Goal: Task Accomplishment & Management: Use online tool/utility

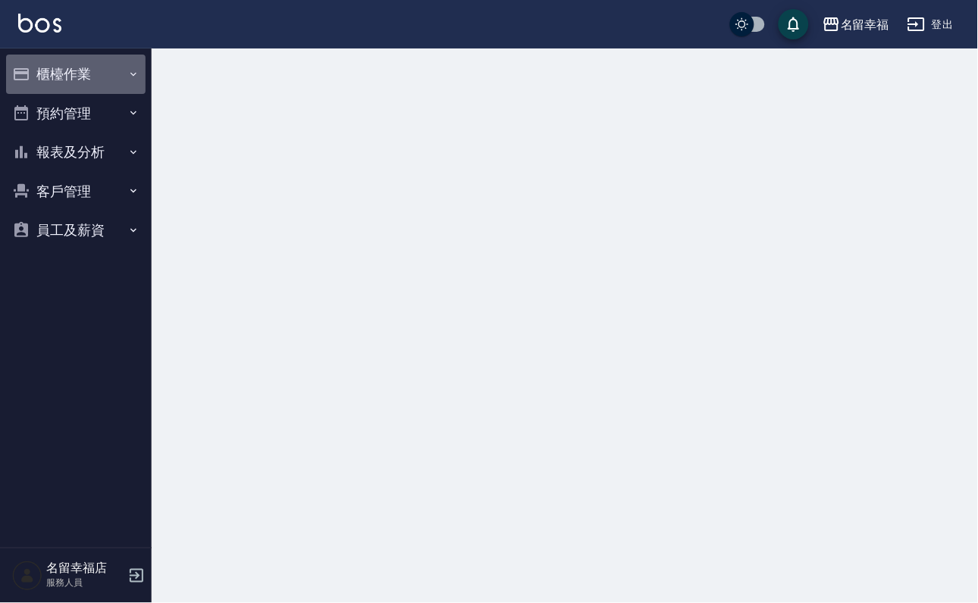
click at [102, 77] on button "櫃檯作業" at bounding box center [75, 74] width 139 height 39
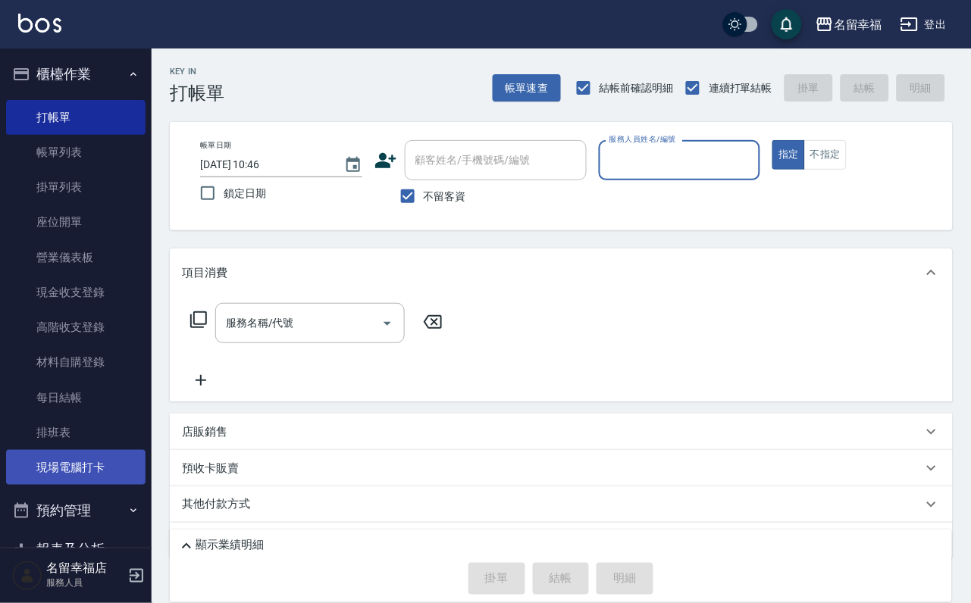
click at [89, 485] on link "現場電腦打卡" at bounding box center [75, 467] width 139 height 35
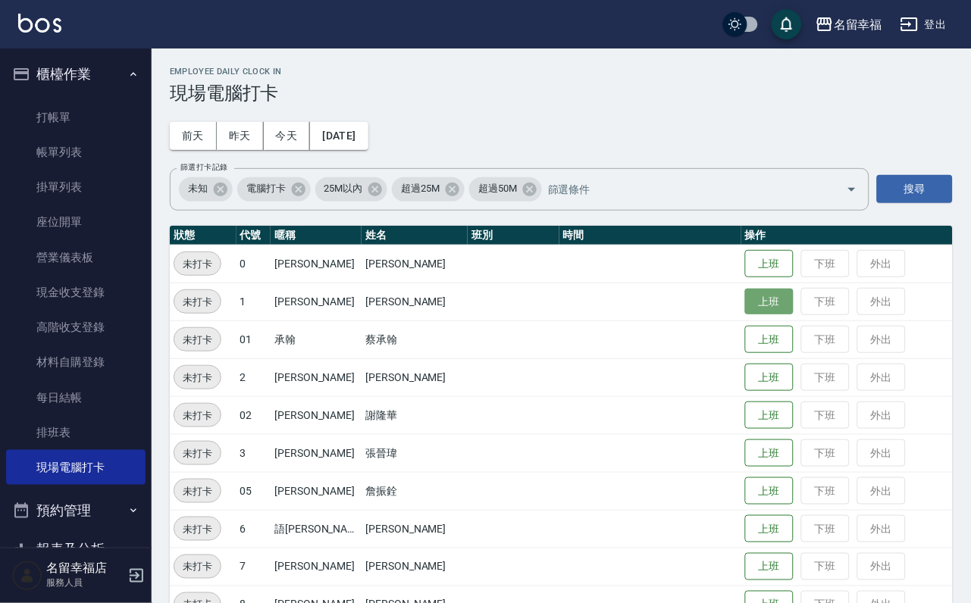
click at [772, 304] on button "上班" at bounding box center [769, 302] width 49 height 27
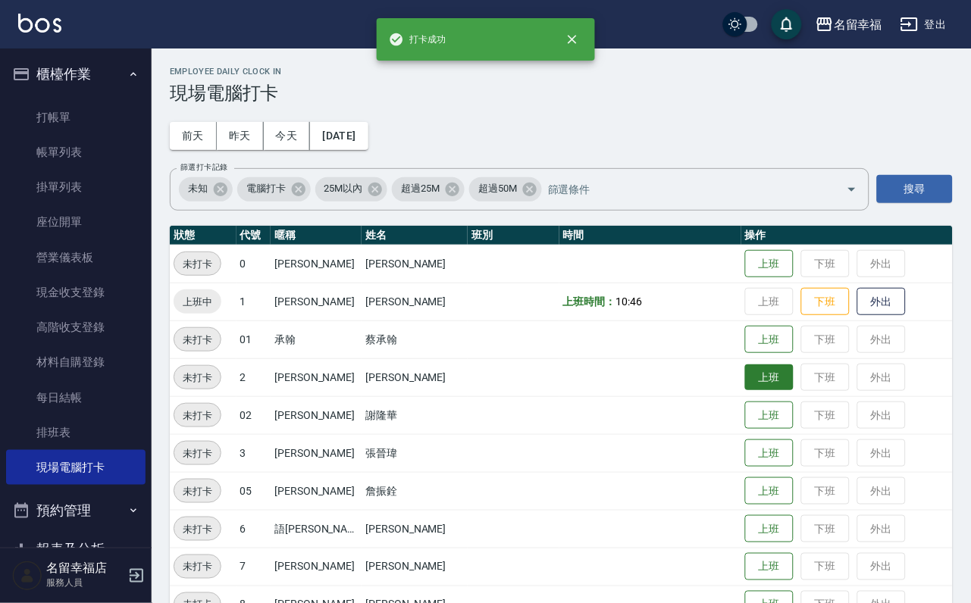
click at [758, 371] on button "上班" at bounding box center [769, 378] width 49 height 27
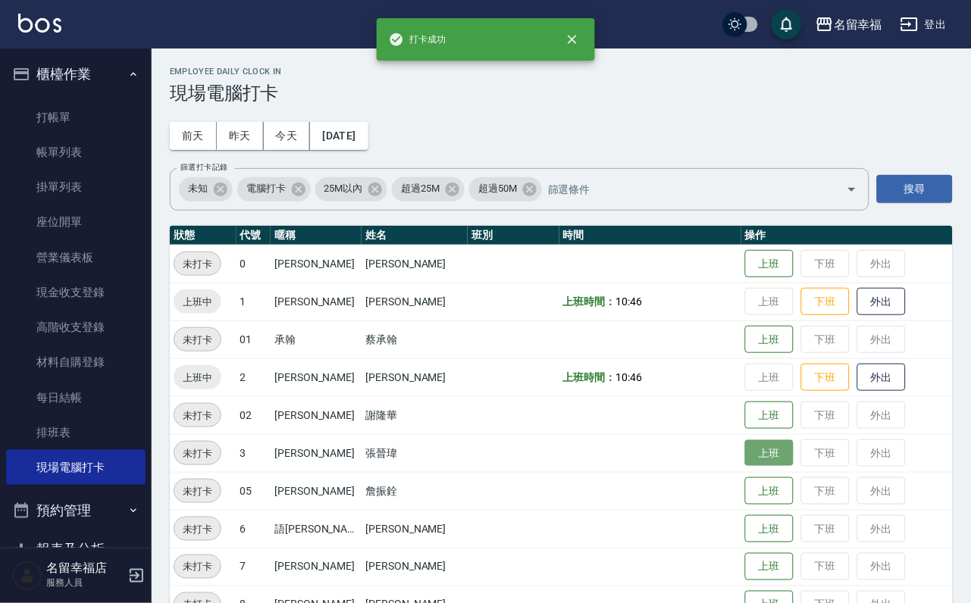
click at [750, 461] on button "上班" at bounding box center [769, 453] width 49 height 27
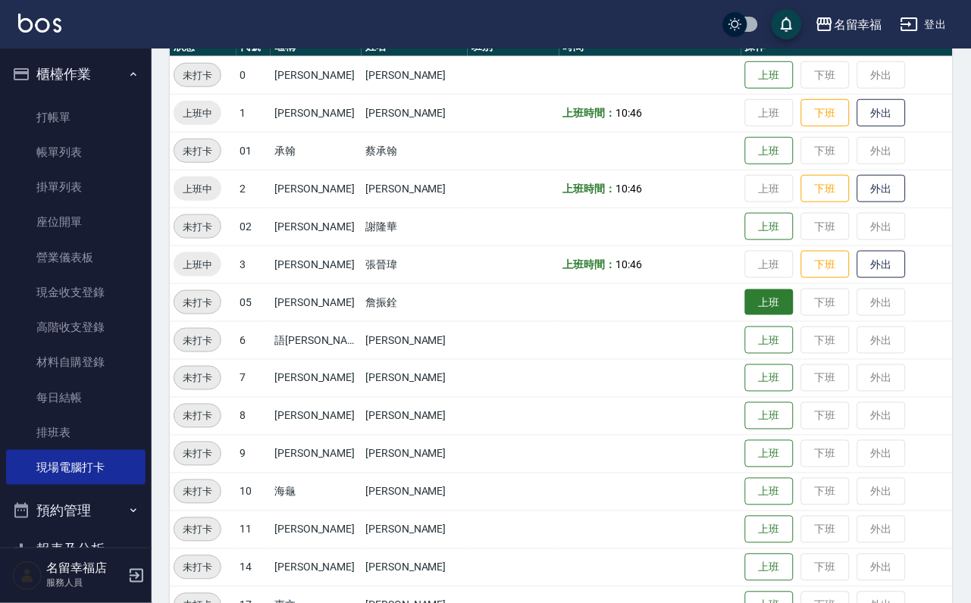
scroll to position [227, 0]
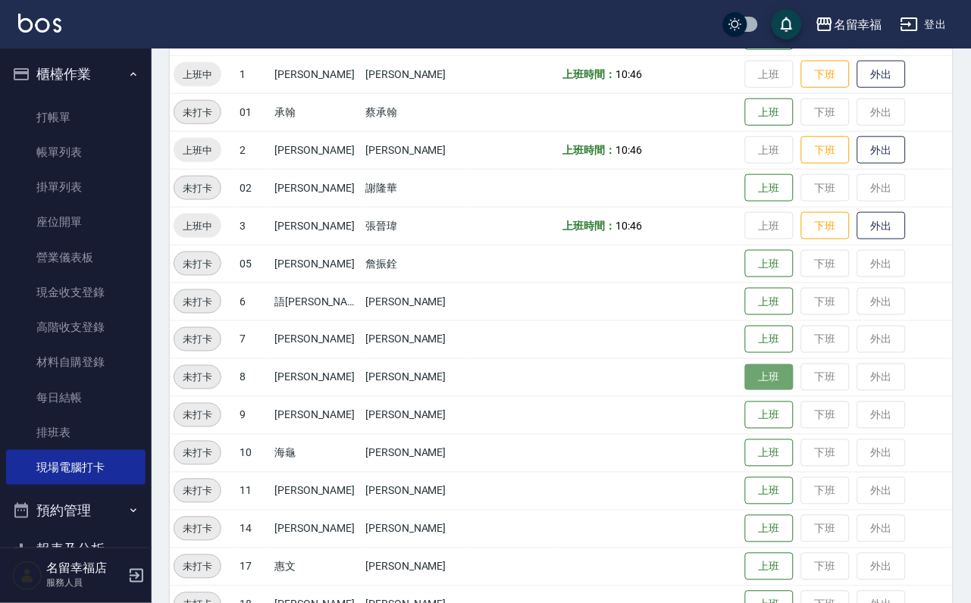
click at [747, 389] on button "上班" at bounding box center [769, 378] width 49 height 27
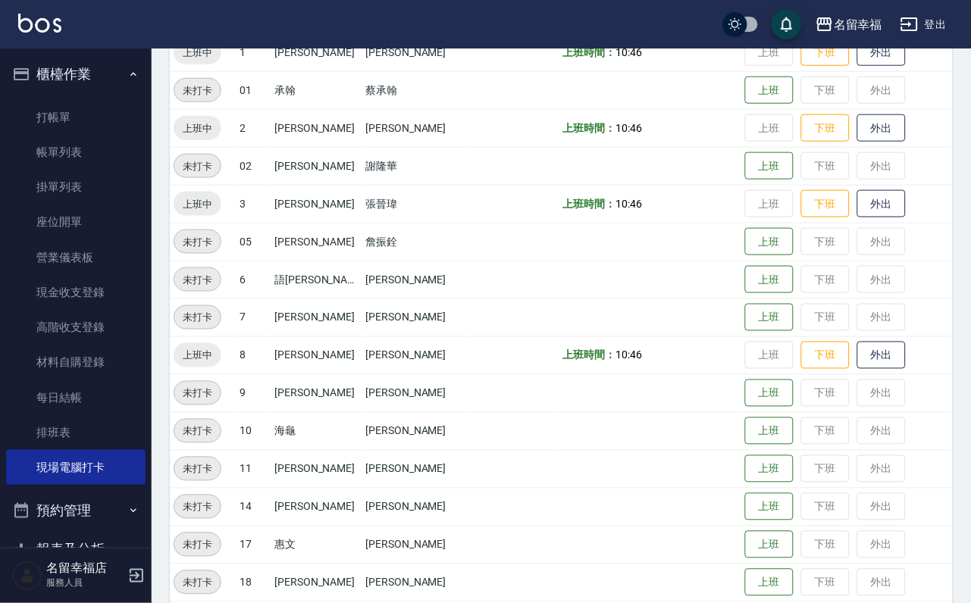
scroll to position [455, 0]
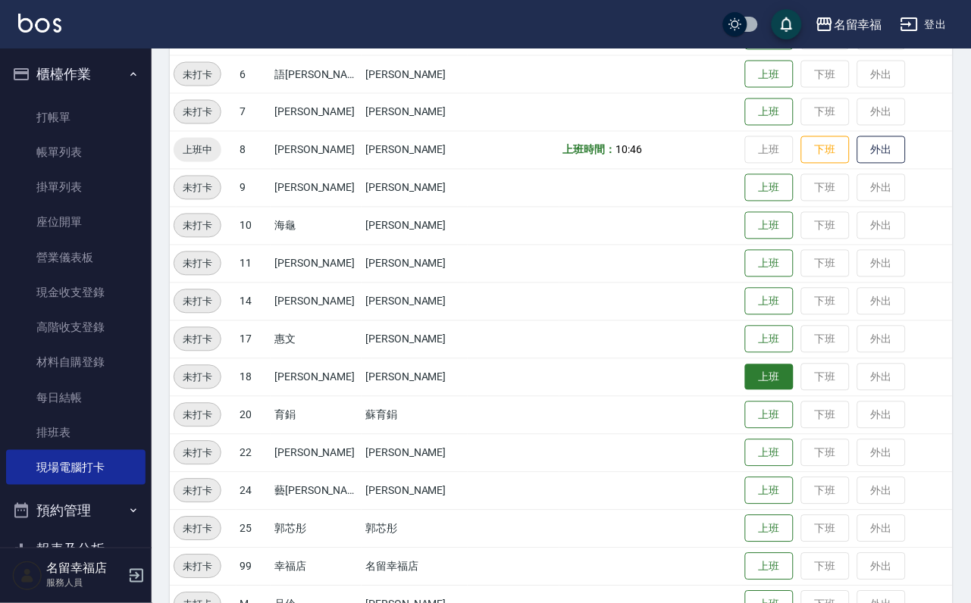
click at [745, 378] on button "上班" at bounding box center [769, 378] width 49 height 27
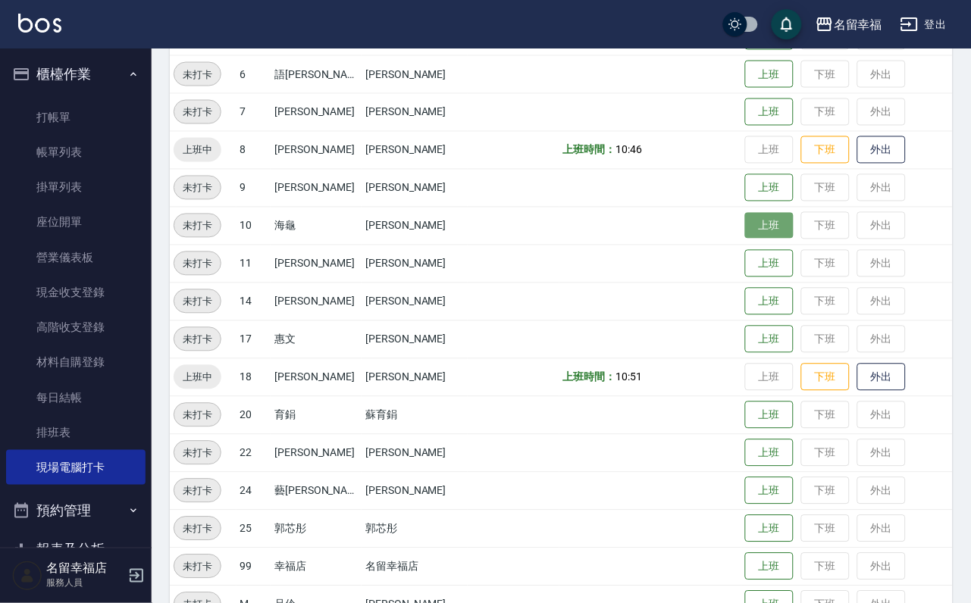
click at [745, 232] on button "上班" at bounding box center [769, 226] width 49 height 27
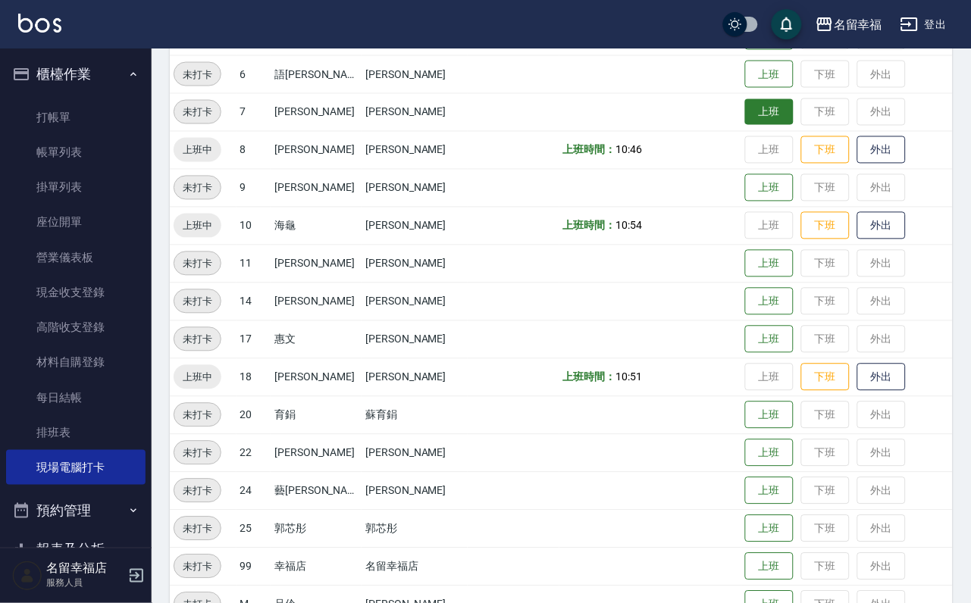
click at [775, 124] on button "上班" at bounding box center [769, 112] width 49 height 27
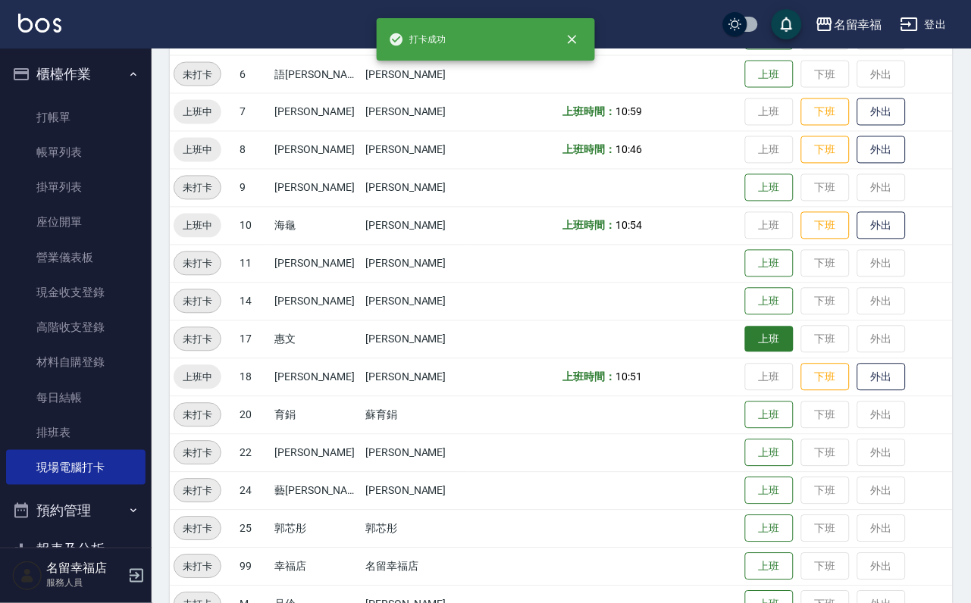
click at [766, 334] on tbody "未打卡 0 [PERSON_NAME] [PERSON_NAME] 上班 下班 外出 上班中 1 [PERSON_NAME] [PERSON_NAME] 上班…" at bounding box center [561, 207] width 783 height 834
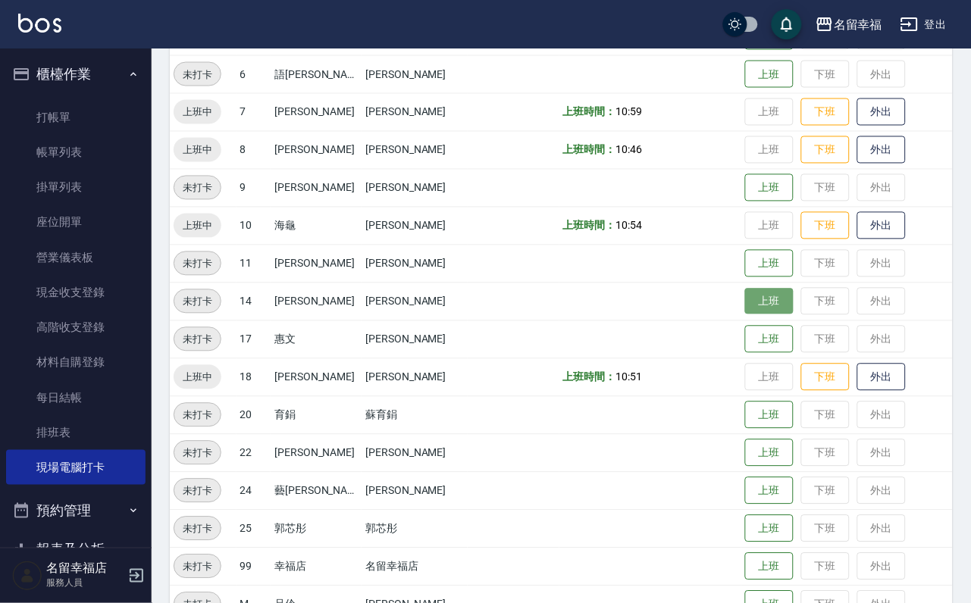
click at [766, 305] on button "上班" at bounding box center [769, 302] width 49 height 27
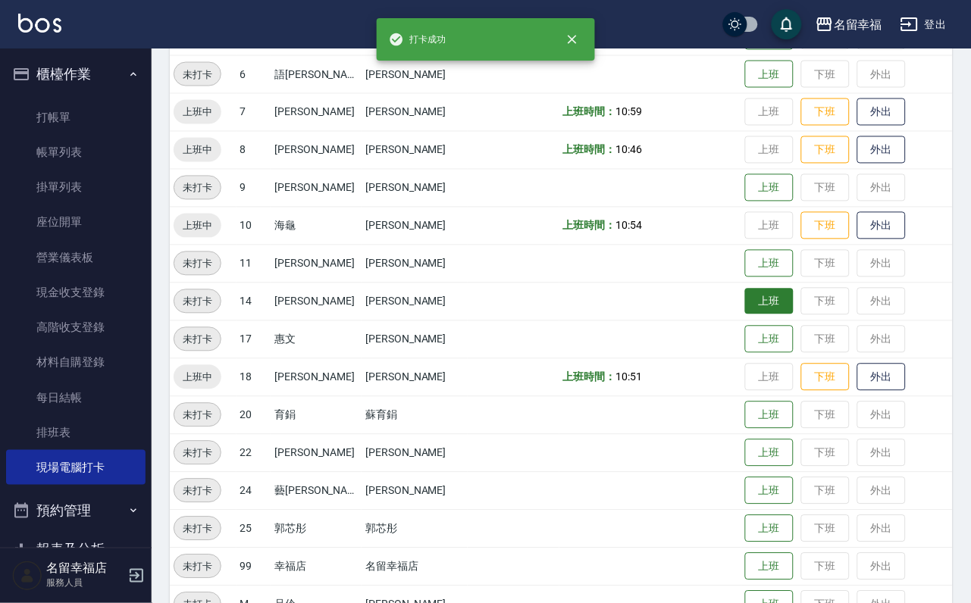
click at [766, 305] on td "上班 下班 外出" at bounding box center [846, 302] width 211 height 38
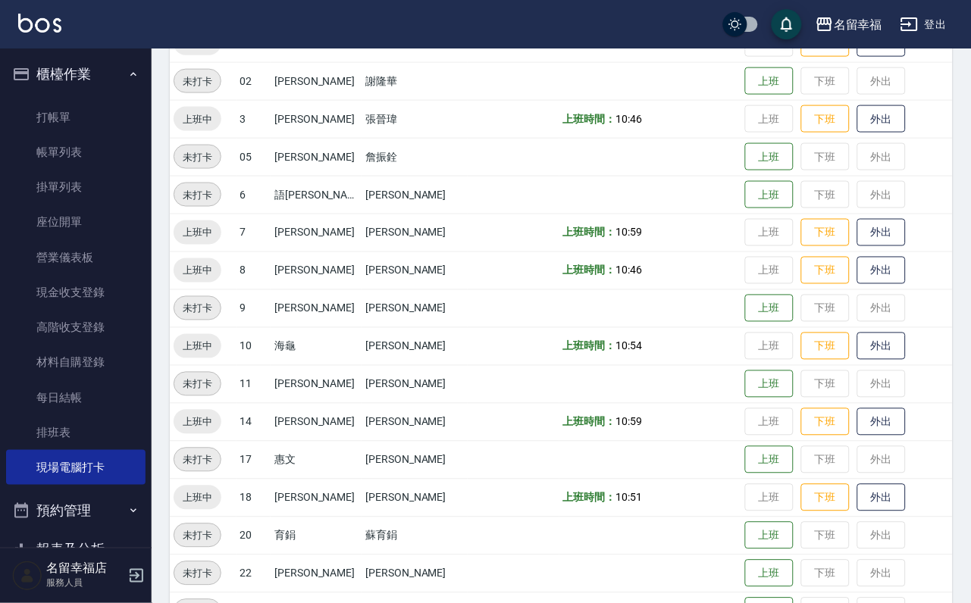
scroll to position [114, 0]
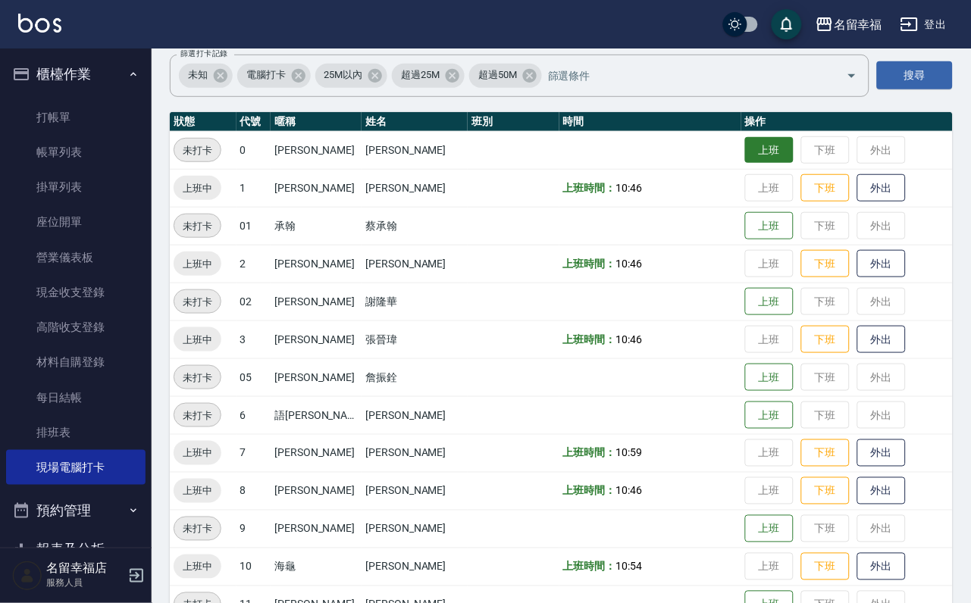
click at [745, 147] on button "上班" at bounding box center [769, 150] width 49 height 27
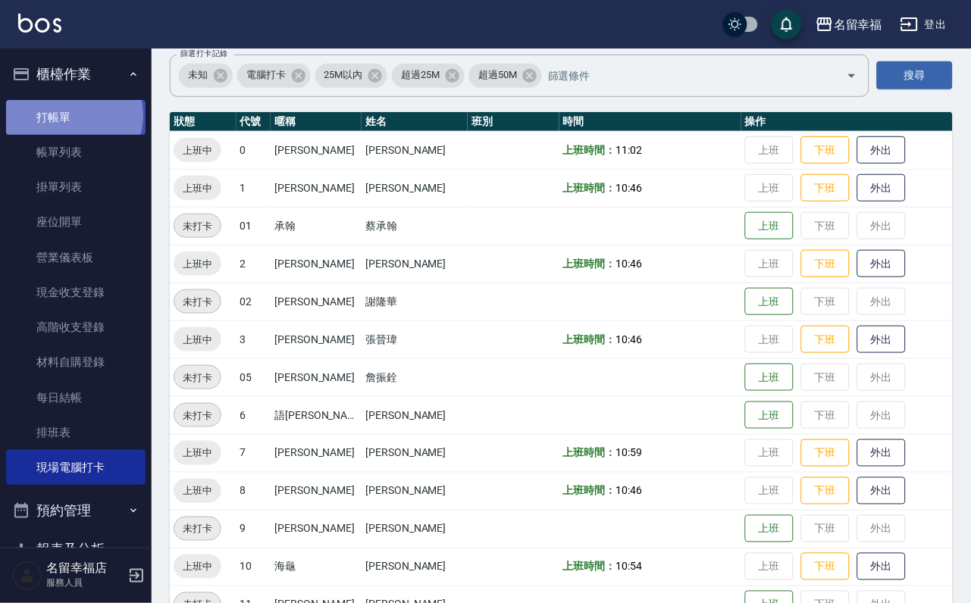
click at [72, 121] on link "打帳單" at bounding box center [75, 117] width 139 height 35
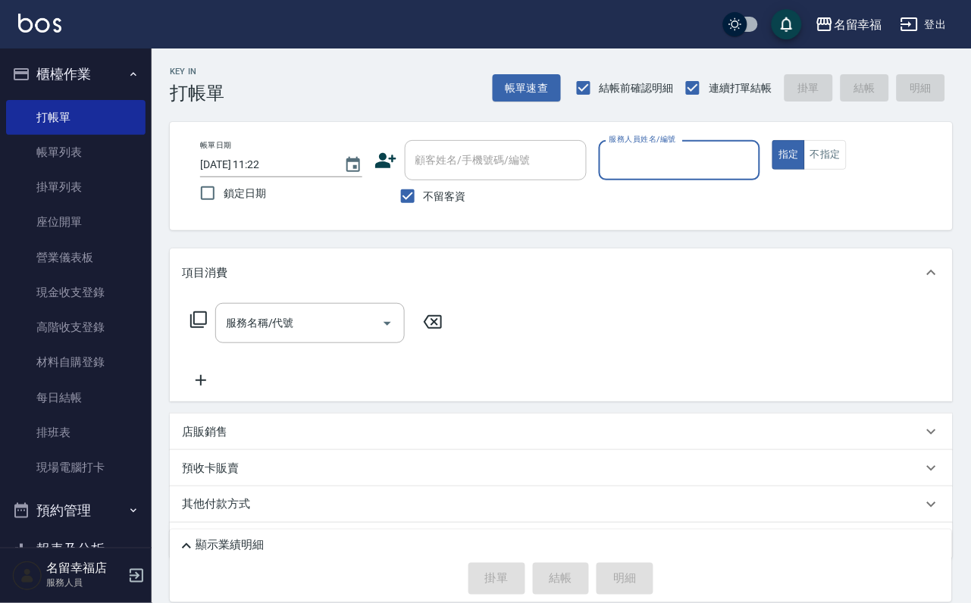
click at [746, 158] on input "服務人員姓名/編號" at bounding box center [680, 160] width 149 height 27
type input "海龜-10"
type button "true"
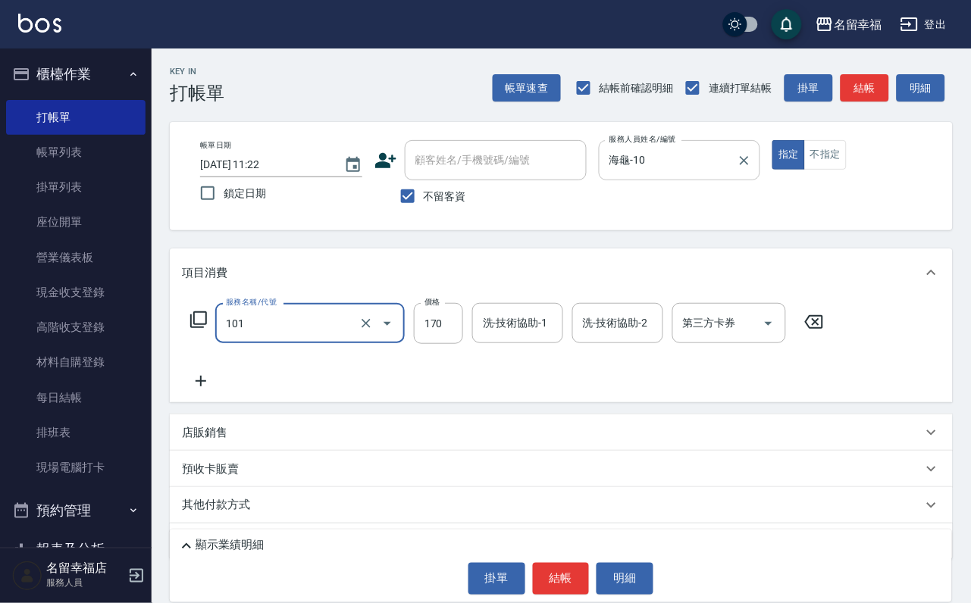
type input "洗髮(101)"
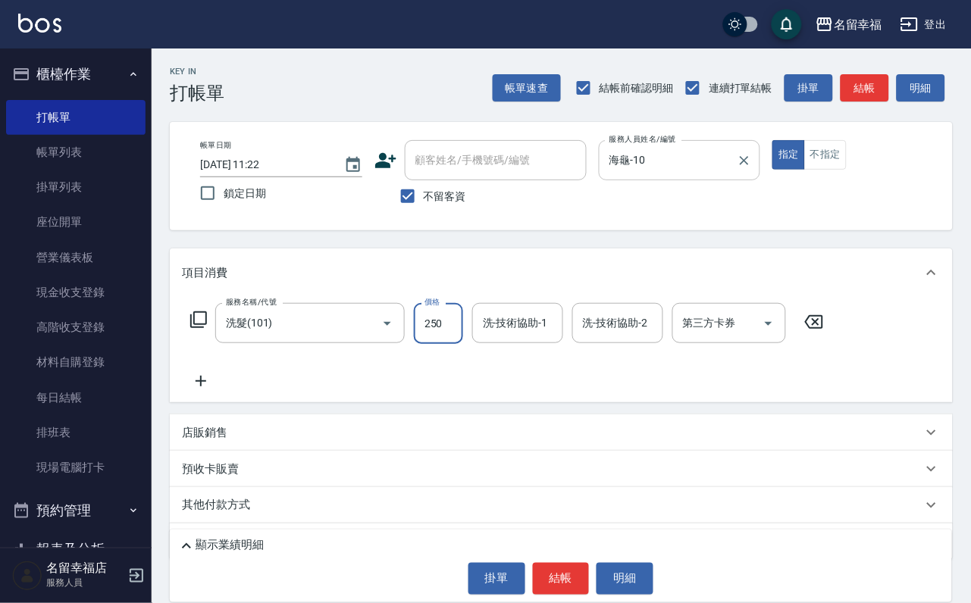
type input "250"
type input "18."
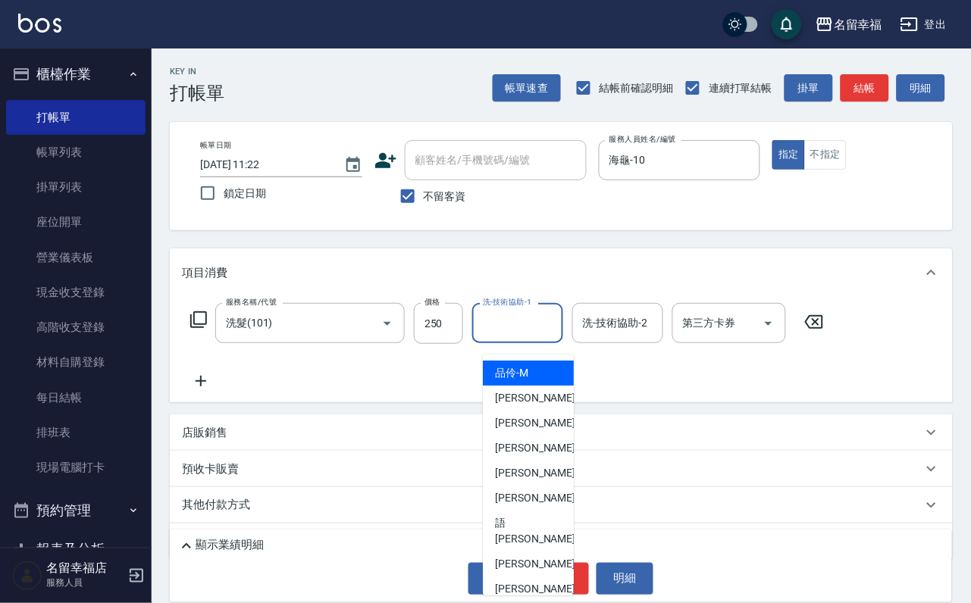
click at [506, 337] on input "洗-技術協助-1" at bounding box center [517, 323] width 77 height 27
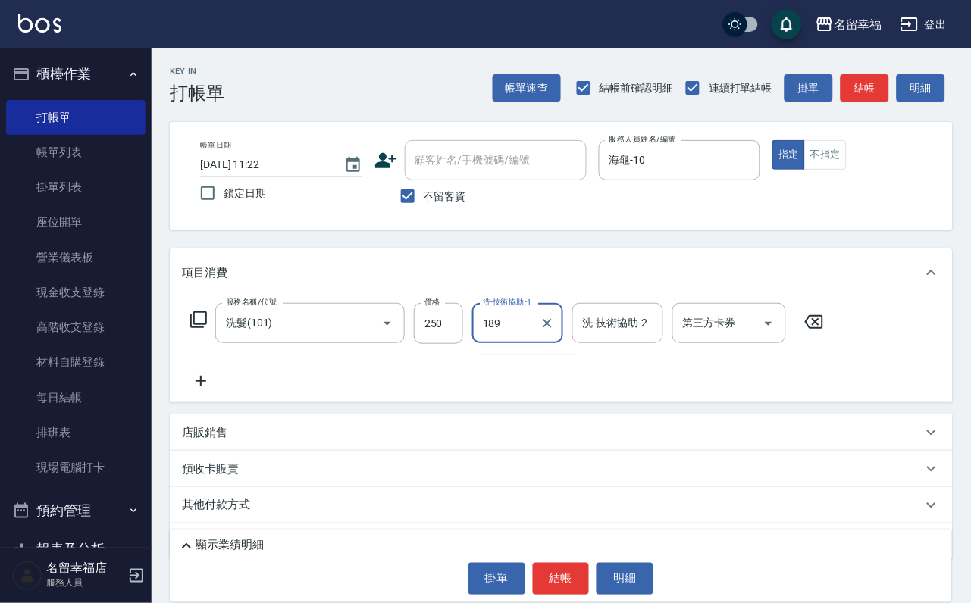
type input "189"
click at [502, 343] on div "洗-技術協助-1" at bounding box center [517, 323] width 91 height 40
type input "[PERSON_NAME]-18"
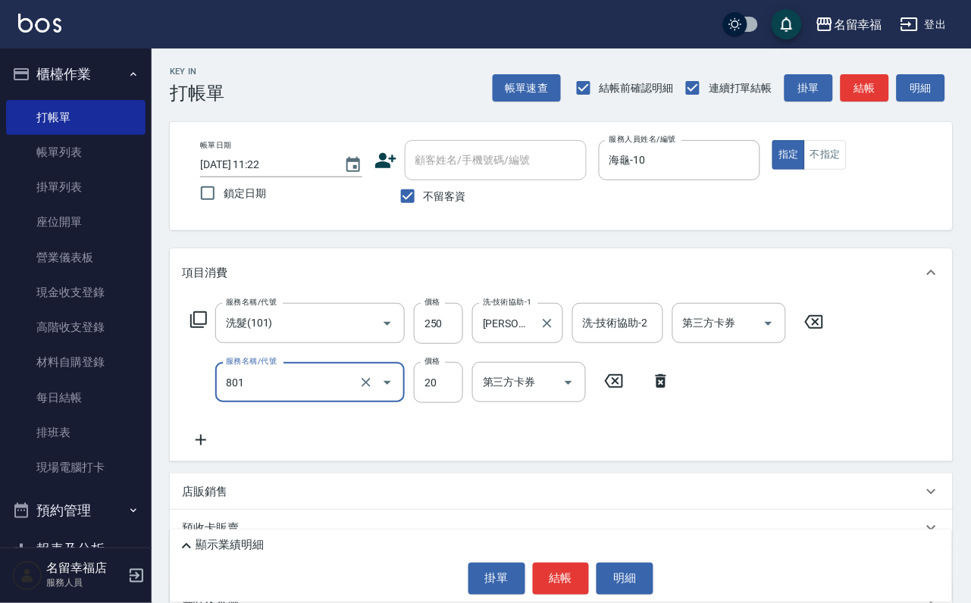
type input "潤絲(801)"
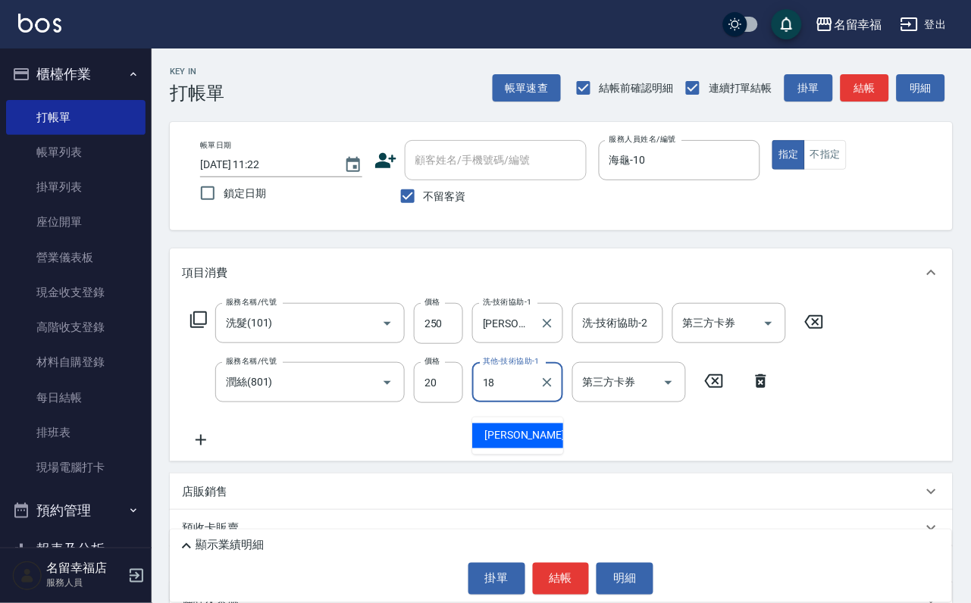
type input "[PERSON_NAME]-18"
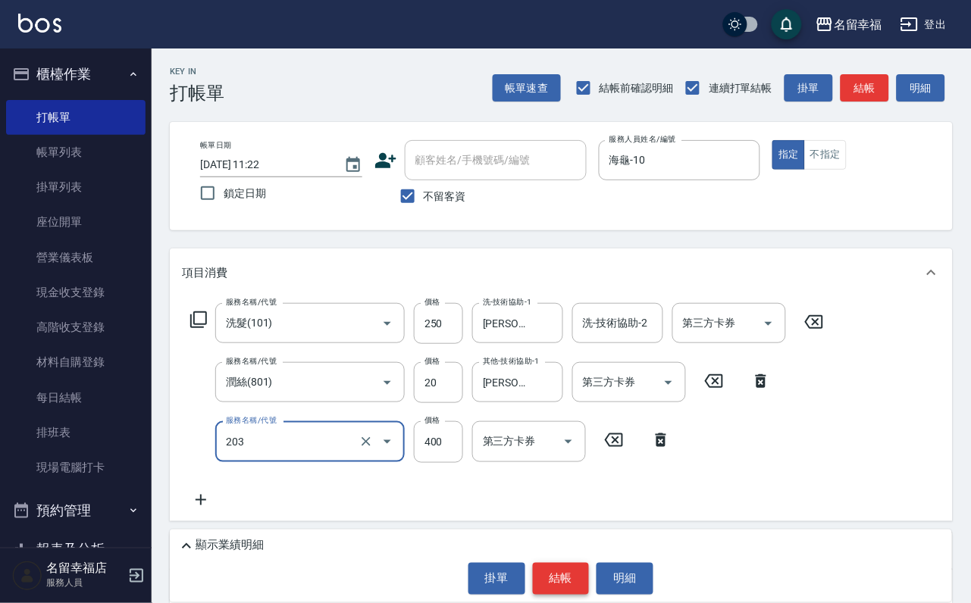
type input "指定單剪(203)"
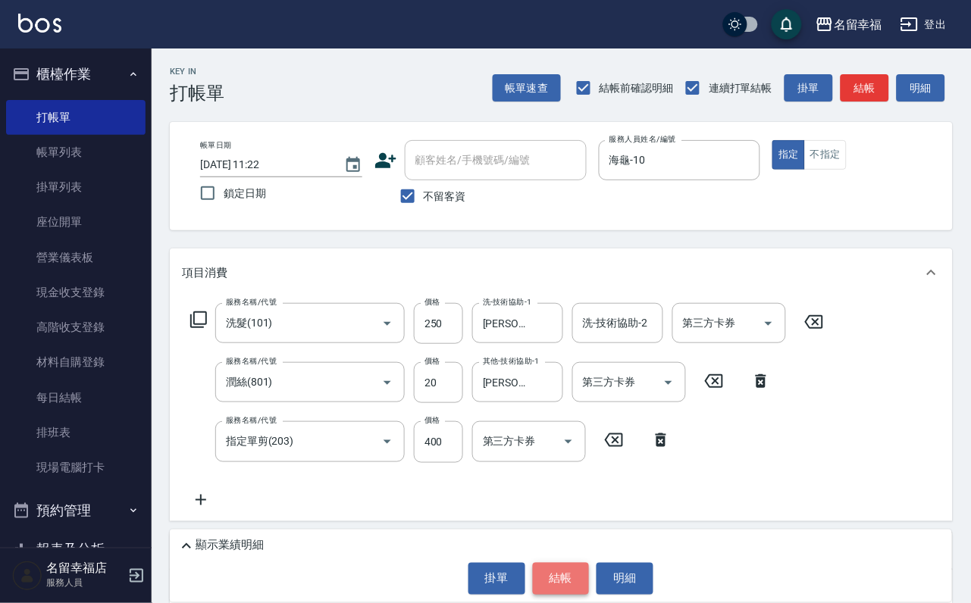
click at [538, 563] on button "結帳" at bounding box center [561, 579] width 57 height 32
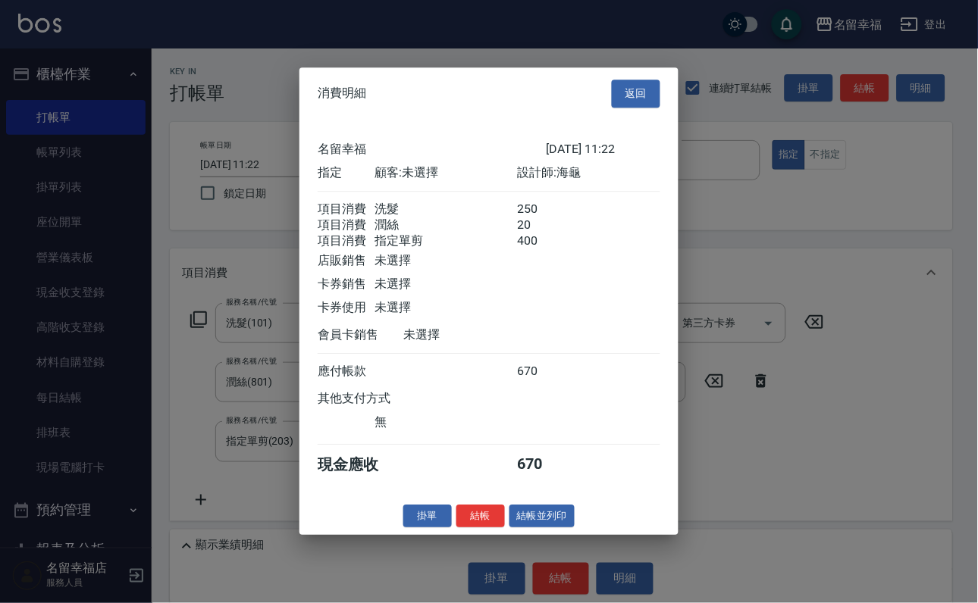
scroll to position [300, 0]
click at [575, 528] on button "結帳並列印" at bounding box center [542, 516] width 66 height 23
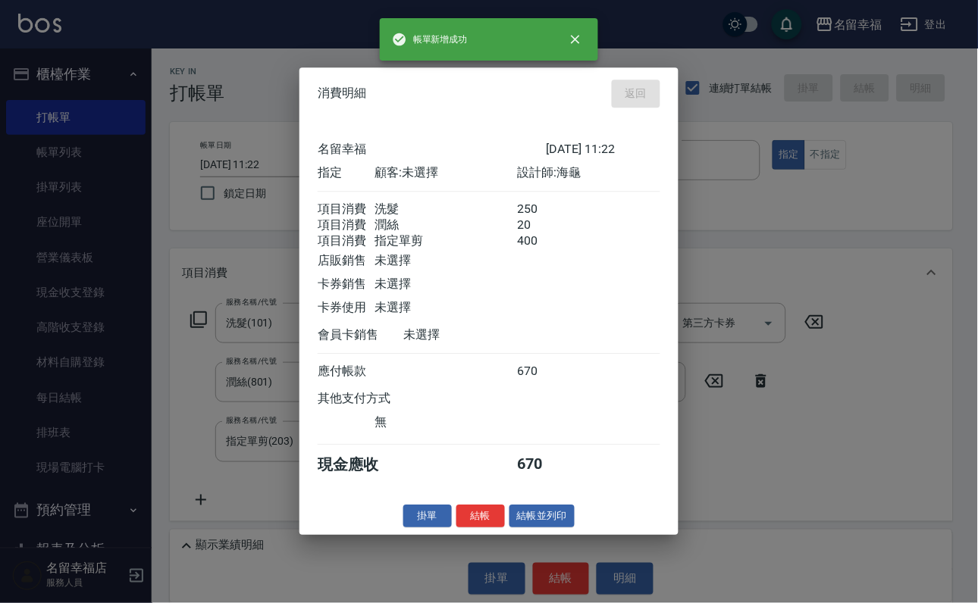
type input "[DATE] 11:23"
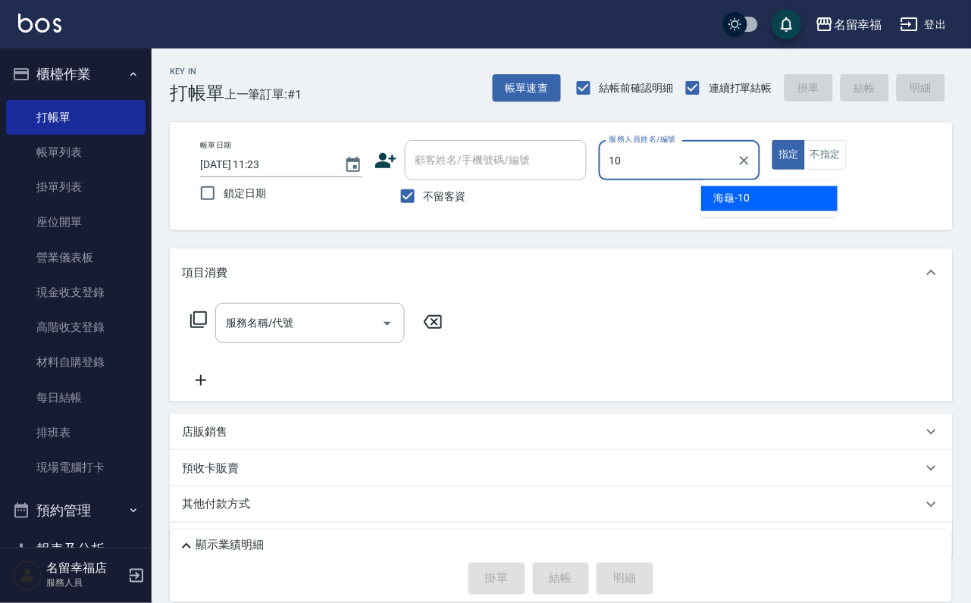
type input "海龜-10"
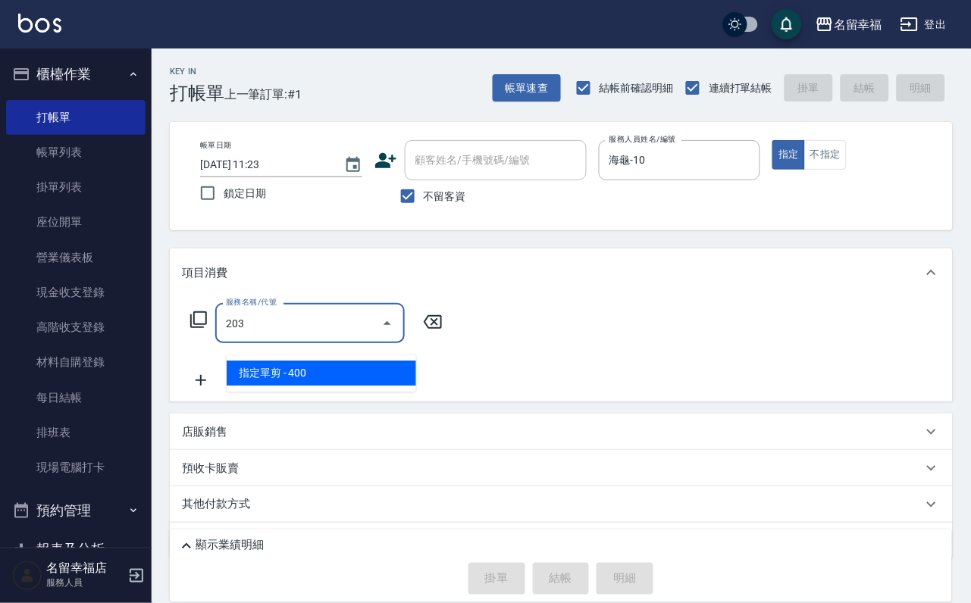
type input "指定單剪(203)"
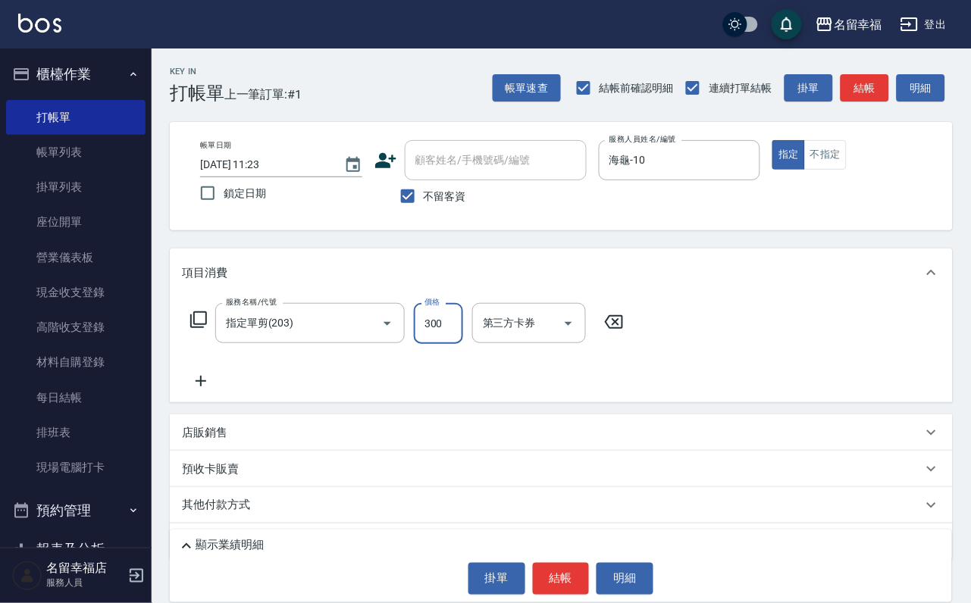
type input "300"
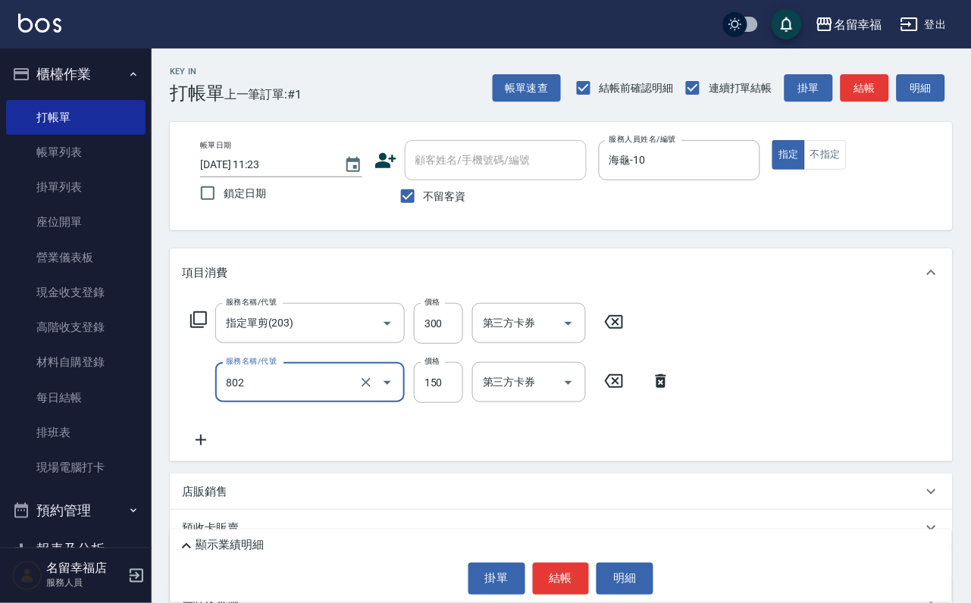
type input "單梳(802)"
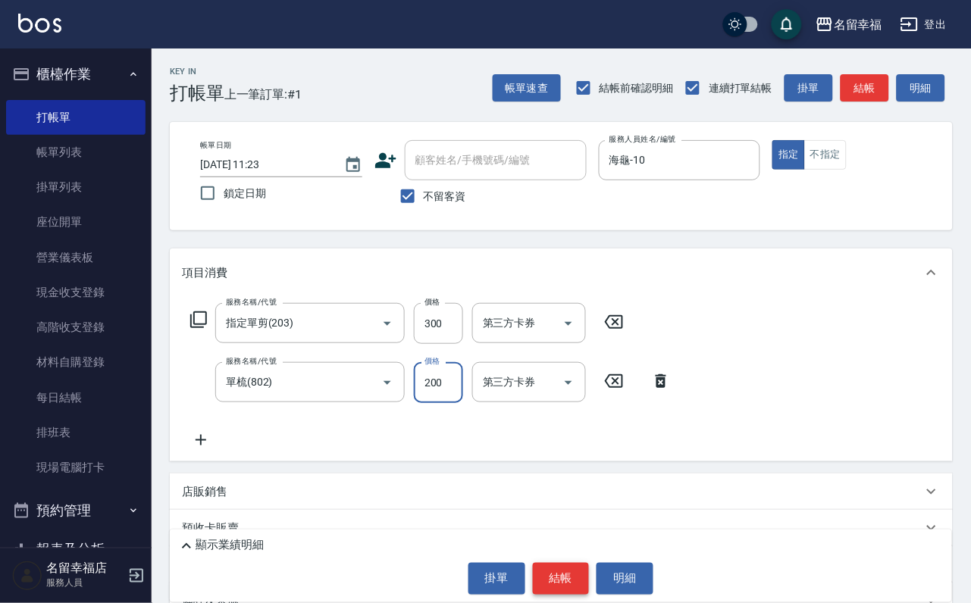
type input "200"
click at [567, 576] on button "結帳" at bounding box center [561, 579] width 57 height 32
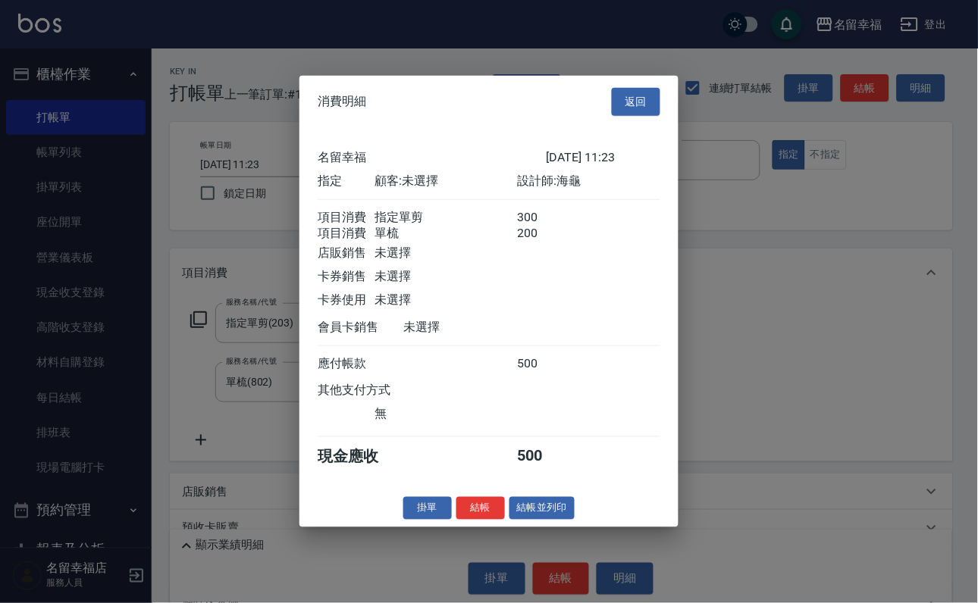
scroll to position [244, 0]
click at [478, 520] on button "結帳" at bounding box center [480, 507] width 49 height 23
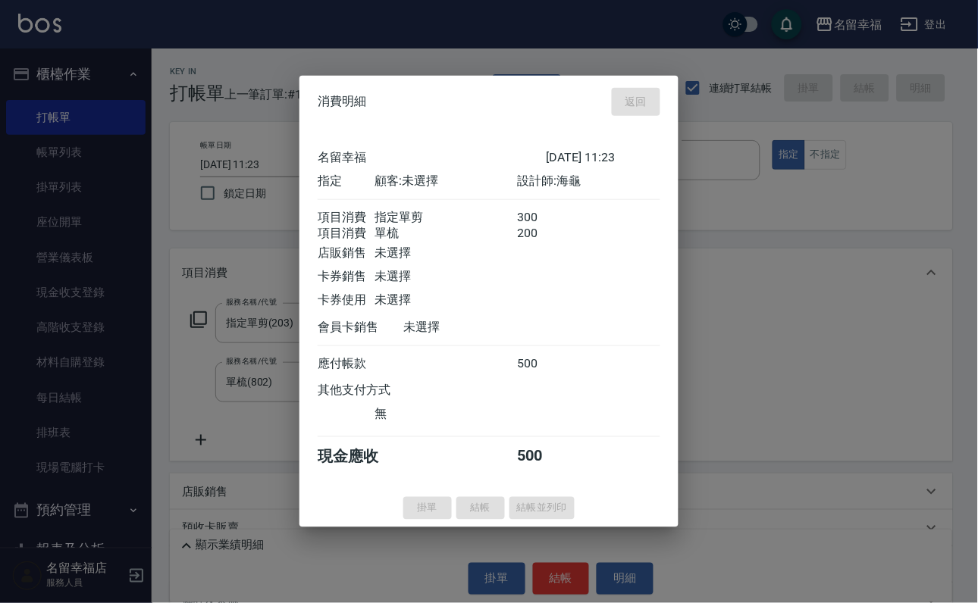
type input "[DATE] 11:31"
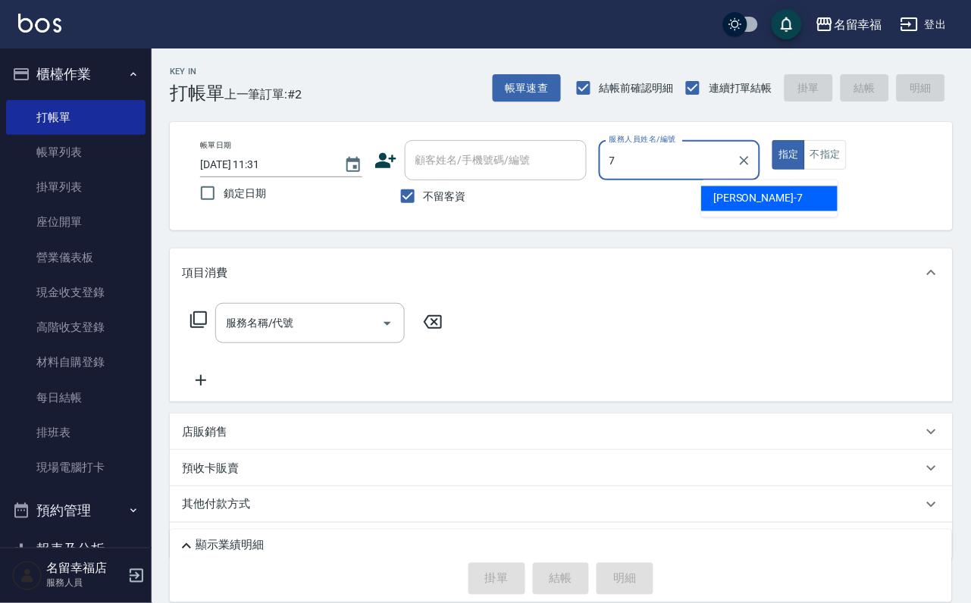
type input "[PERSON_NAME]-7"
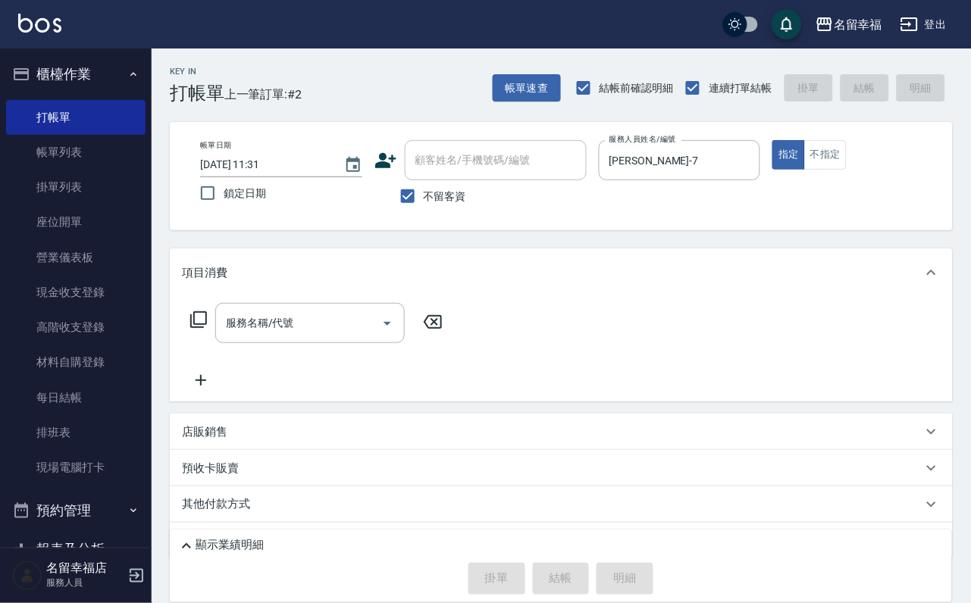
click at [208, 329] on icon at bounding box center [198, 320] width 18 height 18
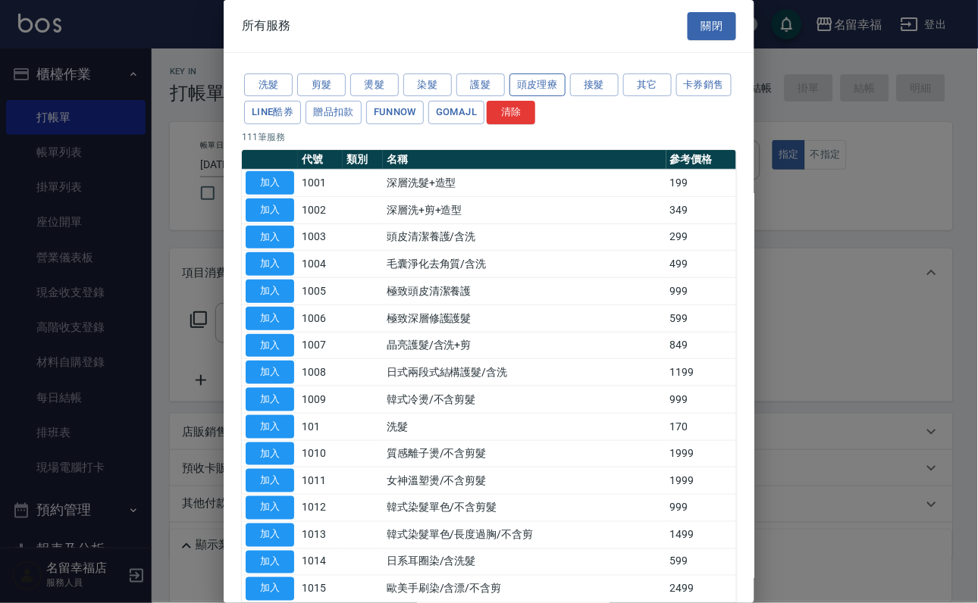
click at [544, 79] on button "頭皮理療" at bounding box center [537, 85] width 56 height 23
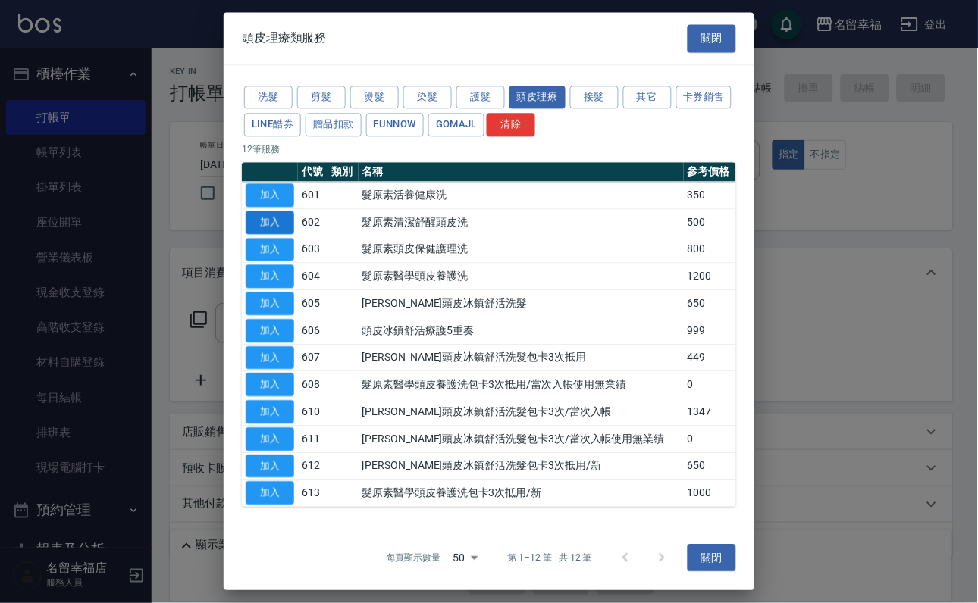
click at [269, 234] on button "加入" at bounding box center [270, 222] width 49 height 23
type input "髮原素清潔舒醒頭皮洗(602)"
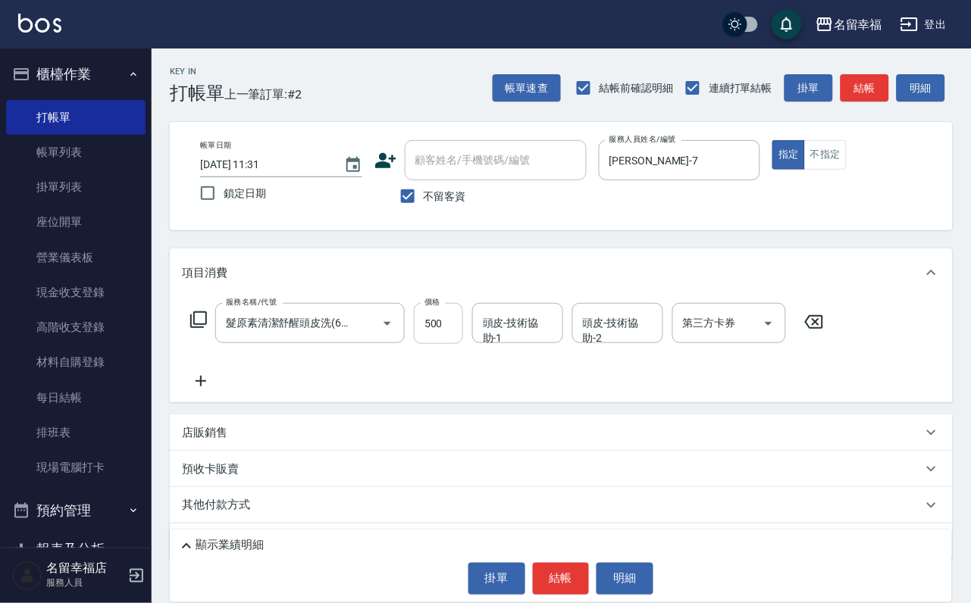
click at [457, 338] on input "500" at bounding box center [438, 323] width 49 height 41
type input "550"
type input "芷萱-14"
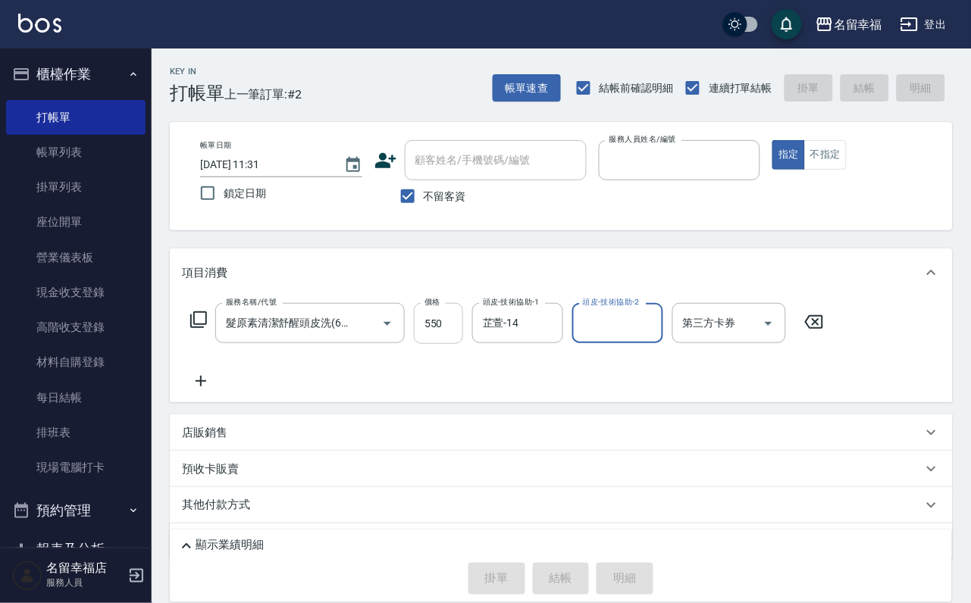
type input "[DATE] 11:37"
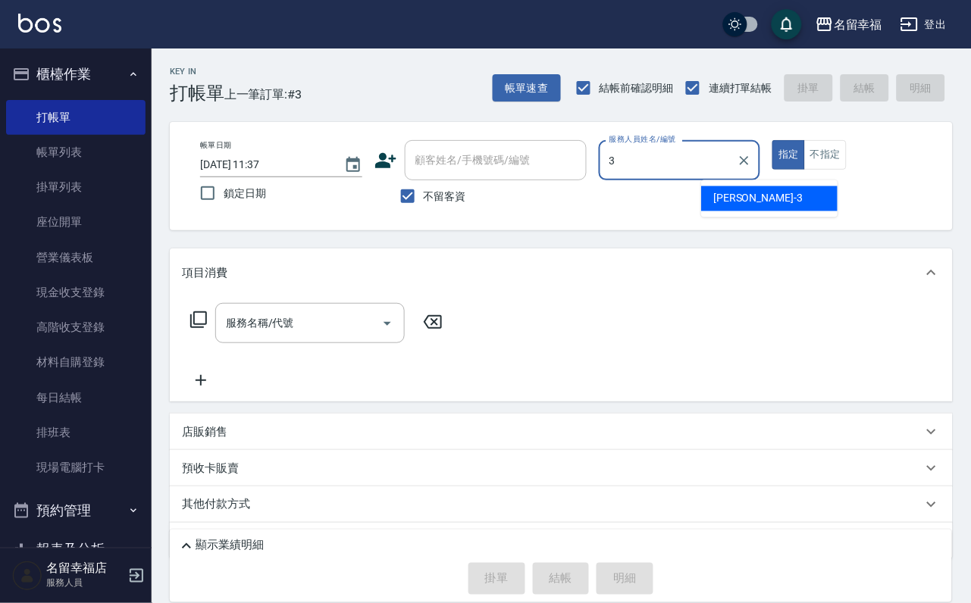
type input "[PERSON_NAME]-3"
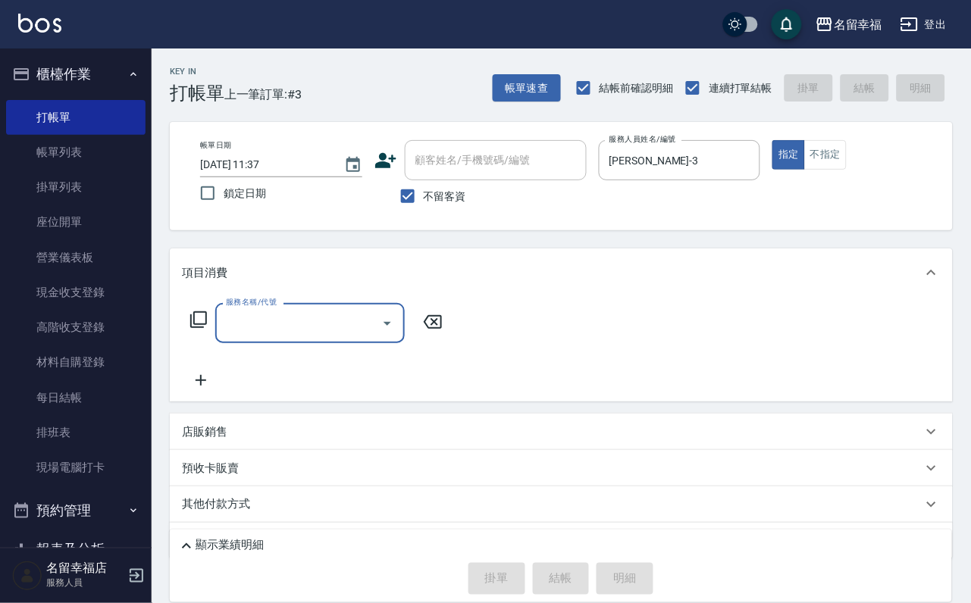
click at [286, 337] on input "服務名稱/代號" at bounding box center [298, 323] width 153 height 27
type input "洗髮(101)"
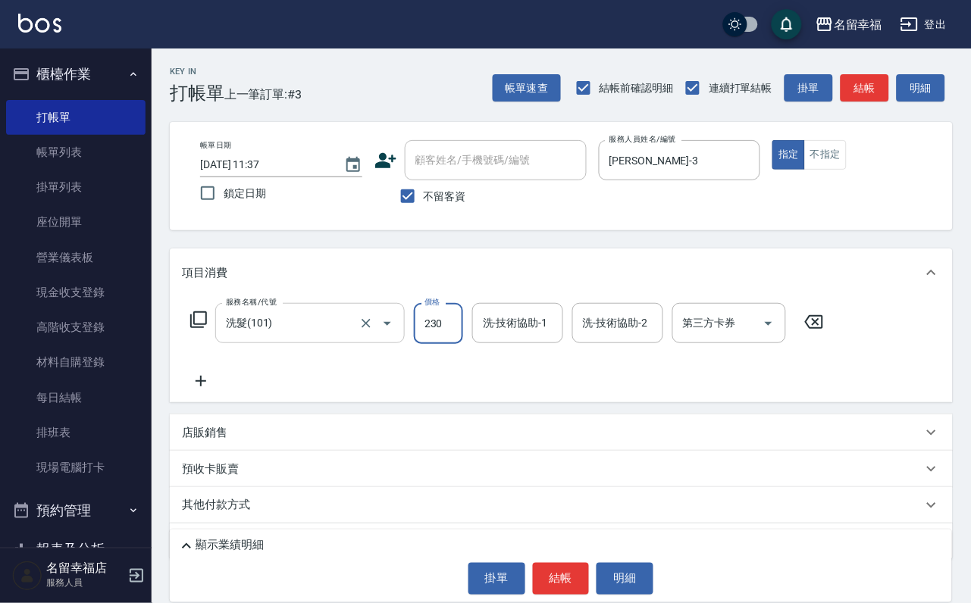
type input "230"
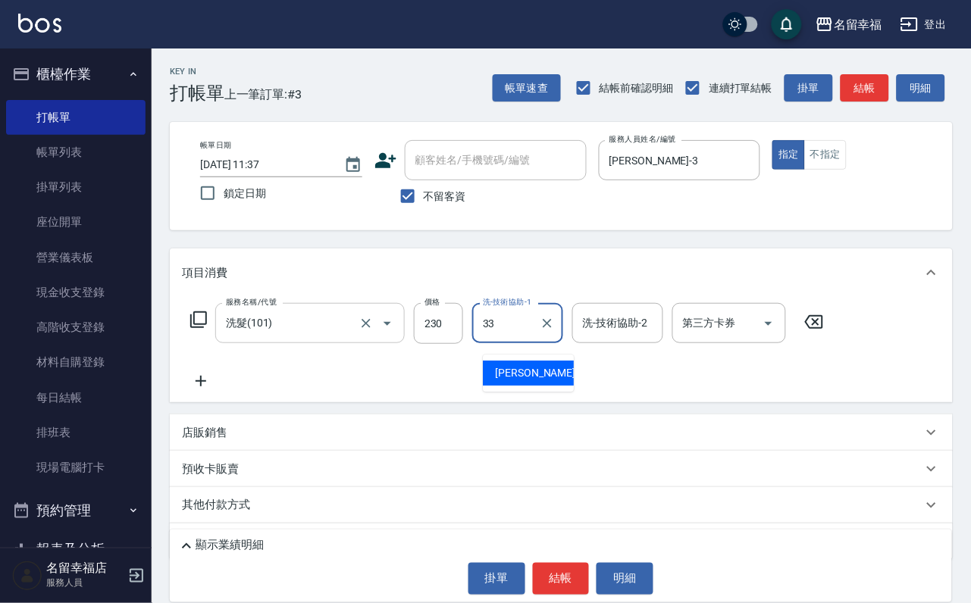
type input "33"
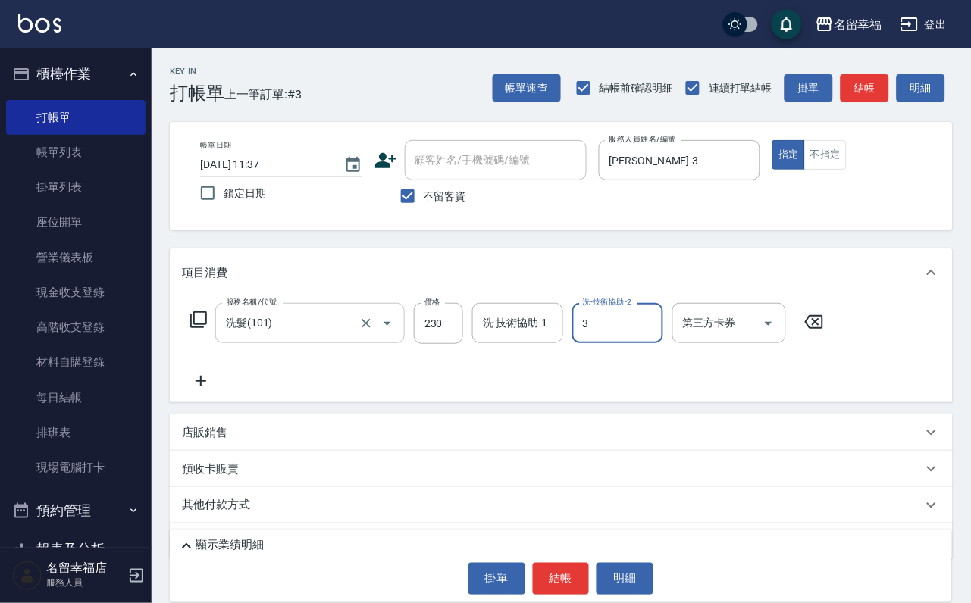
type input "[PERSON_NAME]-3"
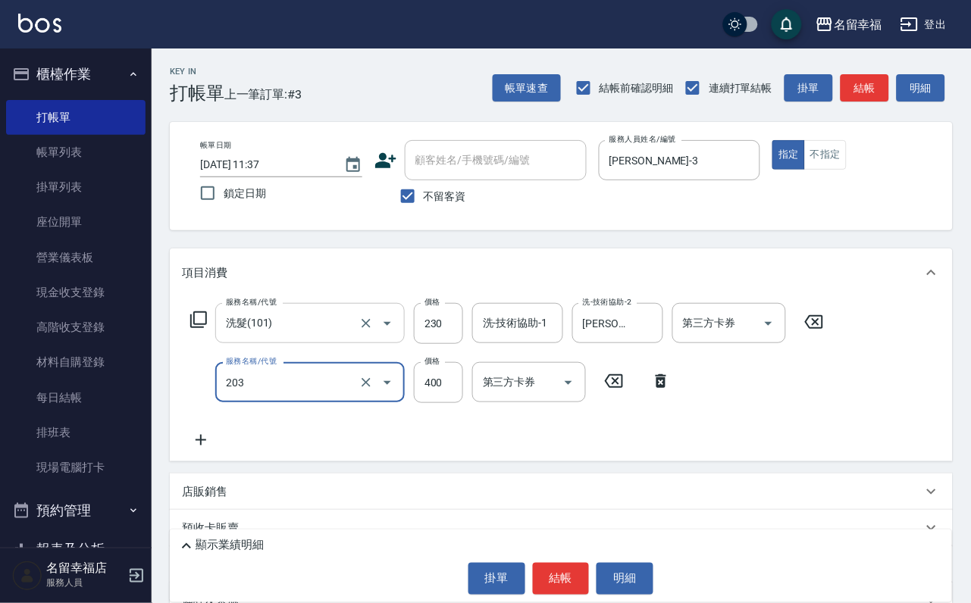
type input "指定單剪(203)"
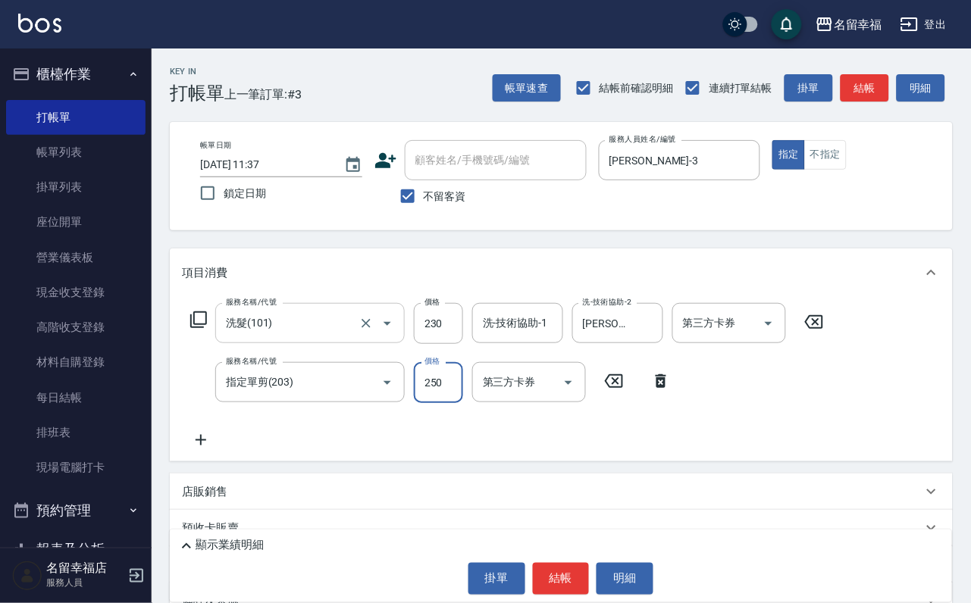
type input "250"
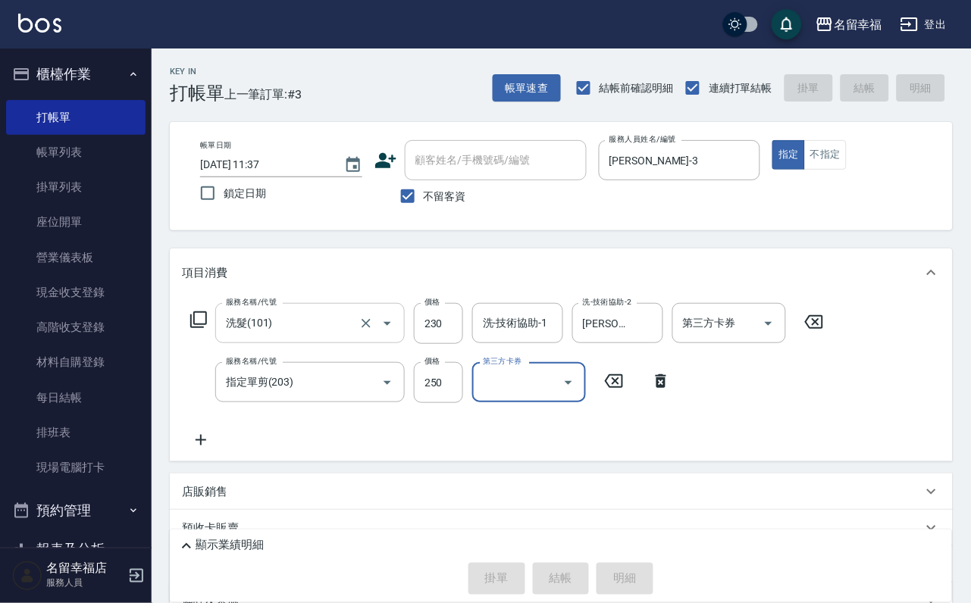
type input "[DATE] 11:51"
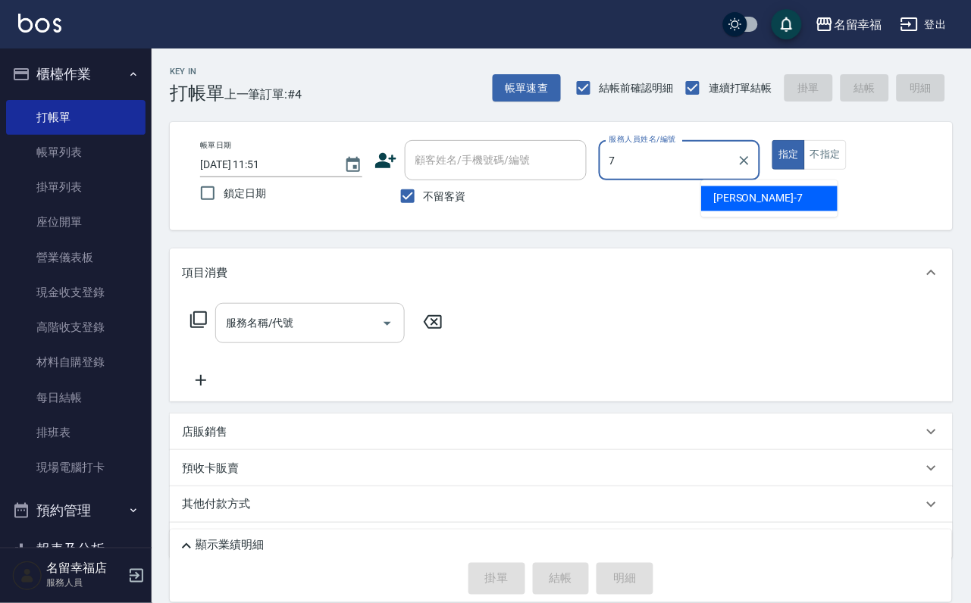
type input "[PERSON_NAME]-7"
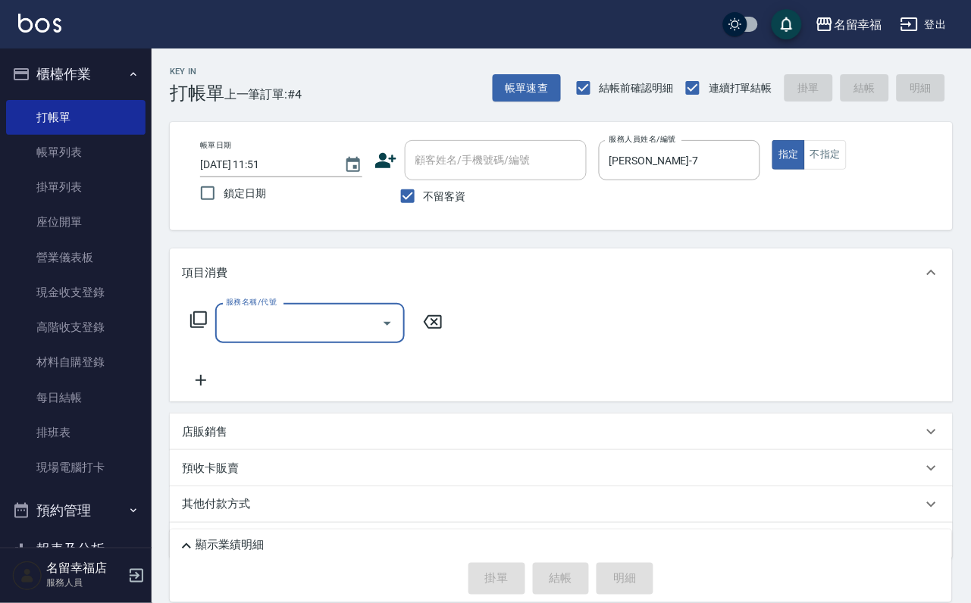
type input "0"
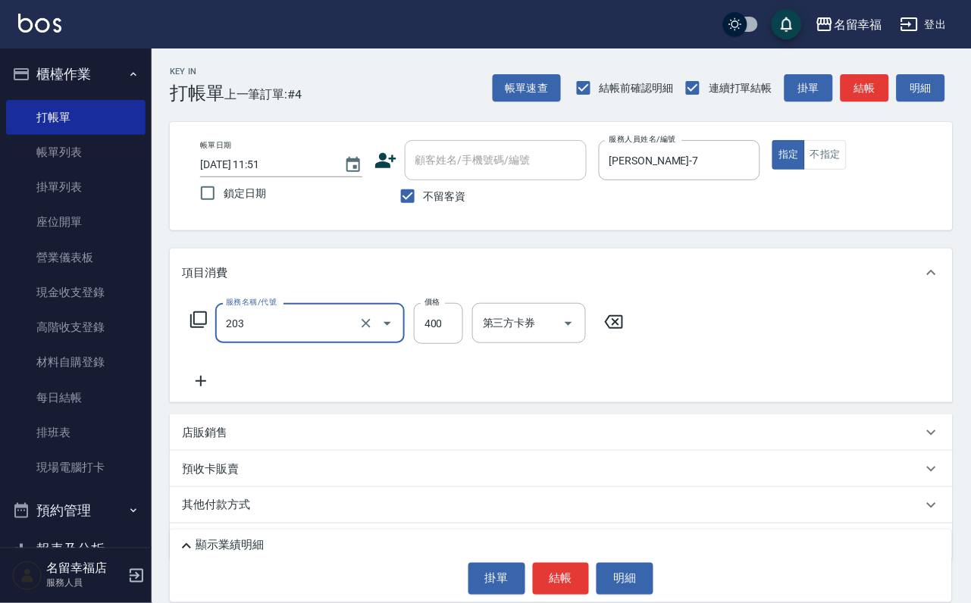
type input "指定單剪(203)"
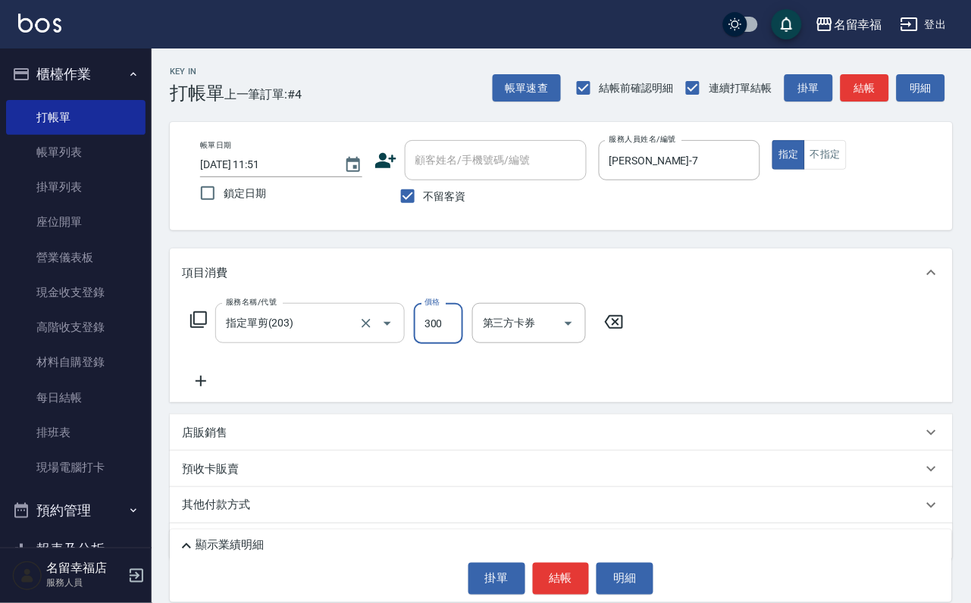
type input "300"
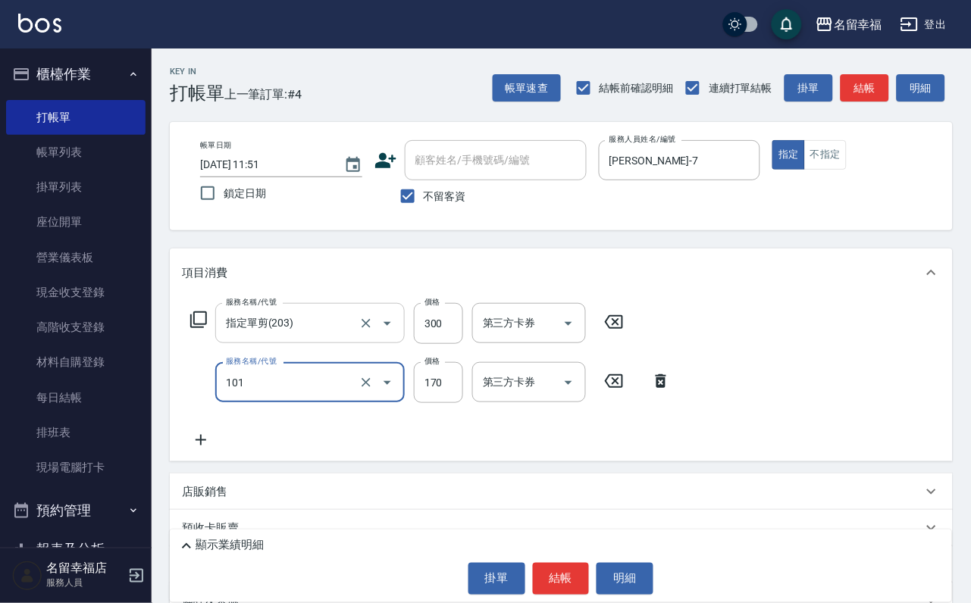
type input "洗髮(101)"
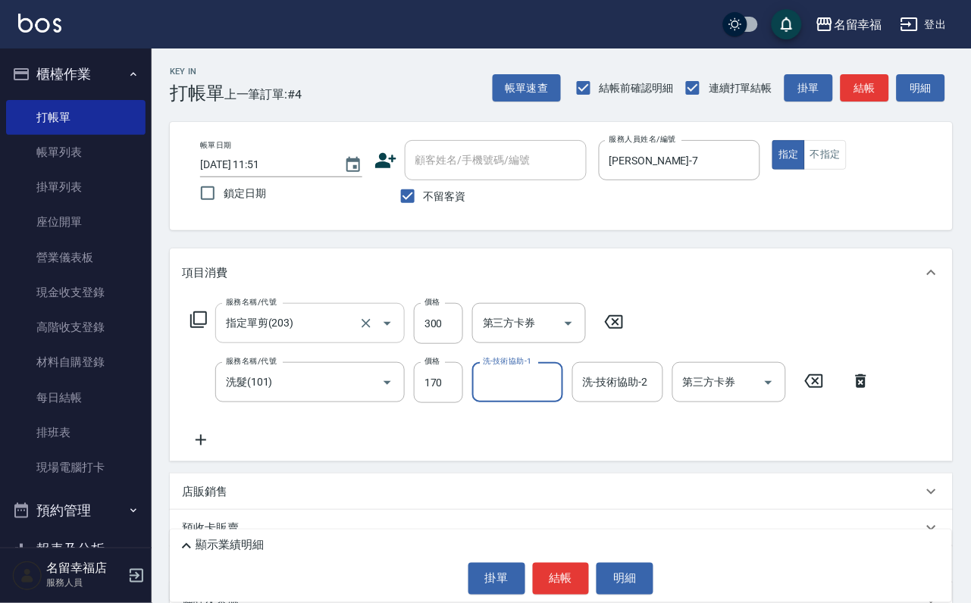
type input "2"
type input "芷萱-14"
type input "200"
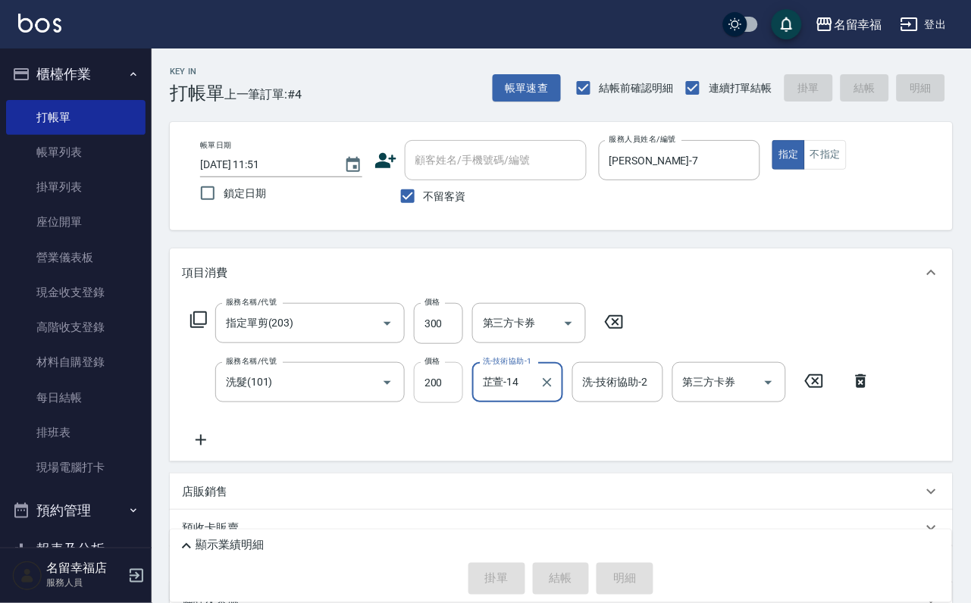
type input "[DATE] 11:55"
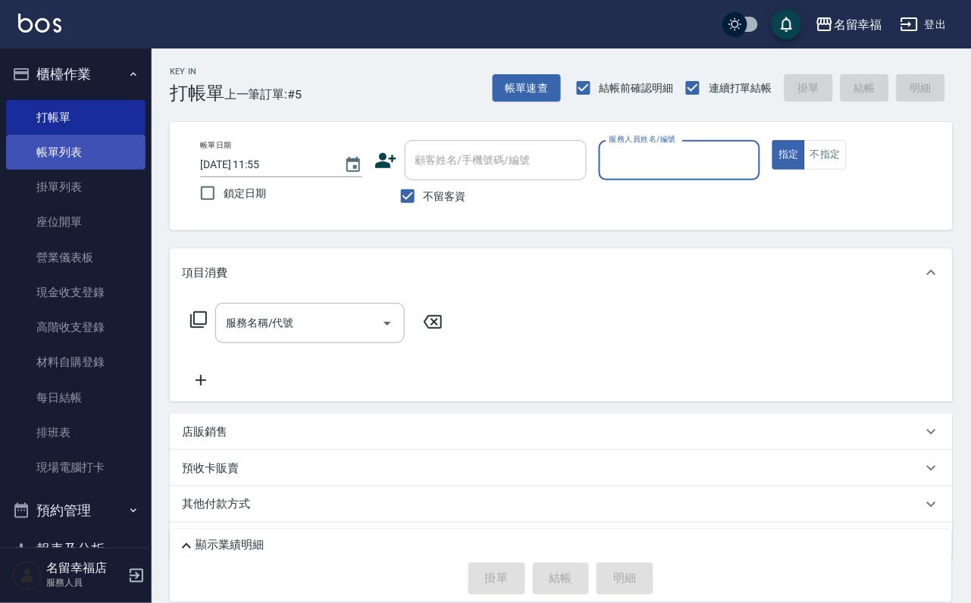
click at [53, 164] on link "帳單列表" at bounding box center [75, 152] width 139 height 35
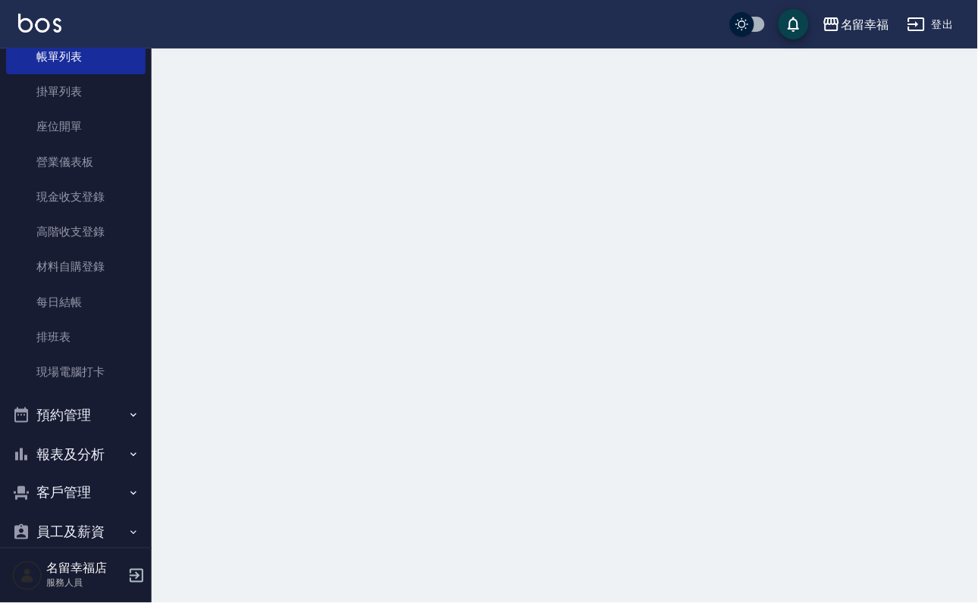
scroll to position [174, 0]
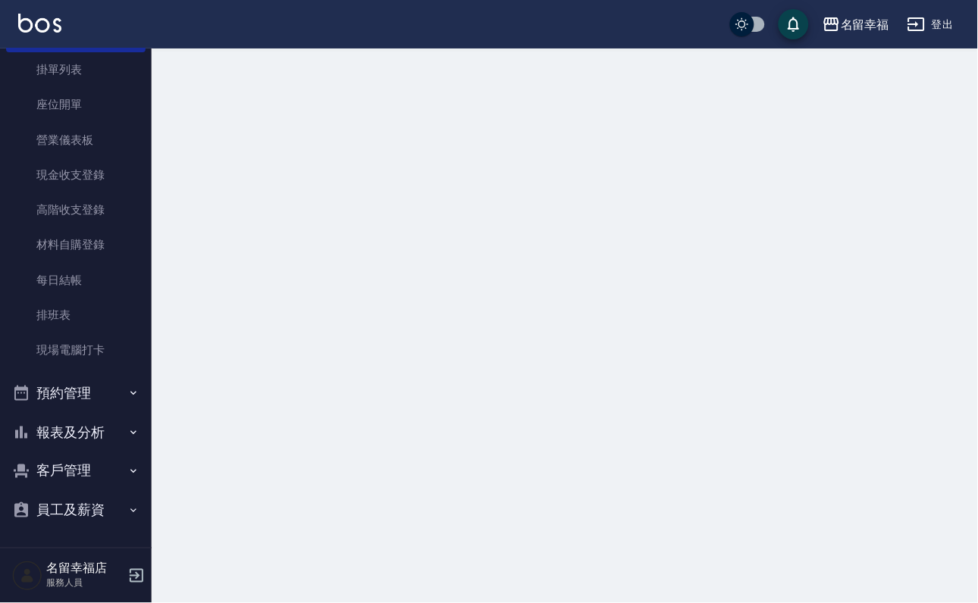
click at [108, 473] on button "客戶管理" at bounding box center [75, 471] width 139 height 39
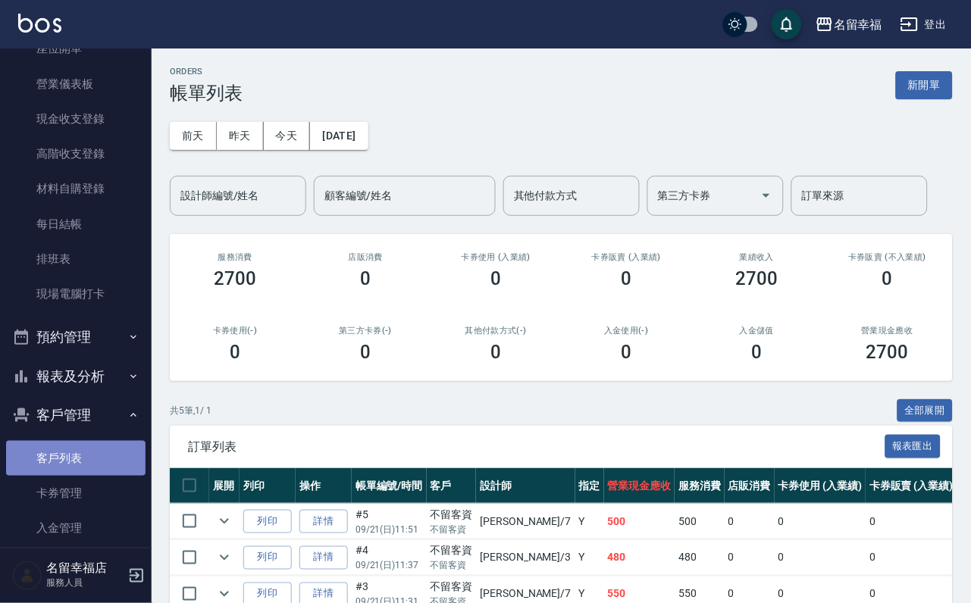
click at [111, 476] on link "客戶列表" at bounding box center [75, 458] width 139 height 35
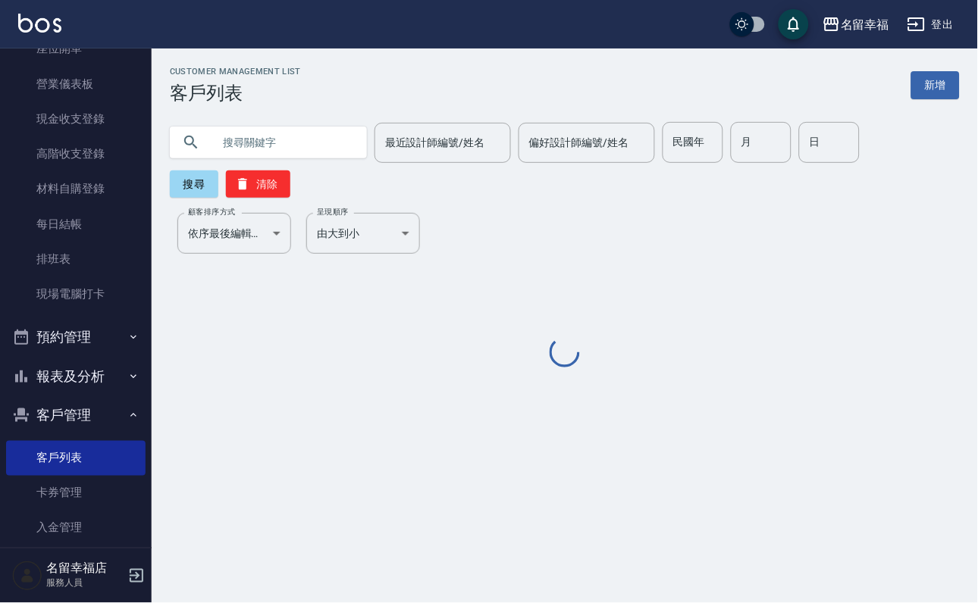
click at [277, 148] on input "text" at bounding box center [283, 142] width 143 height 41
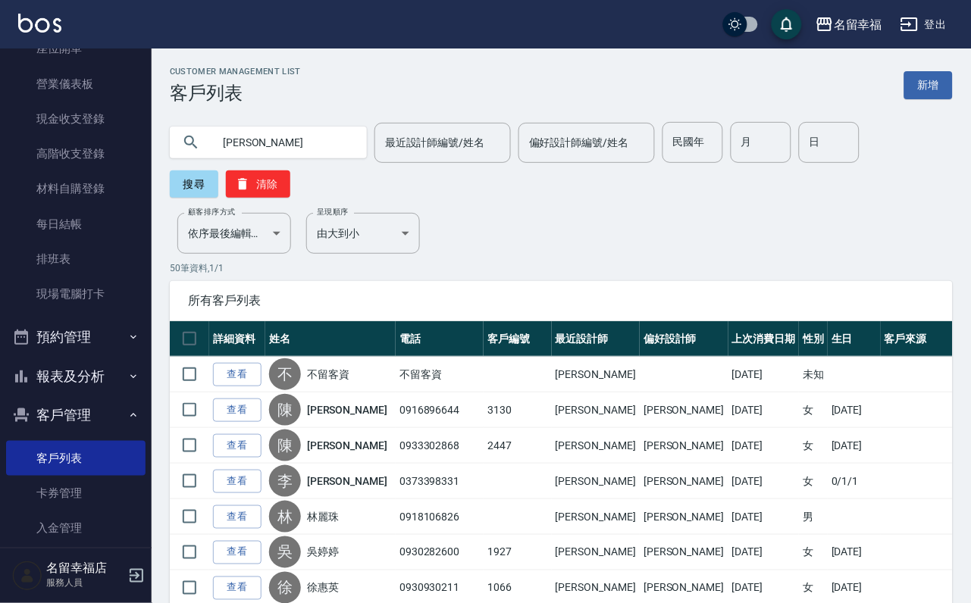
type input "[PERSON_NAME]"
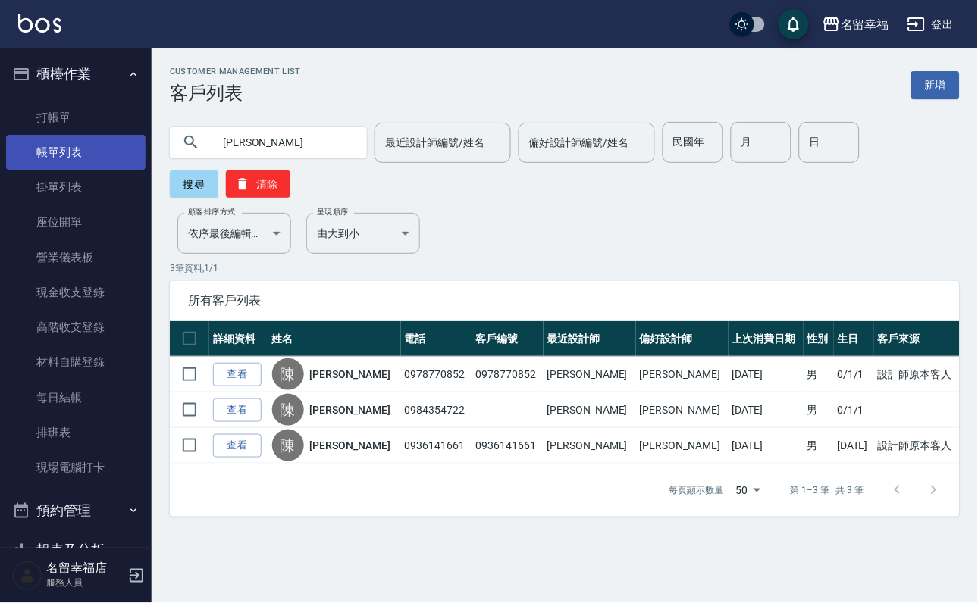
click at [83, 150] on link "帳單列表" at bounding box center [75, 152] width 139 height 35
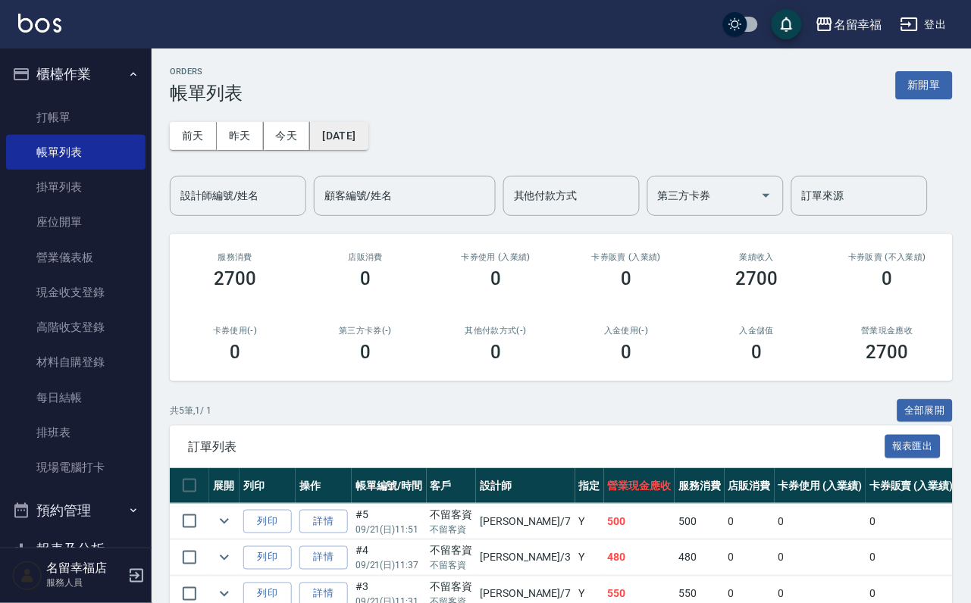
click at [365, 136] on button "[DATE]" at bounding box center [339, 136] width 58 height 28
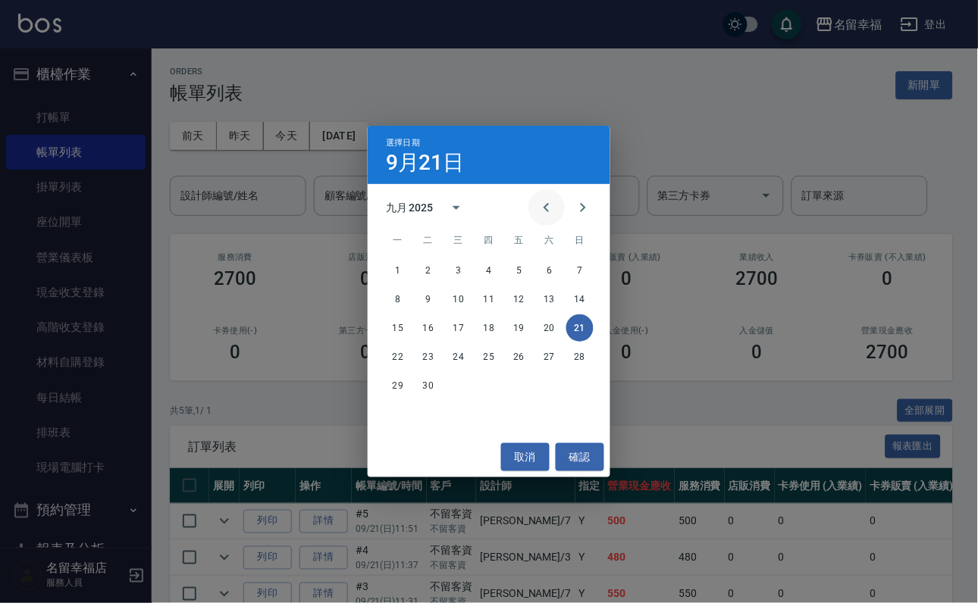
click at [537, 202] on icon "Previous month" at bounding box center [546, 208] width 18 height 18
click at [537, 200] on icon "Previous month" at bounding box center [546, 208] width 18 height 18
click at [537, 208] on icon "Previous month" at bounding box center [546, 208] width 18 height 18
click at [553, 354] on button "24" at bounding box center [549, 356] width 27 height 27
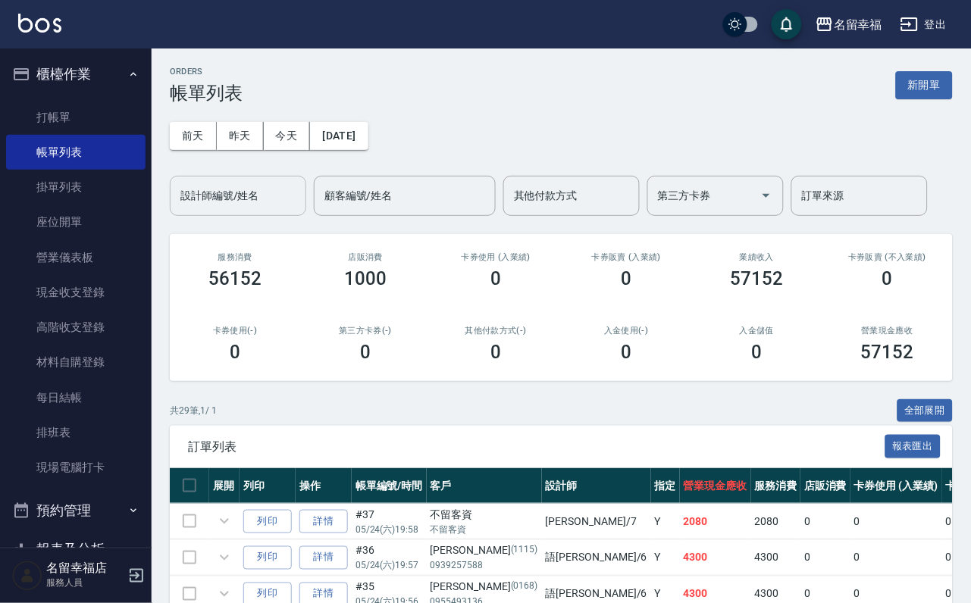
click at [270, 208] on input "設計師編號/姓名" at bounding box center [238, 196] width 123 height 27
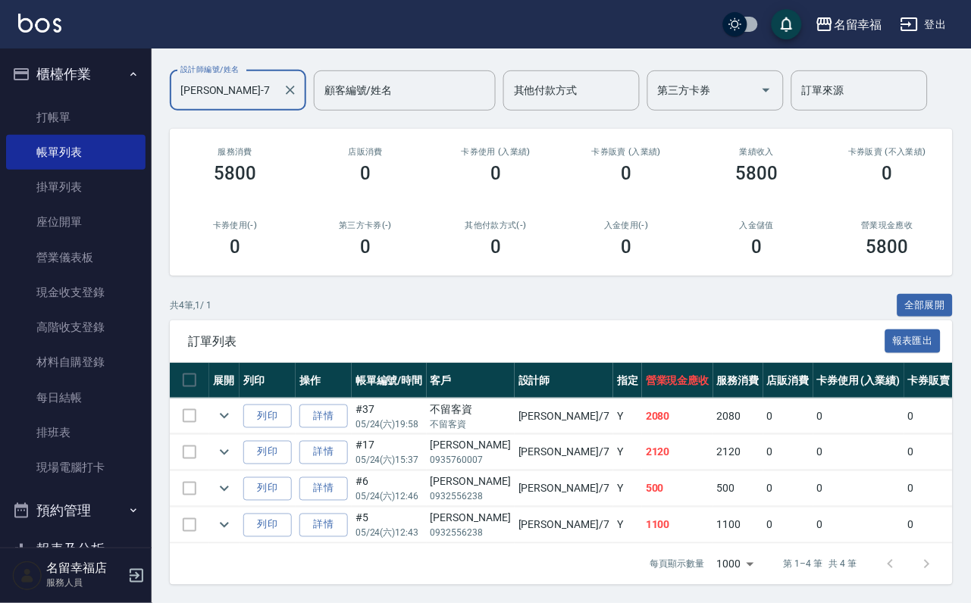
scroll to position [224, 0]
type input "[PERSON_NAME]-7"
drag, startPoint x: 511, startPoint y: 487, endPoint x: 468, endPoint y: 480, distance: 43.1
click at [468, 508] on tr "列印 詳情 #5 05/24 (六) 12:43 [PERSON_NAME] 0932556238 [PERSON_NAME] /7 Y 1100 1100 …" at bounding box center [838, 526] width 1336 height 36
click at [480, 511] on div "[PERSON_NAME]" at bounding box center [471, 519] width 80 height 16
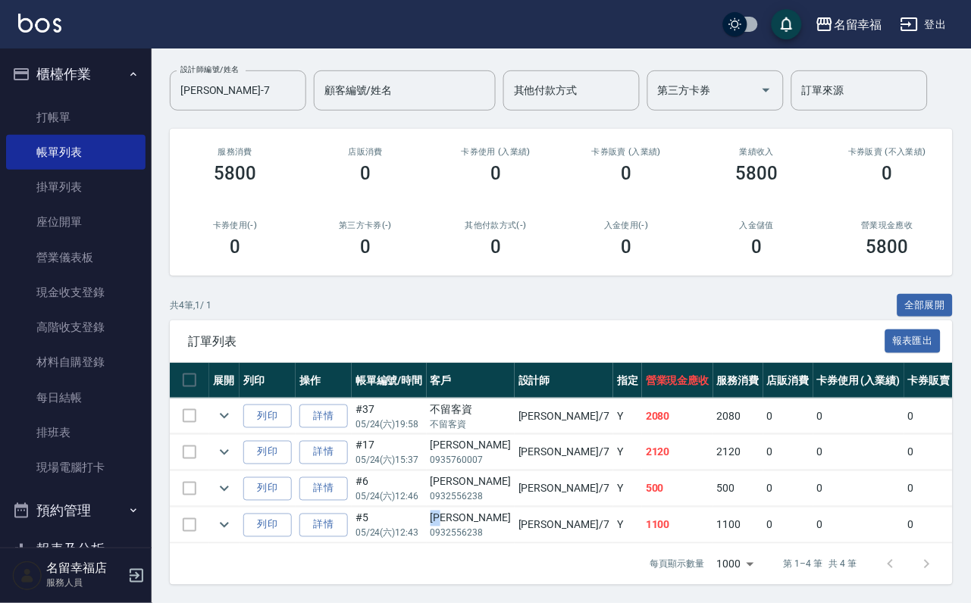
drag, startPoint x: 513, startPoint y: 485, endPoint x: 477, endPoint y: 481, distance: 36.6
click at [477, 511] on div "[PERSON_NAME]" at bounding box center [471, 519] width 80 height 16
click at [233, 516] on icon "expand row" at bounding box center [224, 525] width 18 height 18
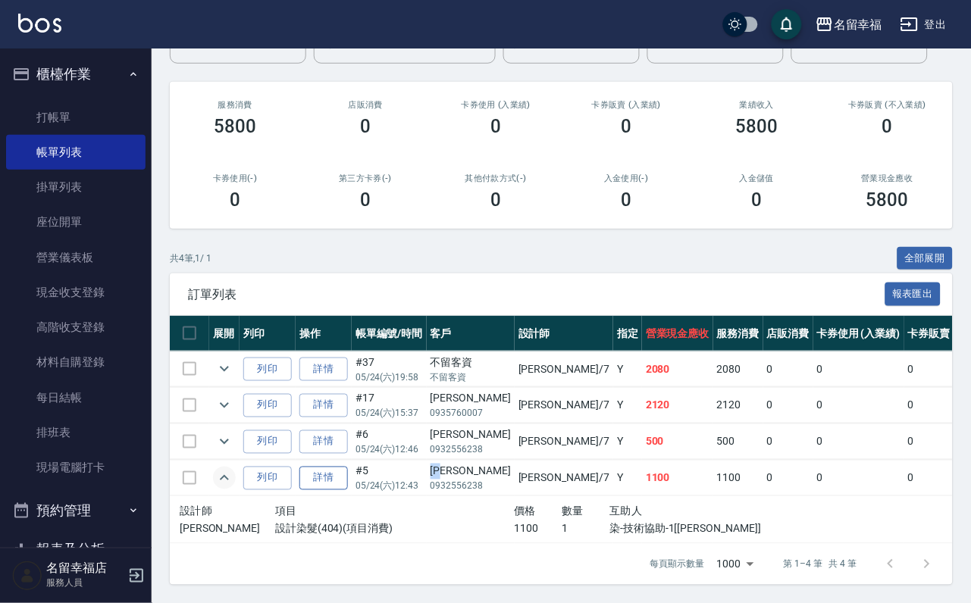
copy div "[PERSON_NAME]"
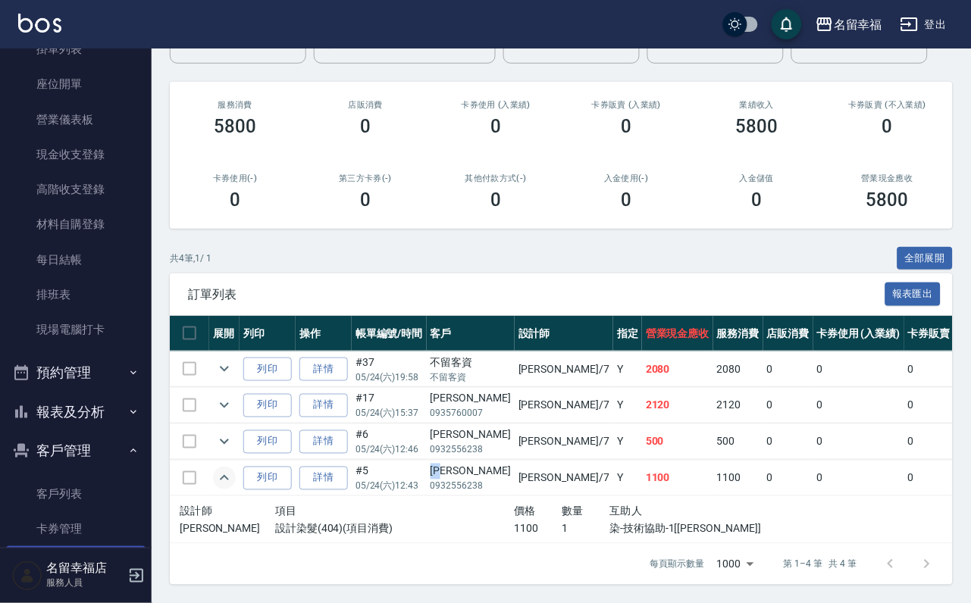
scroll to position [299, 0]
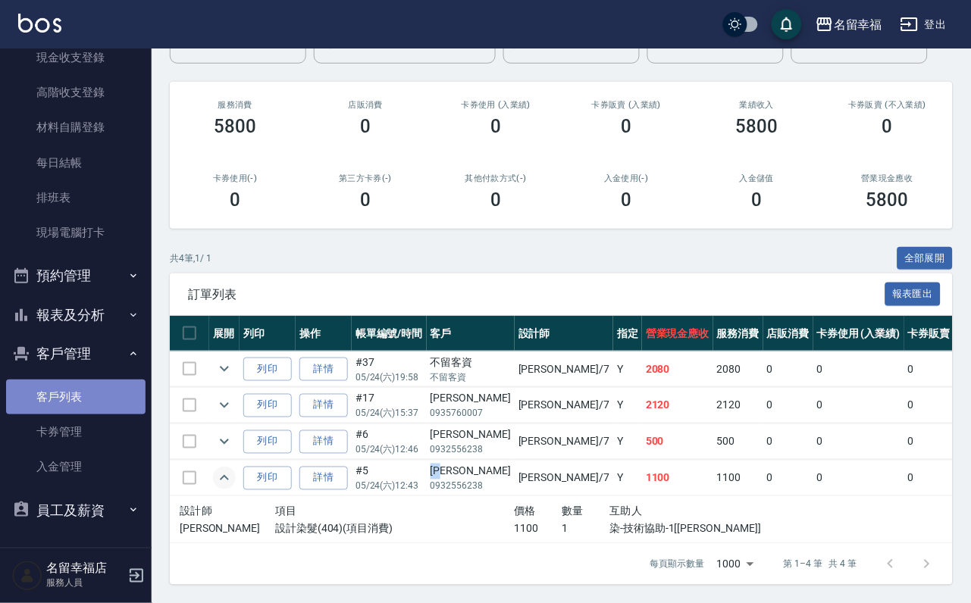
drag, startPoint x: 89, startPoint y: 390, endPoint x: 122, endPoint y: 375, distance: 36.3
click at [89, 390] on link "客戶列表" at bounding box center [75, 397] width 139 height 35
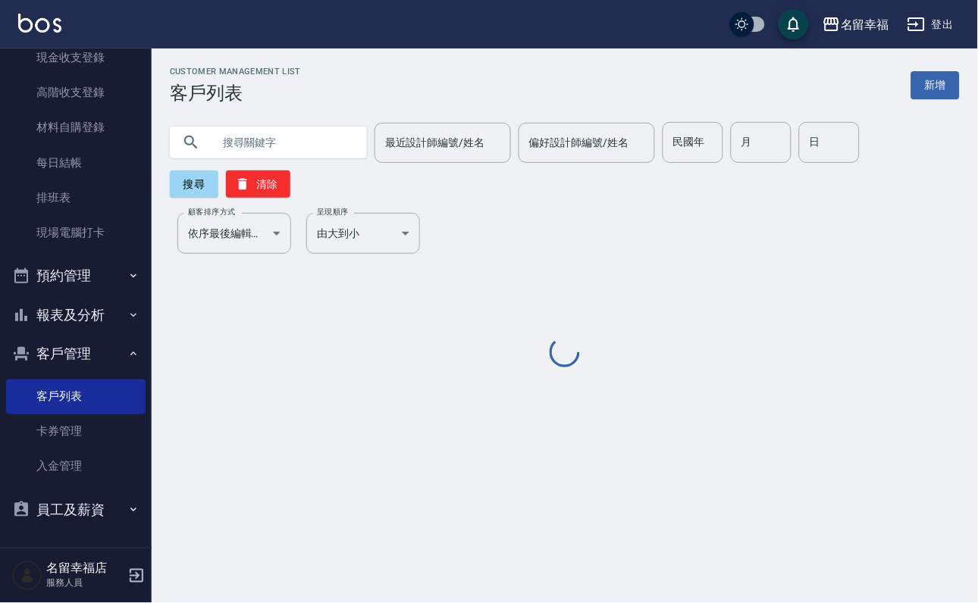
click at [324, 157] on input "text" at bounding box center [283, 142] width 143 height 41
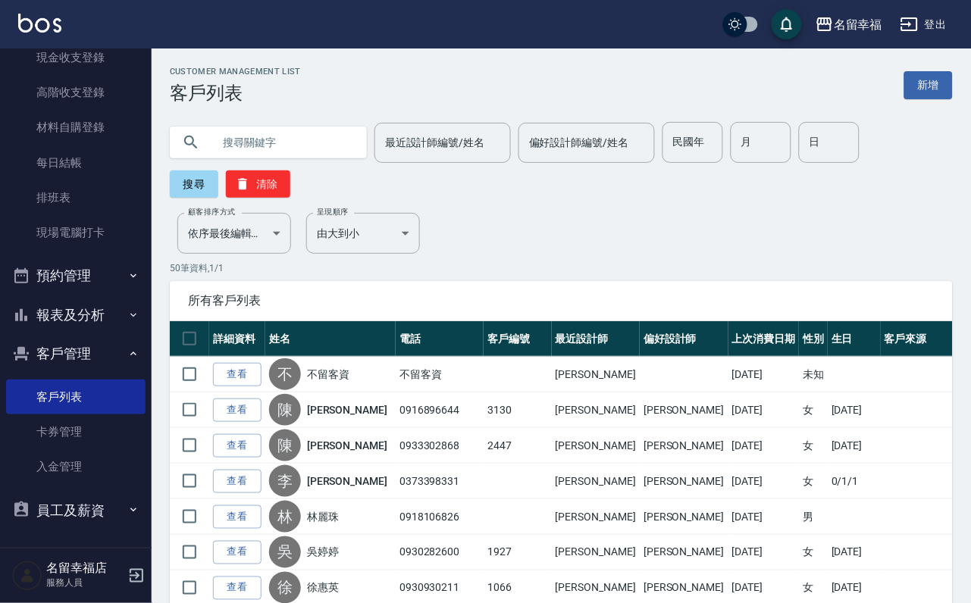
paste input "[PERSON_NAME]"
type input "[PERSON_NAME]"
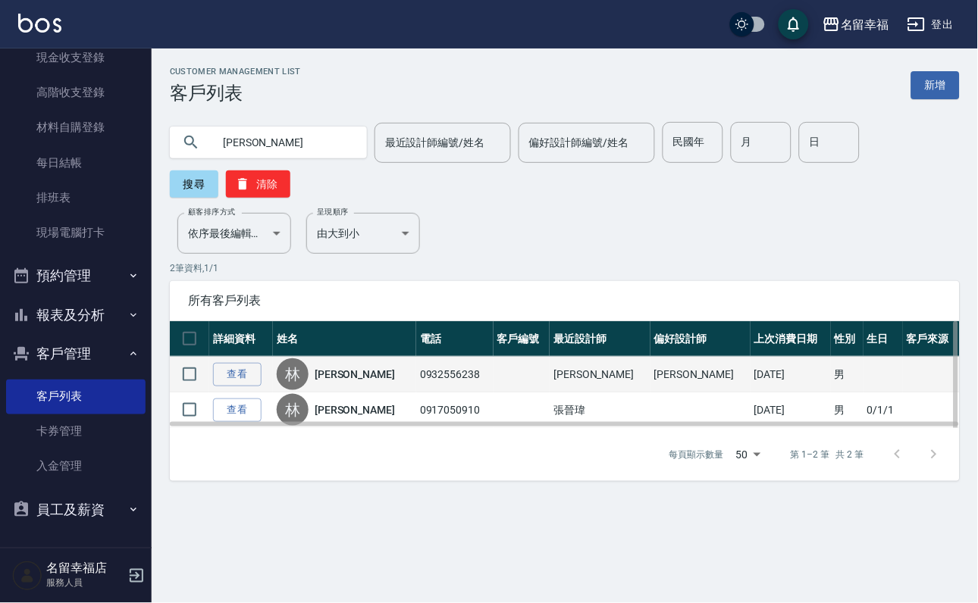
click at [352, 382] on link "[PERSON_NAME]" at bounding box center [355, 374] width 80 height 15
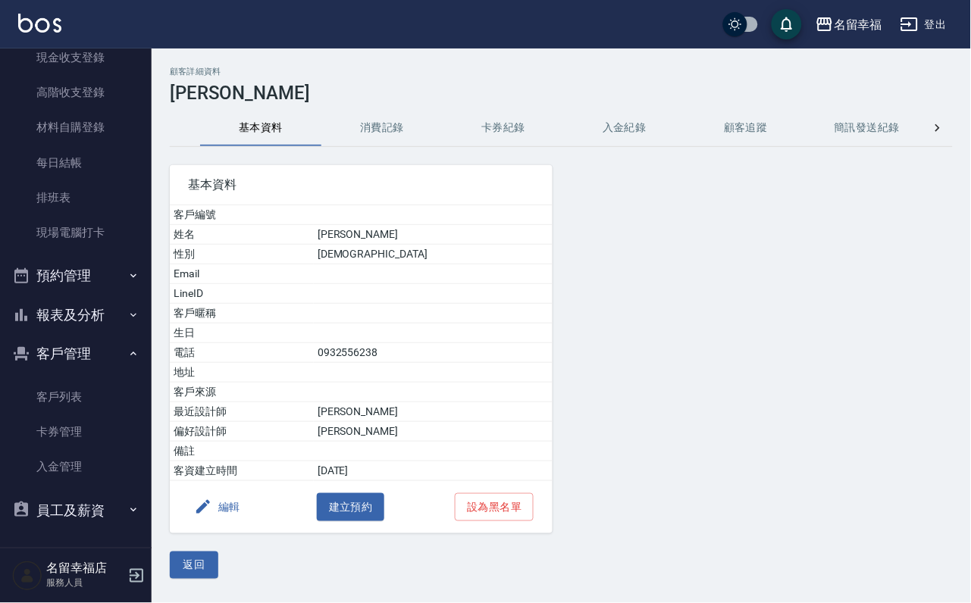
click at [375, 141] on button "消費記錄" at bounding box center [381, 128] width 121 height 36
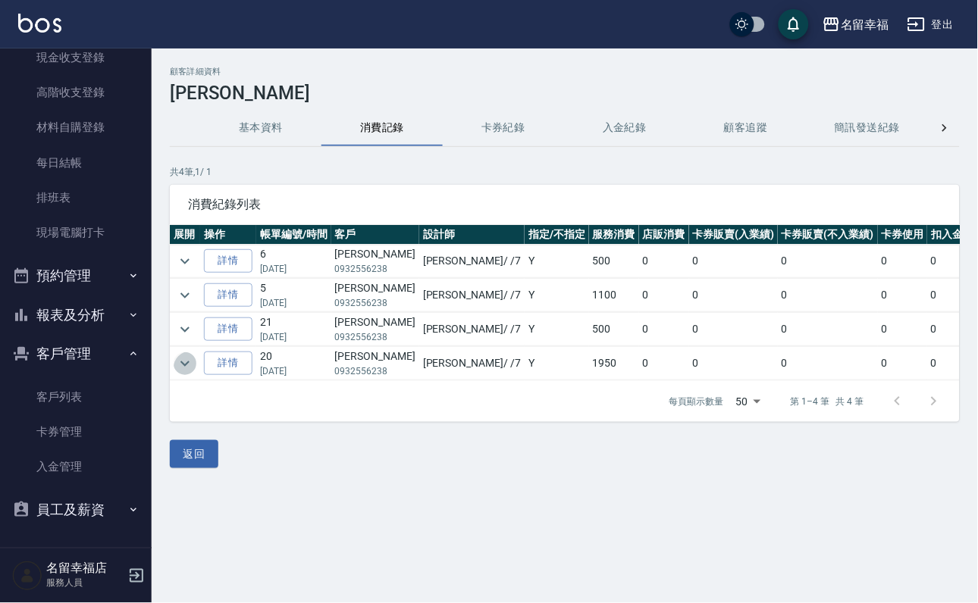
click at [188, 373] on icon "expand row" at bounding box center [185, 364] width 18 height 18
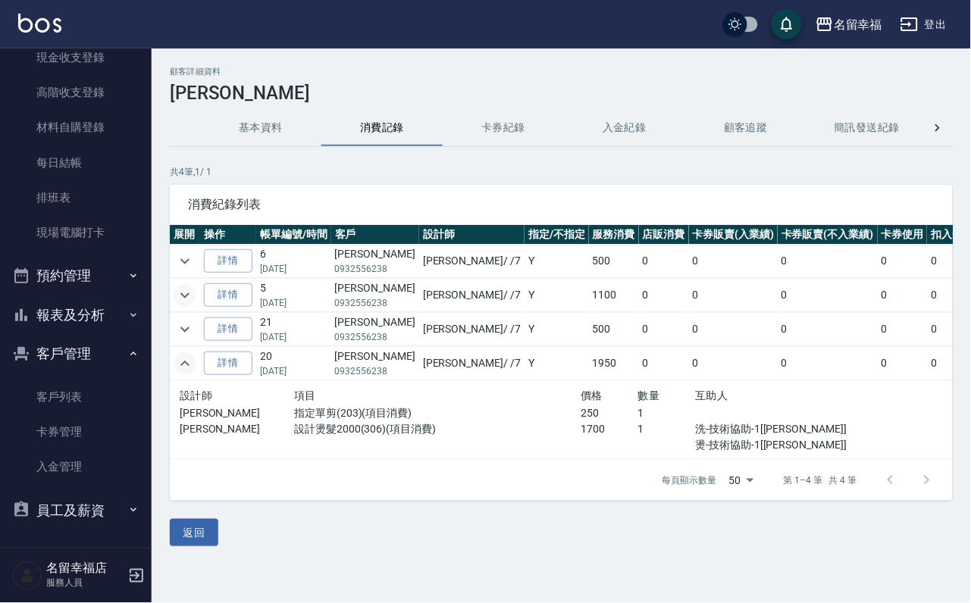
click at [196, 299] on button "expand row" at bounding box center [185, 295] width 23 height 23
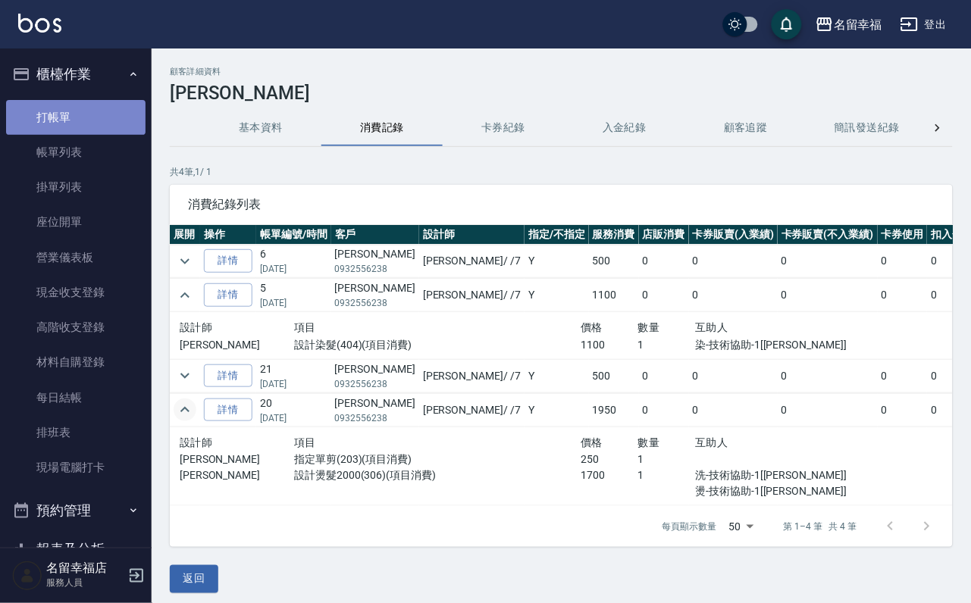
click at [86, 126] on link "打帳單" at bounding box center [75, 117] width 139 height 35
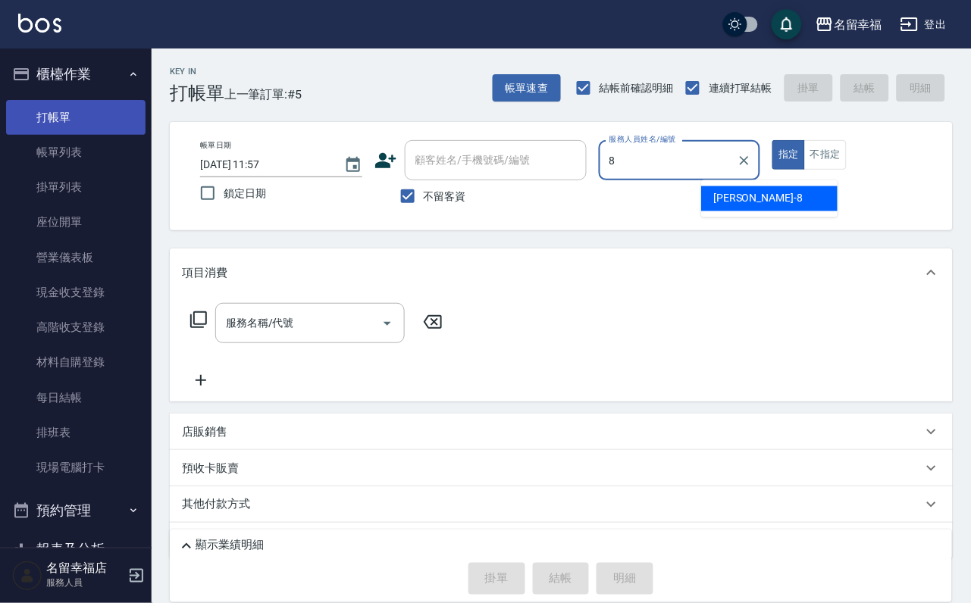
type input "[PERSON_NAME]-8"
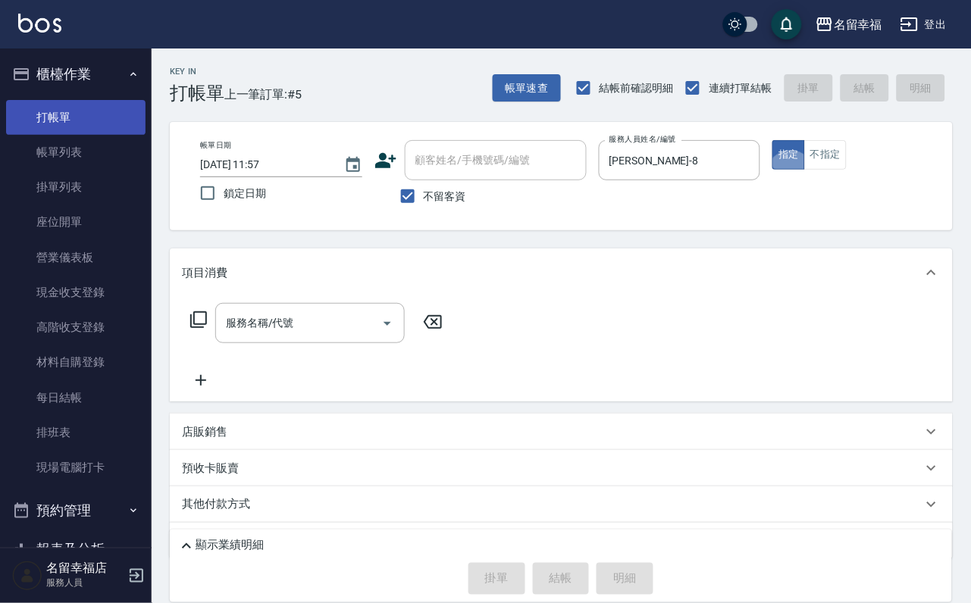
type button "true"
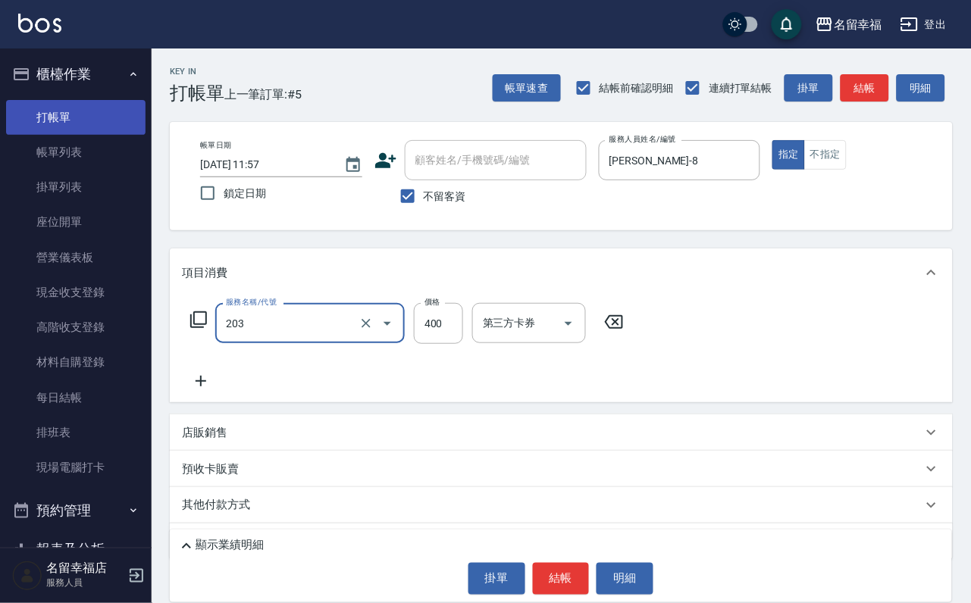
type input "指定單剪(203)"
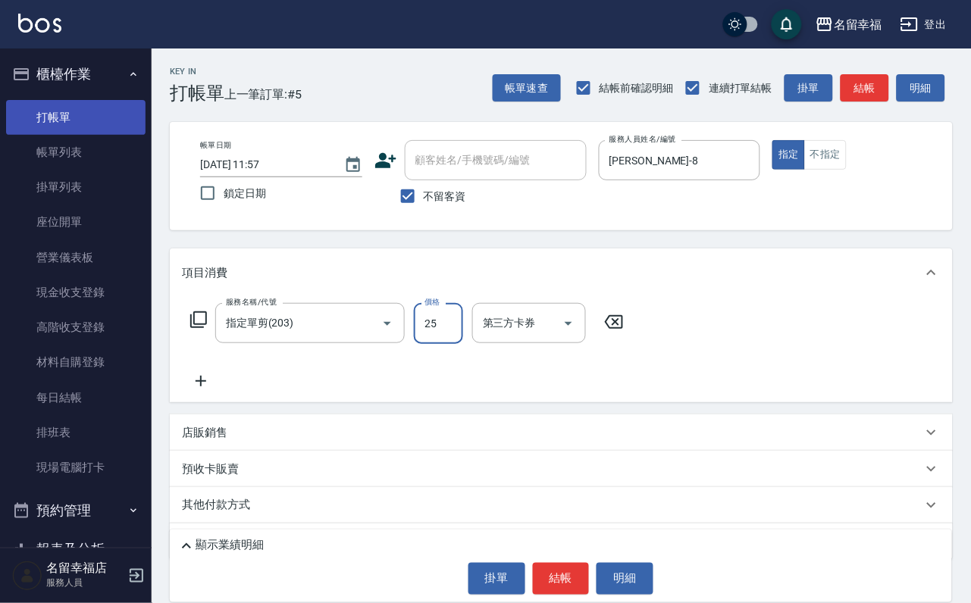
type input "250"
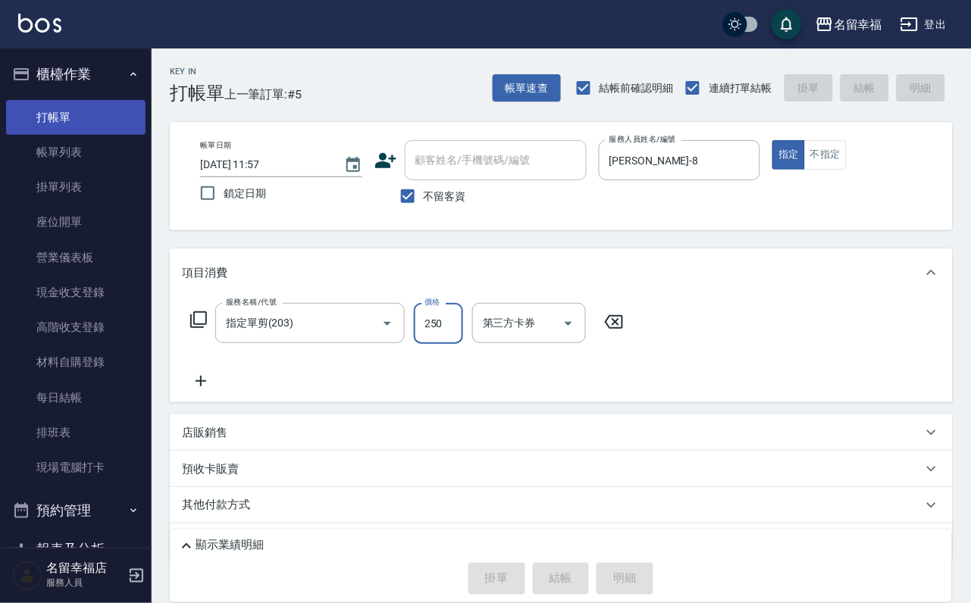
type input "[DATE] 12:09"
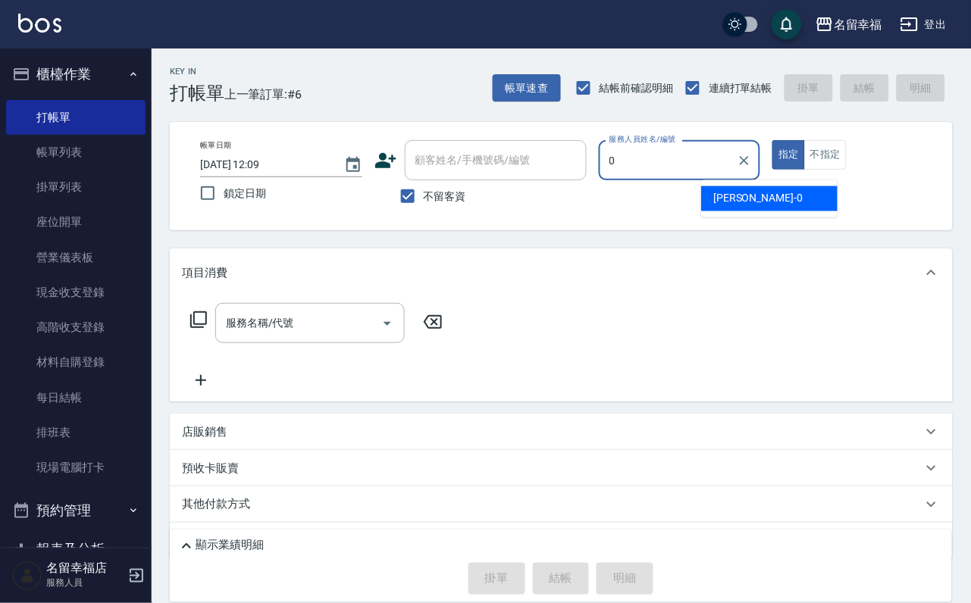
type input "小靜-0"
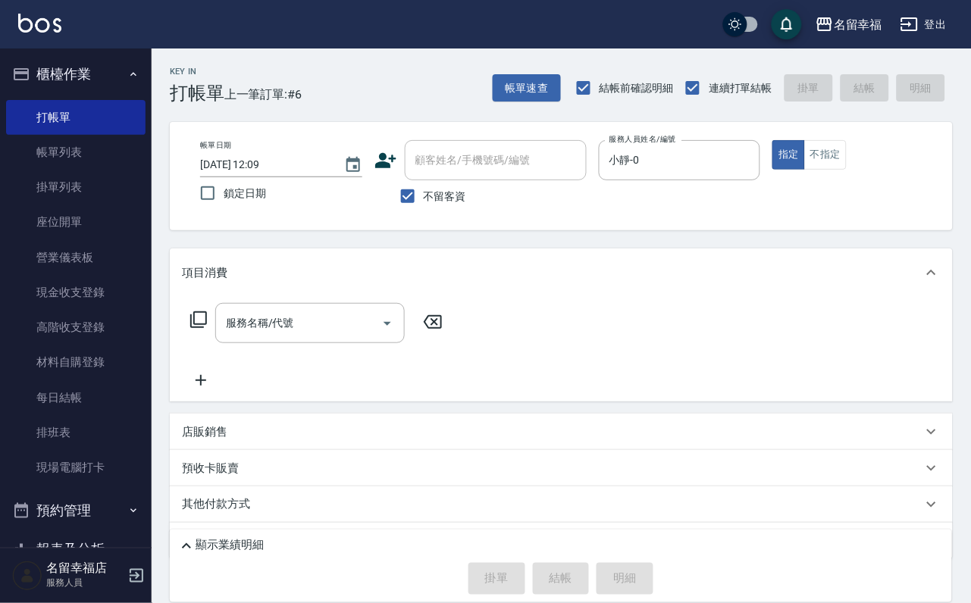
click at [207, 325] on icon at bounding box center [198, 320] width 17 height 17
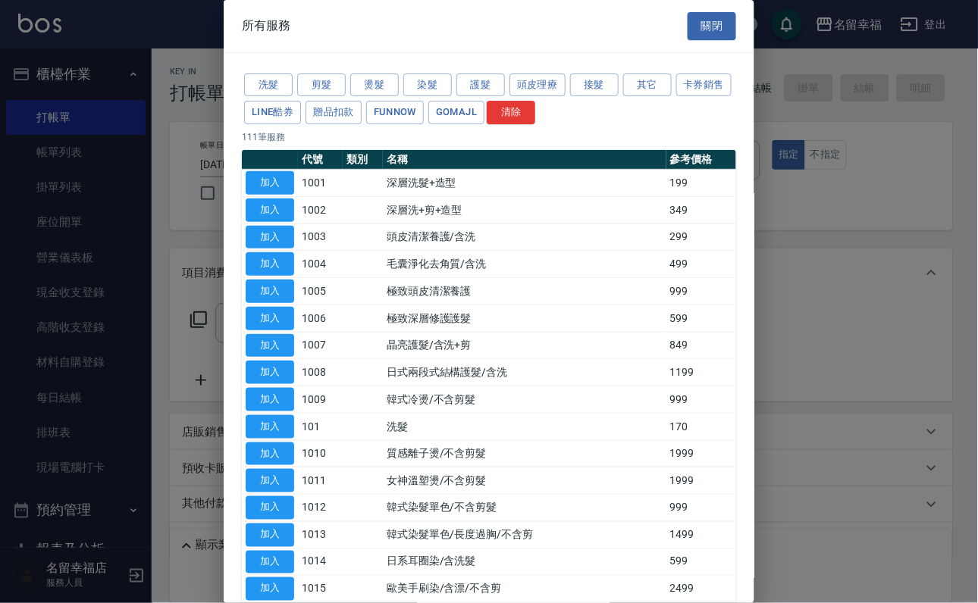
click at [717, 88] on div "洗髮 剪髮 燙髮 染髮 護髮 頭皮理療 接髮 其它 卡券銷售 LINE酷券 贈品扣款 FUNNOW GOMAJL 清除" at bounding box center [489, 99] width 494 height 56
click at [672, 82] on button "其它" at bounding box center [647, 85] width 49 height 23
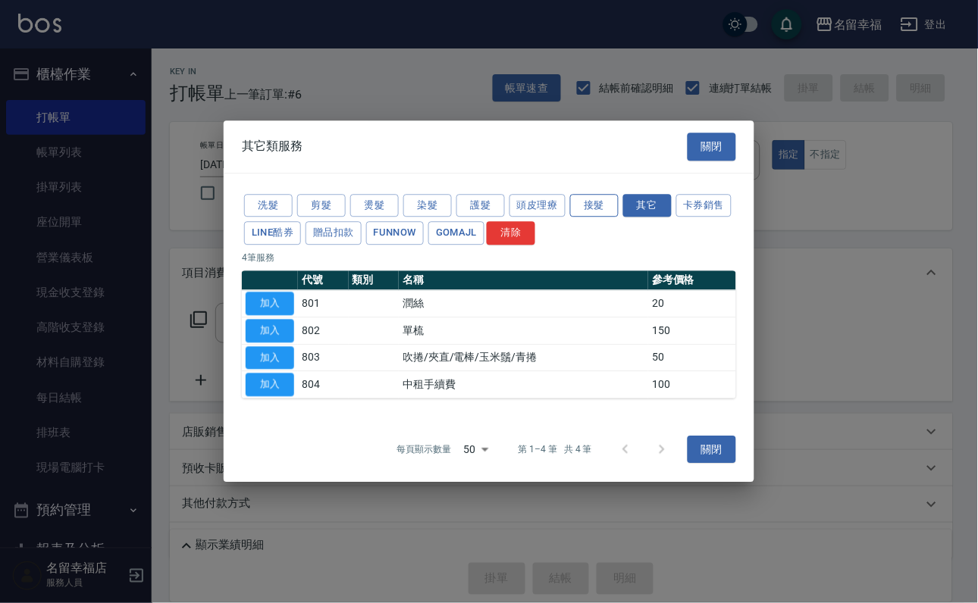
click at [611, 194] on button "接髮" at bounding box center [594, 205] width 49 height 23
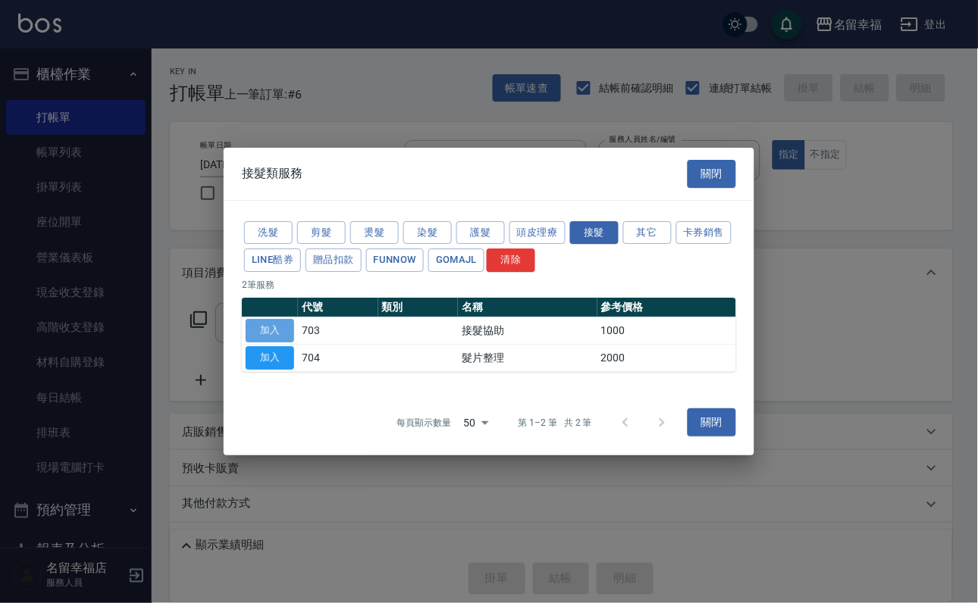
click at [275, 330] on button "加入" at bounding box center [270, 330] width 49 height 23
type input "接髮協助(703)"
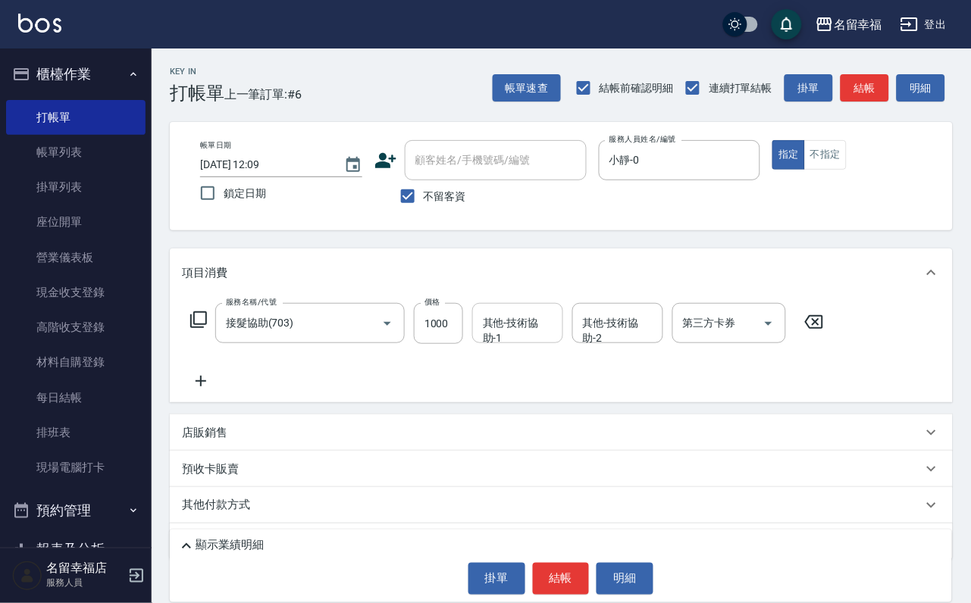
click at [543, 328] on div "其他-技術協助-1 其他-技術協助-1" at bounding box center [517, 323] width 91 height 40
type input "小靜-0"
click at [202, 329] on icon at bounding box center [198, 320] width 18 height 18
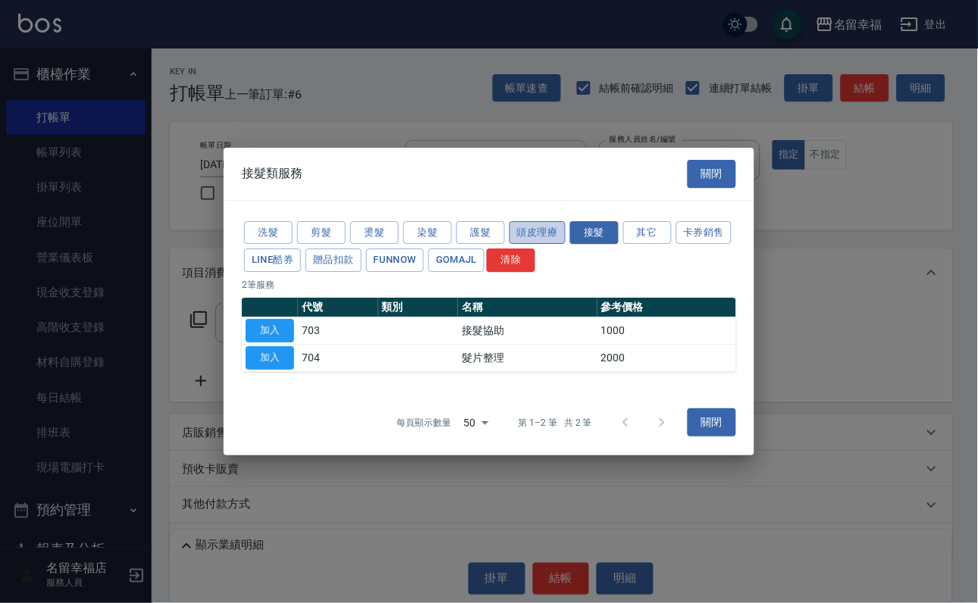
click at [529, 221] on button "頭皮理療" at bounding box center [537, 232] width 56 height 23
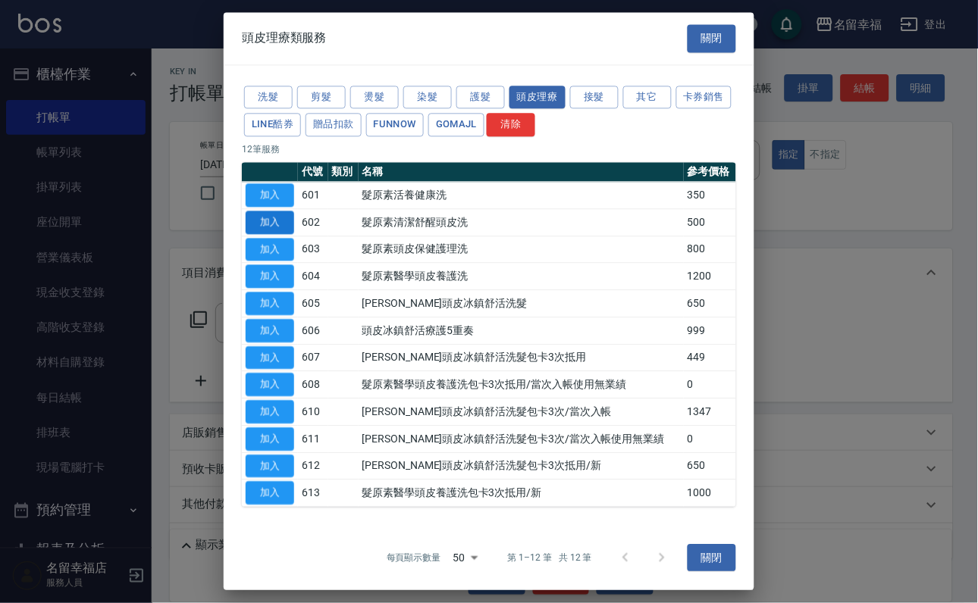
click at [265, 234] on button "加入" at bounding box center [270, 222] width 49 height 23
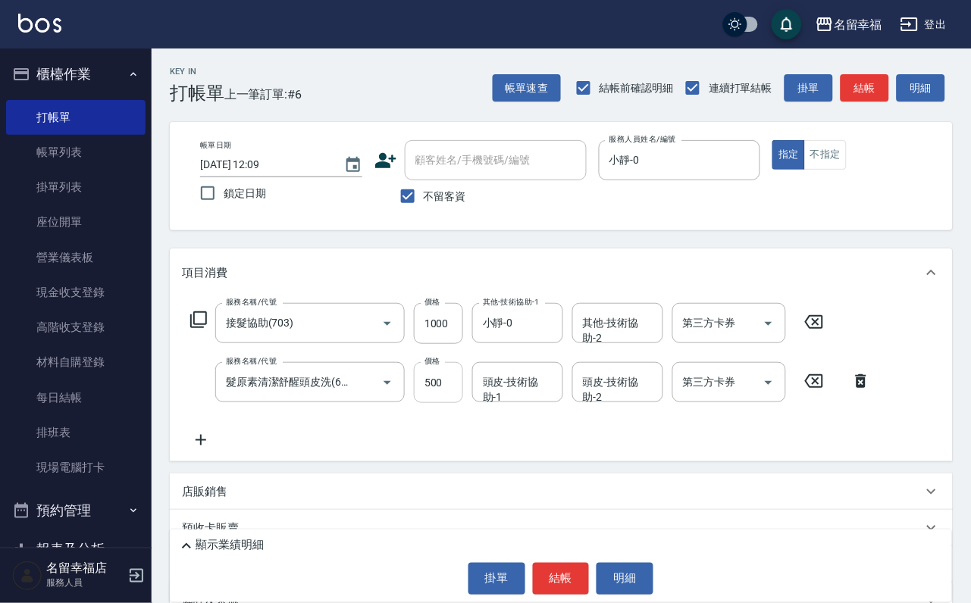
click at [444, 403] on input "500" at bounding box center [438, 382] width 49 height 41
type input "550"
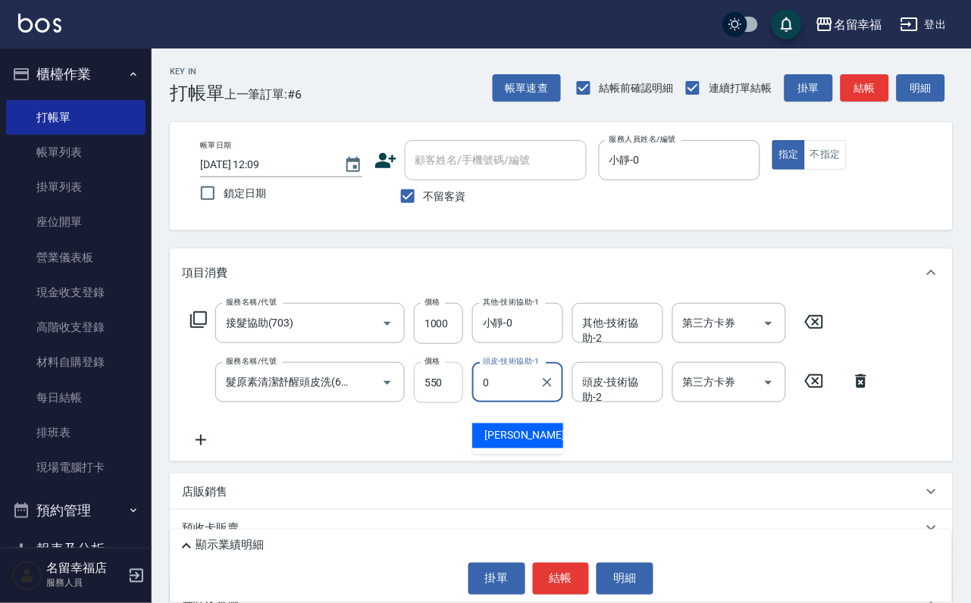
type input "小靜-0"
click at [208, 329] on icon at bounding box center [198, 320] width 18 height 18
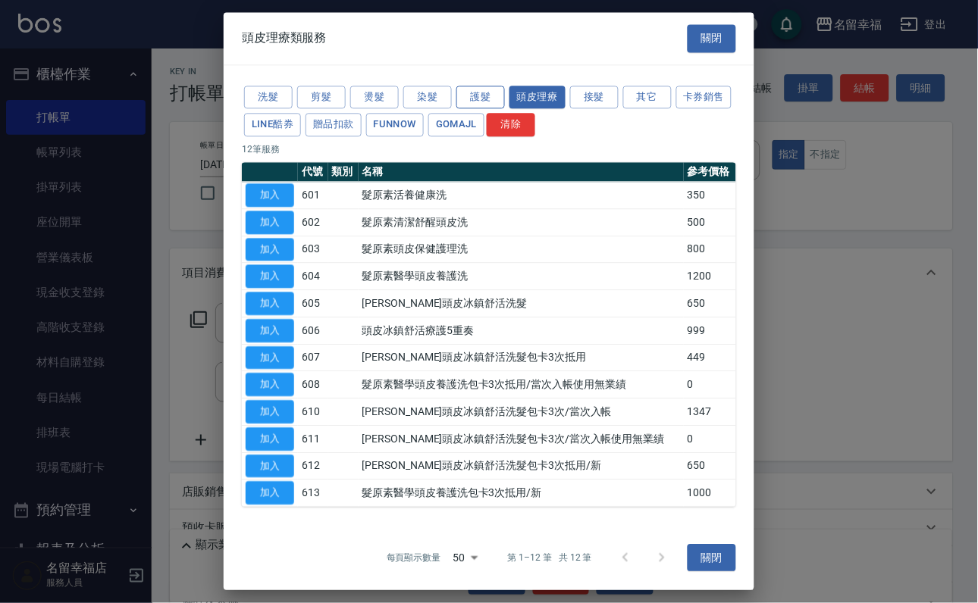
click at [476, 92] on button "護髮" at bounding box center [480, 97] width 49 height 23
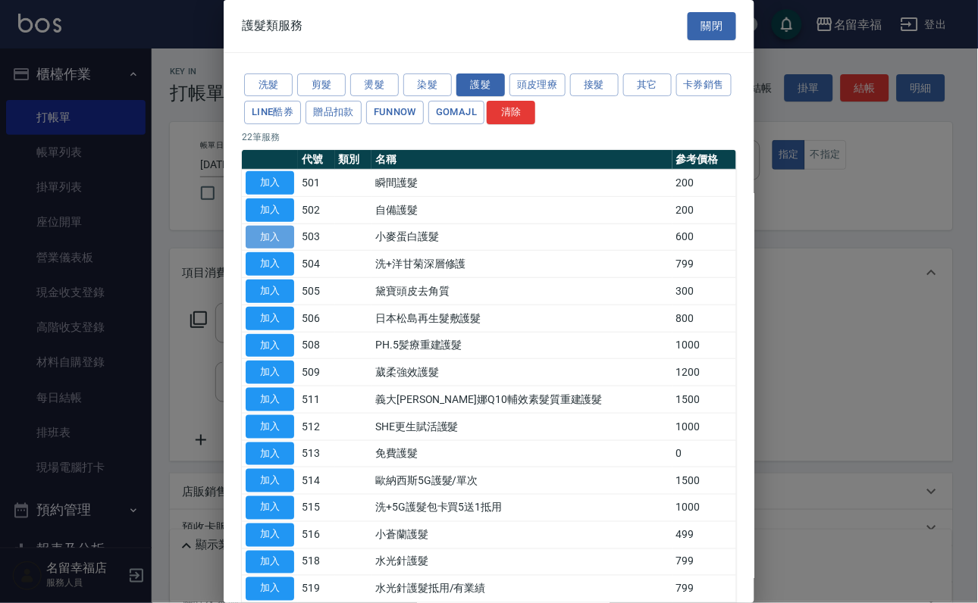
click at [289, 249] on button "加入" at bounding box center [270, 237] width 49 height 23
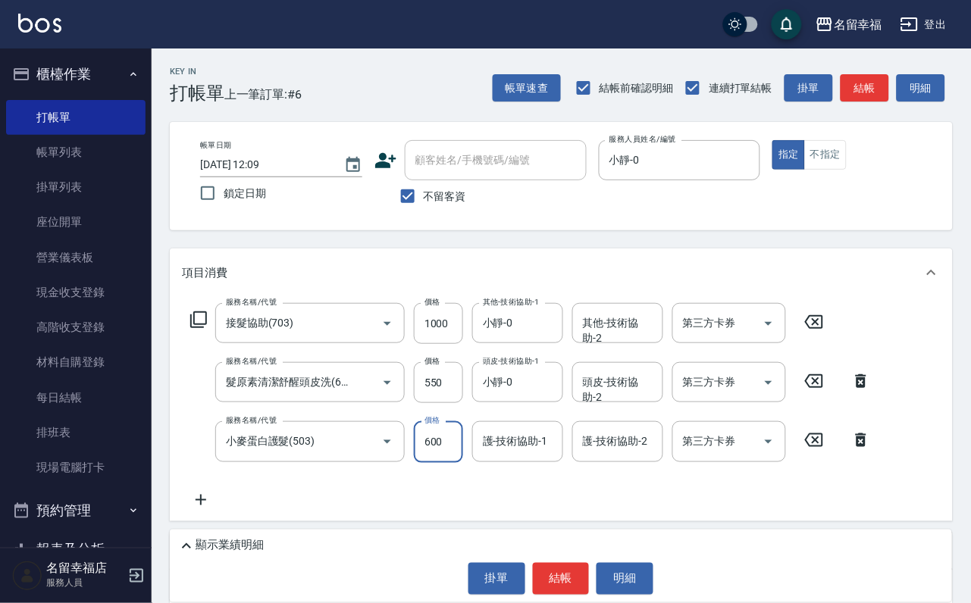
click at [433, 457] on input "600" at bounding box center [438, 441] width 49 height 41
type input "500"
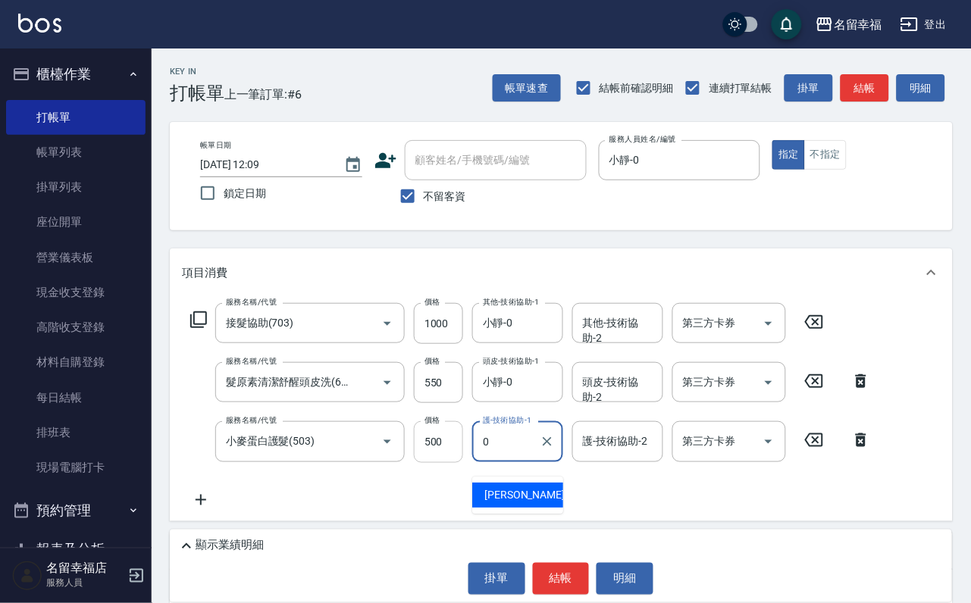
type input "小靜-0"
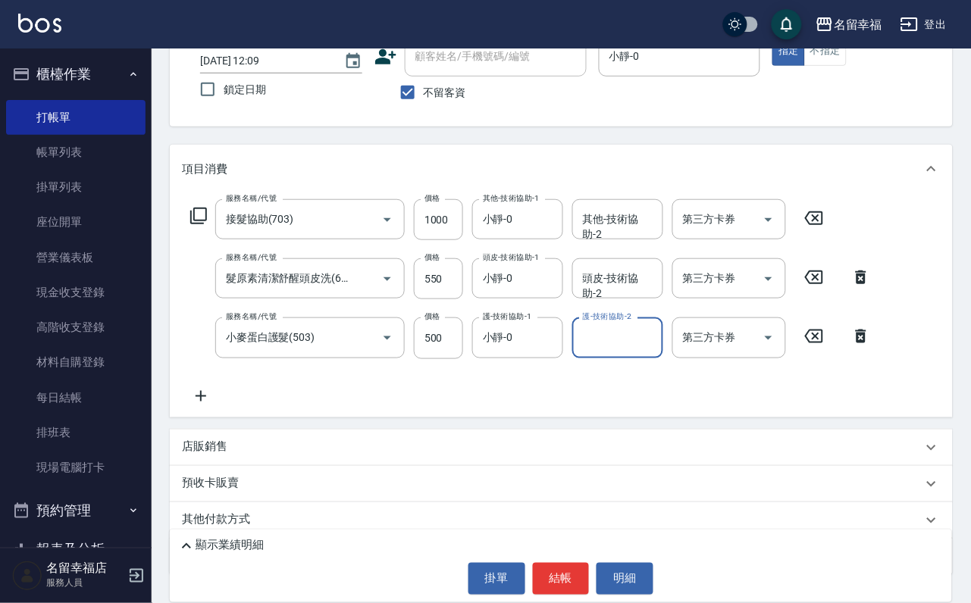
scroll to position [208, 0]
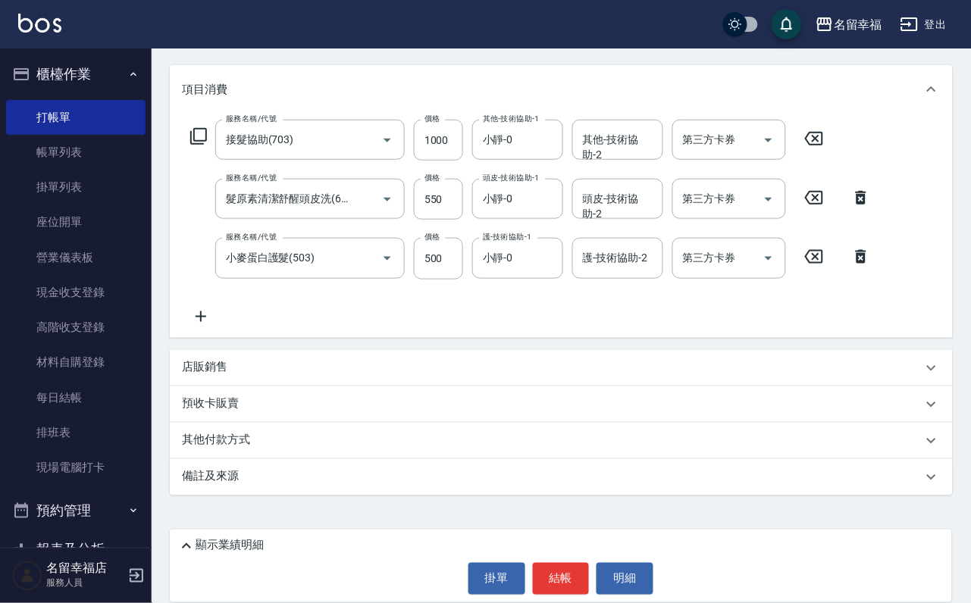
click at [192, 537] on icon at bounding box center [186, 546] width 18 height 18
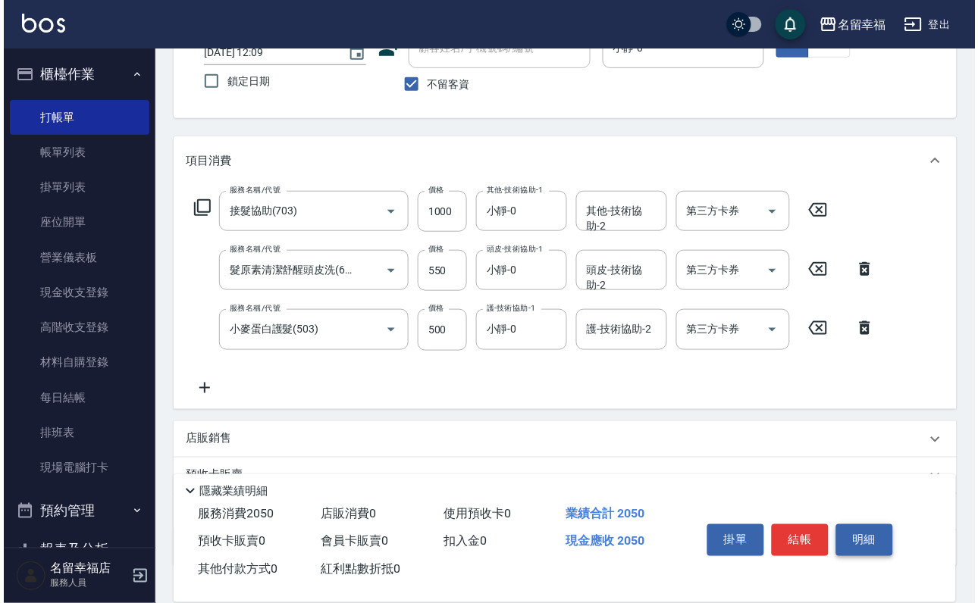
scroll to position [0, 0]
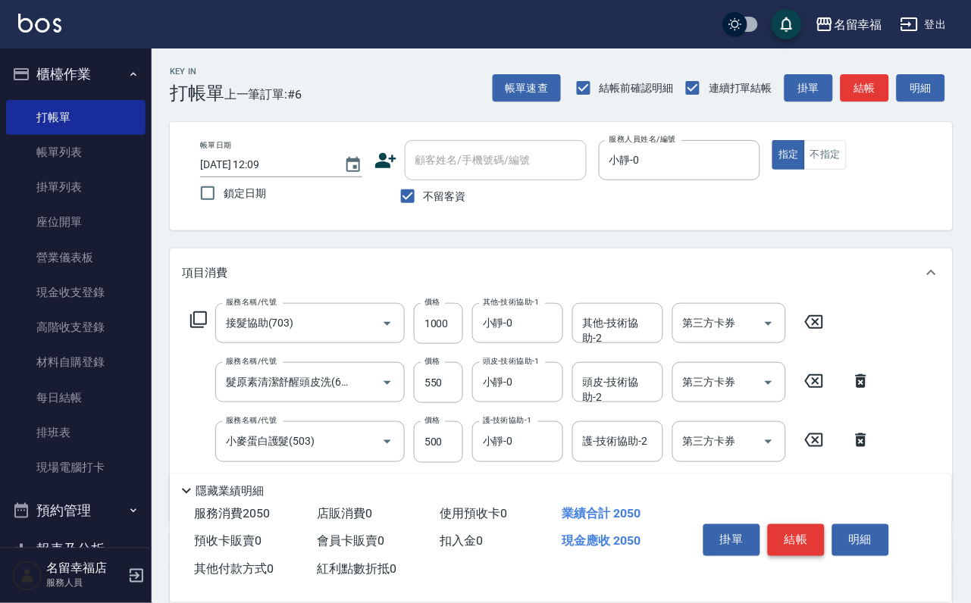
click at [825, 525] on button "結帳" at bounding box center [796, 541] width 57 height 32
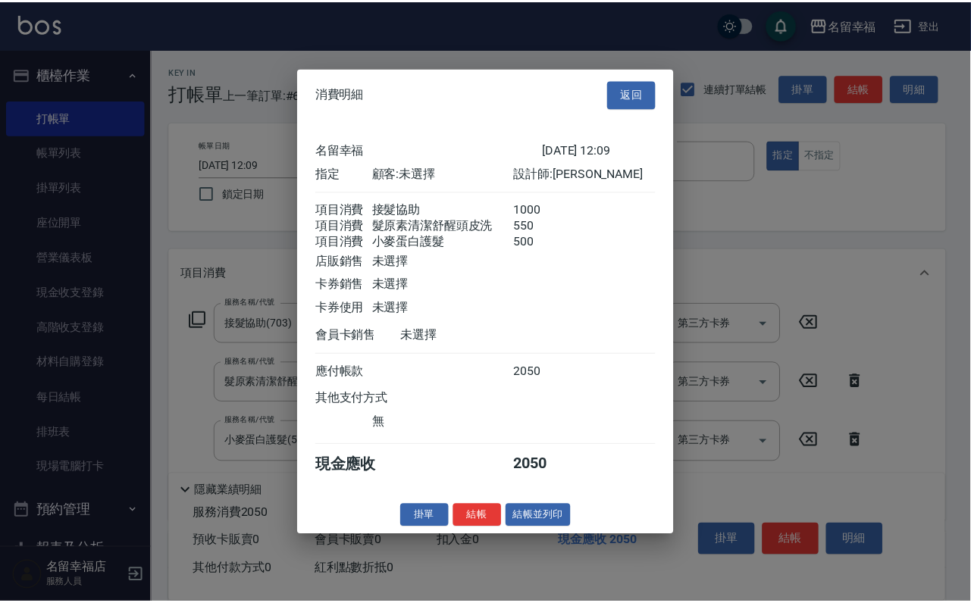
scroll to position [300, 0]
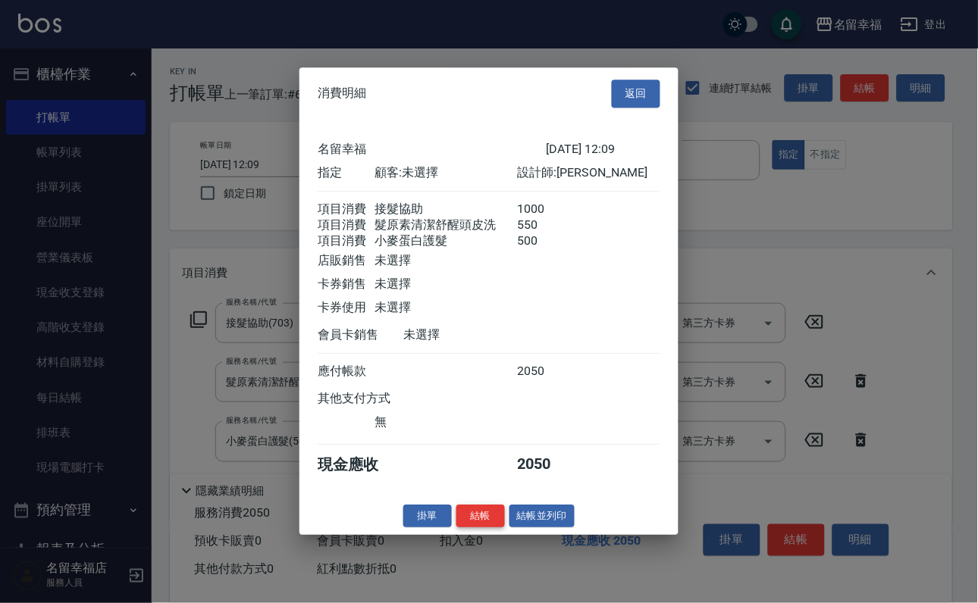
click at [466, 528] on button "結帳" at bounding box center [480, 516] width 49 height 23
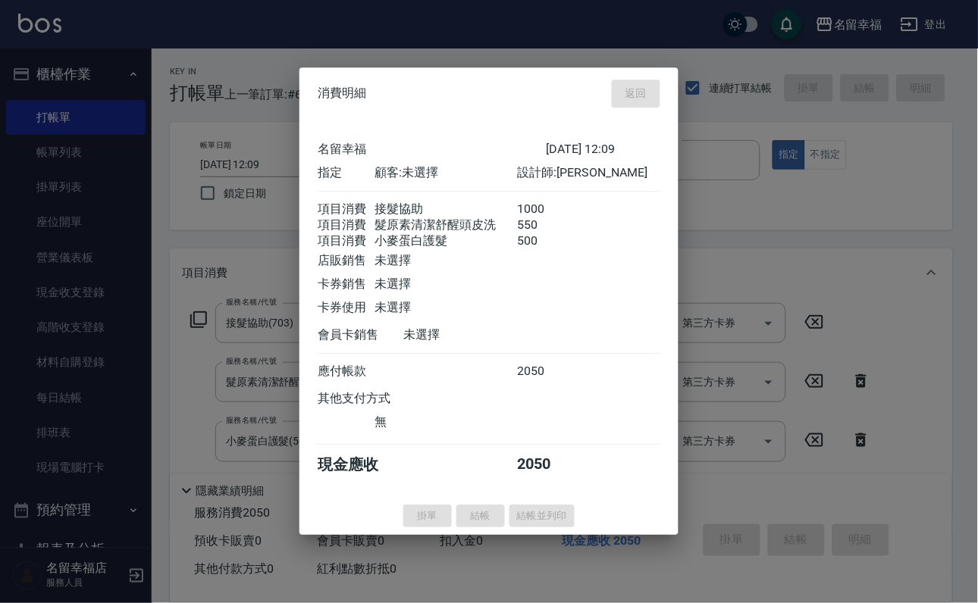
type input "[DATE] 12:16"
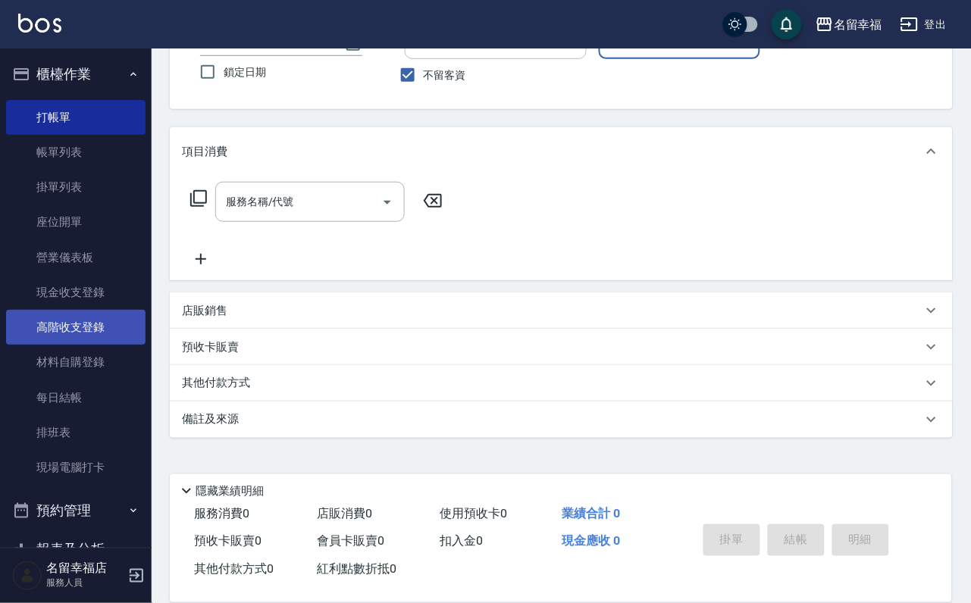
scroll to position [245, 0]
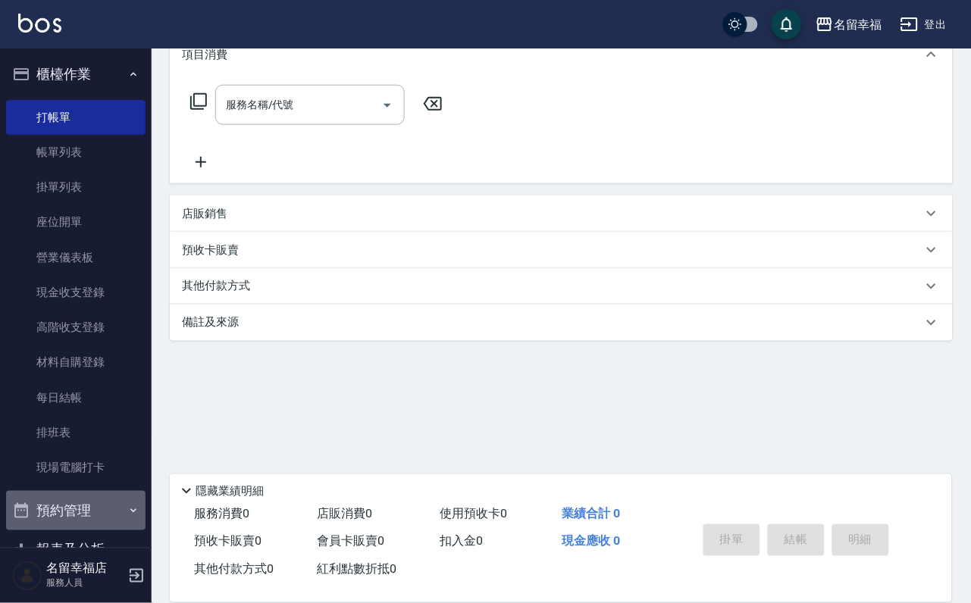
click at [104, 531] on button "預約管理" at bounding box center [75, 510] width 139 height 39
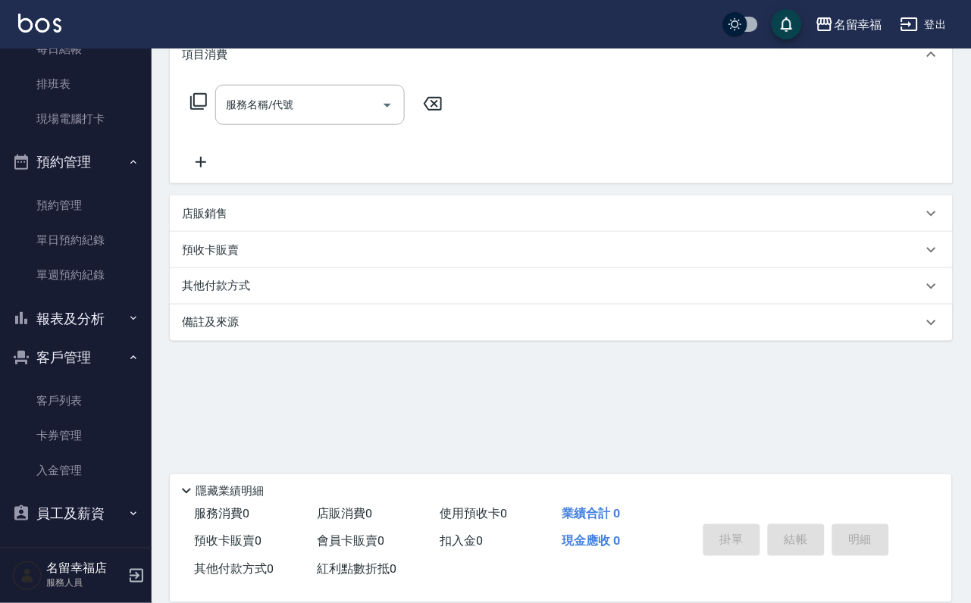
scroll to position [424, 0]
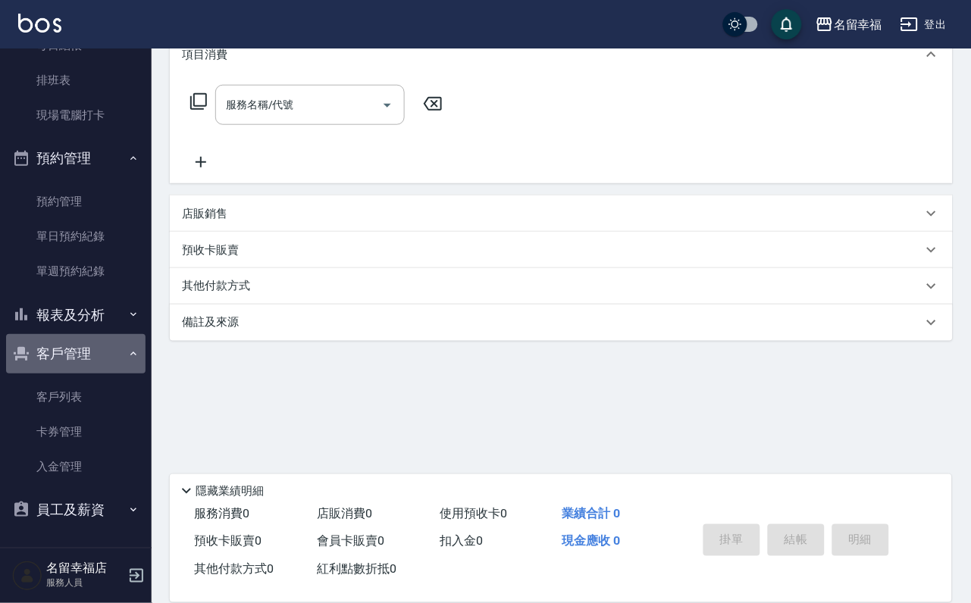
click at [118, 334] on button "客戶管理" at bounding box center [75, 353] width 139 height 39
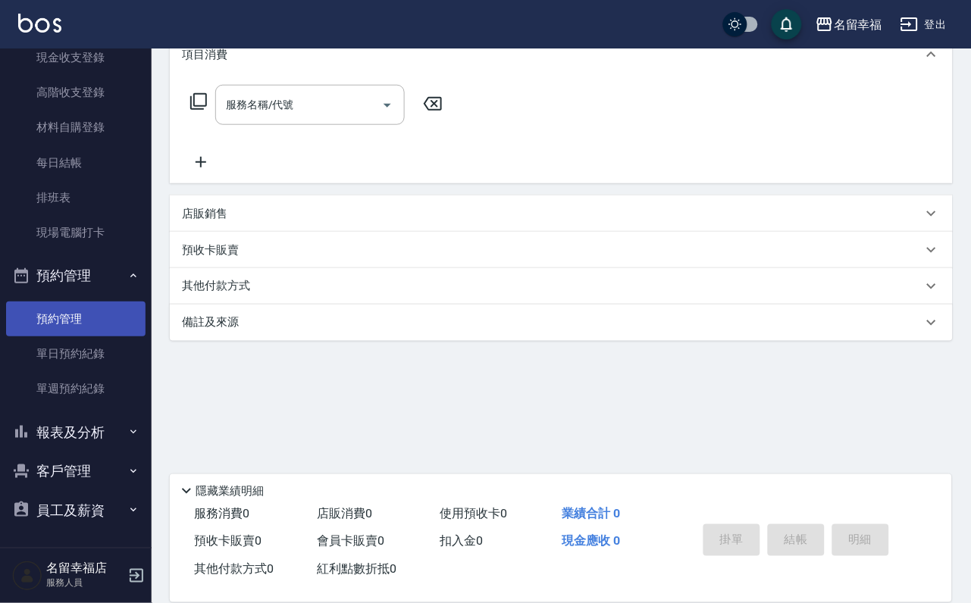
scroll to position [299, 0]
click at [96, 415] on button "報表及分析" at bounding box center [75, 432] width 139 height 39
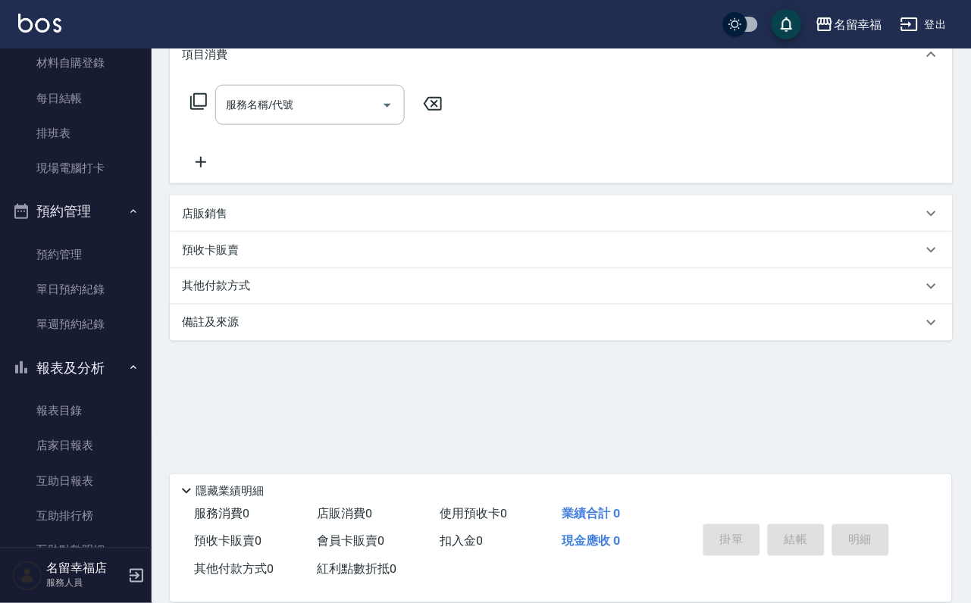
click at [110, 231] on button "預約管理" at bounding box center [75, 211] width 139 height 39
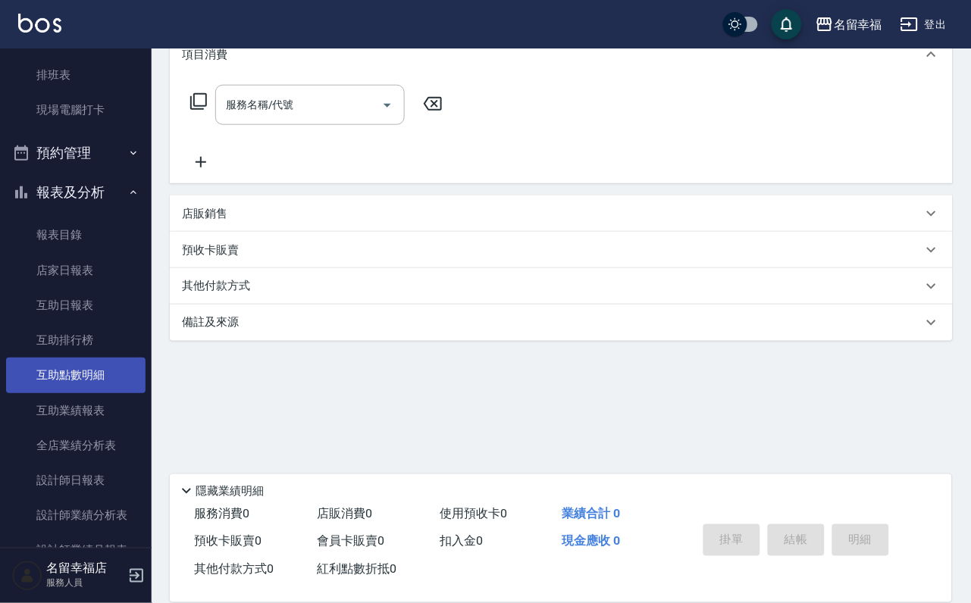
scroll to position [413, 0]
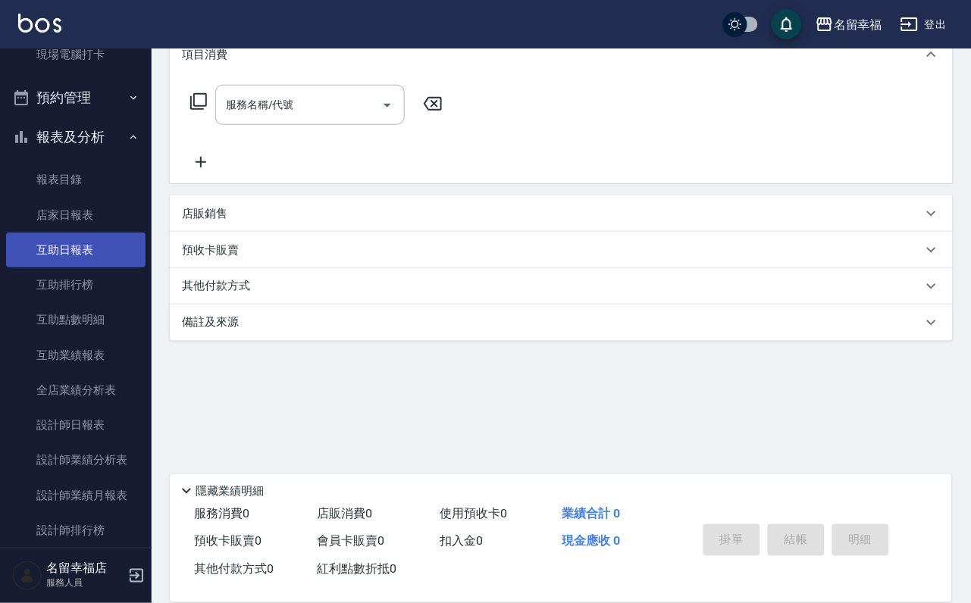
click at [76, 268] on link "互助日報表" at bounding box center [75, 250] width 139 height 35
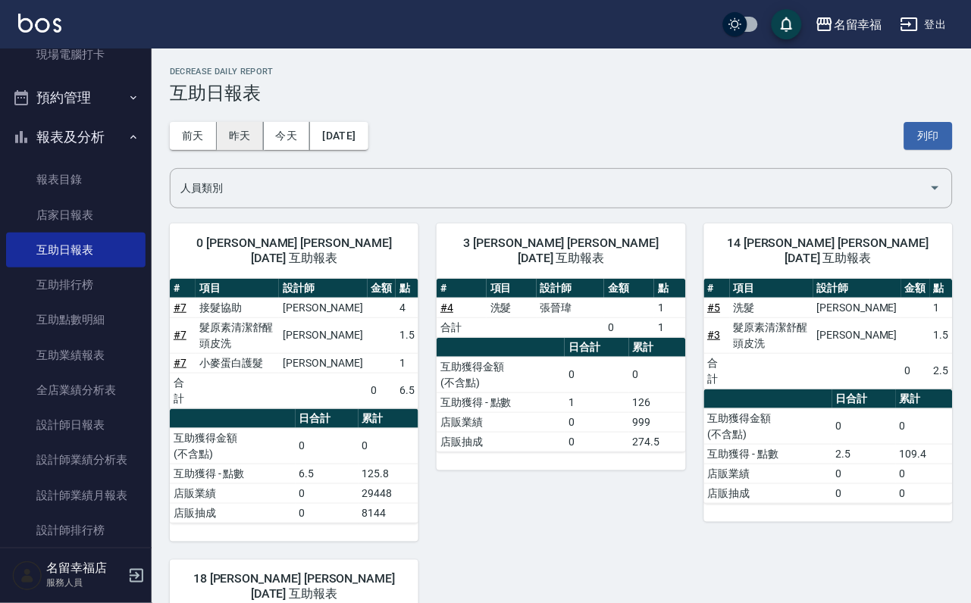
click at [243, 142] on button "昨天" at bounding box center [240, 136] width 47 height 28
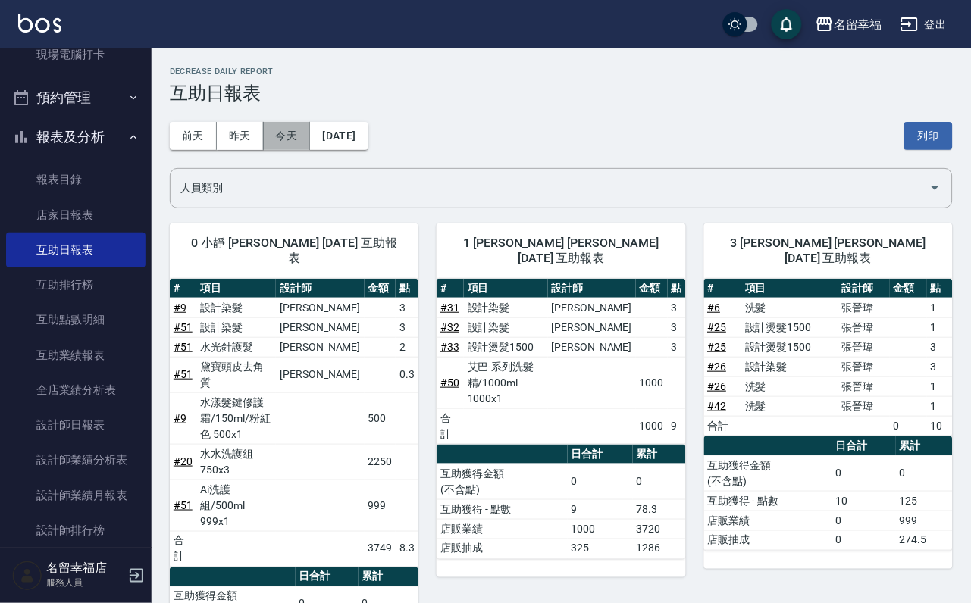
click at [276, 138] on button "今天" at bounding box center [287, 136] width 47 height 28
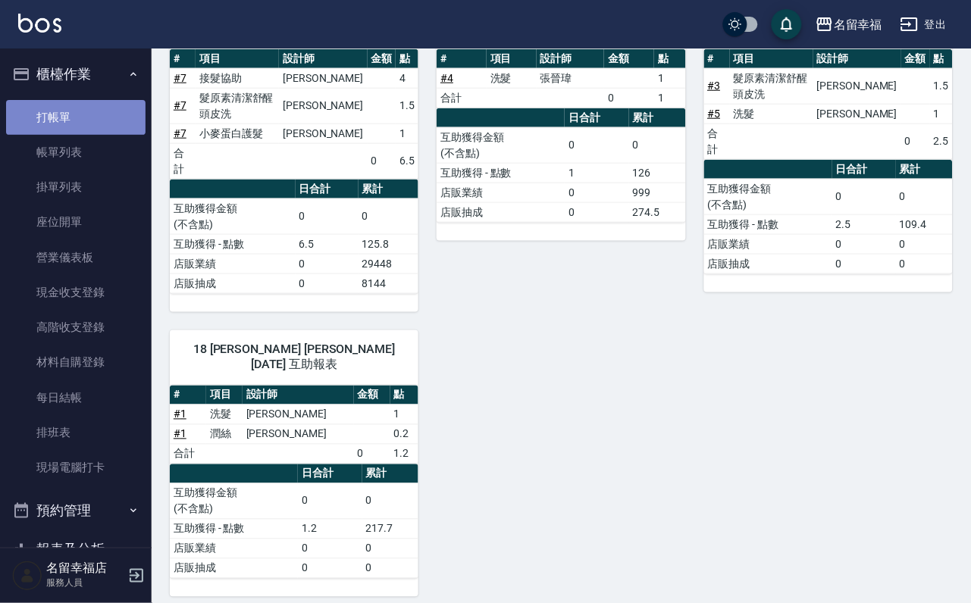
click at [97, 127] on link "打帳單" at bounding box center [75, 117] width 139 height 35
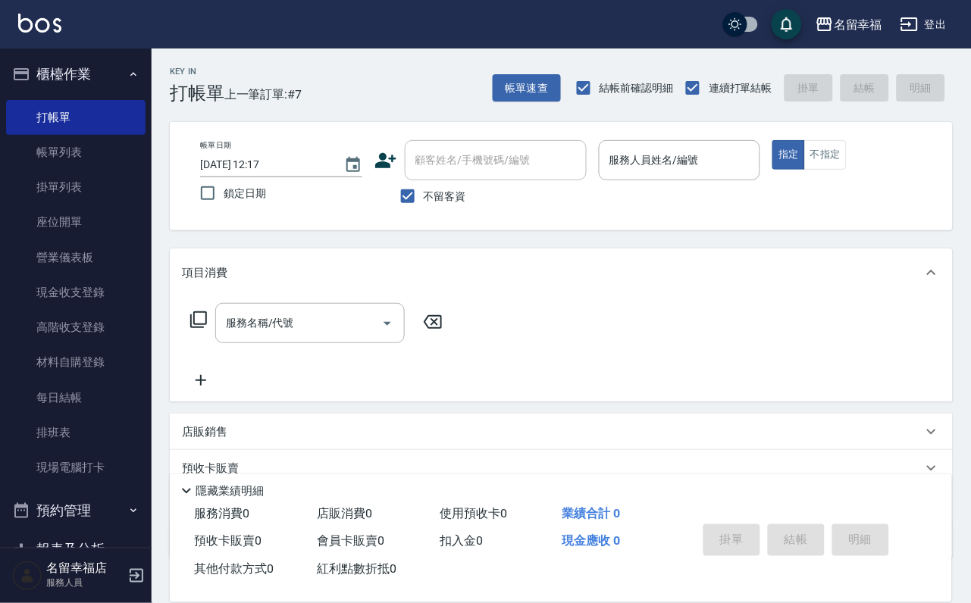
click at [191, 482] on icon at bounding box center [186, 491] width 18 height 18
